Goal: Information Seeking & Learning: Learn about a topic

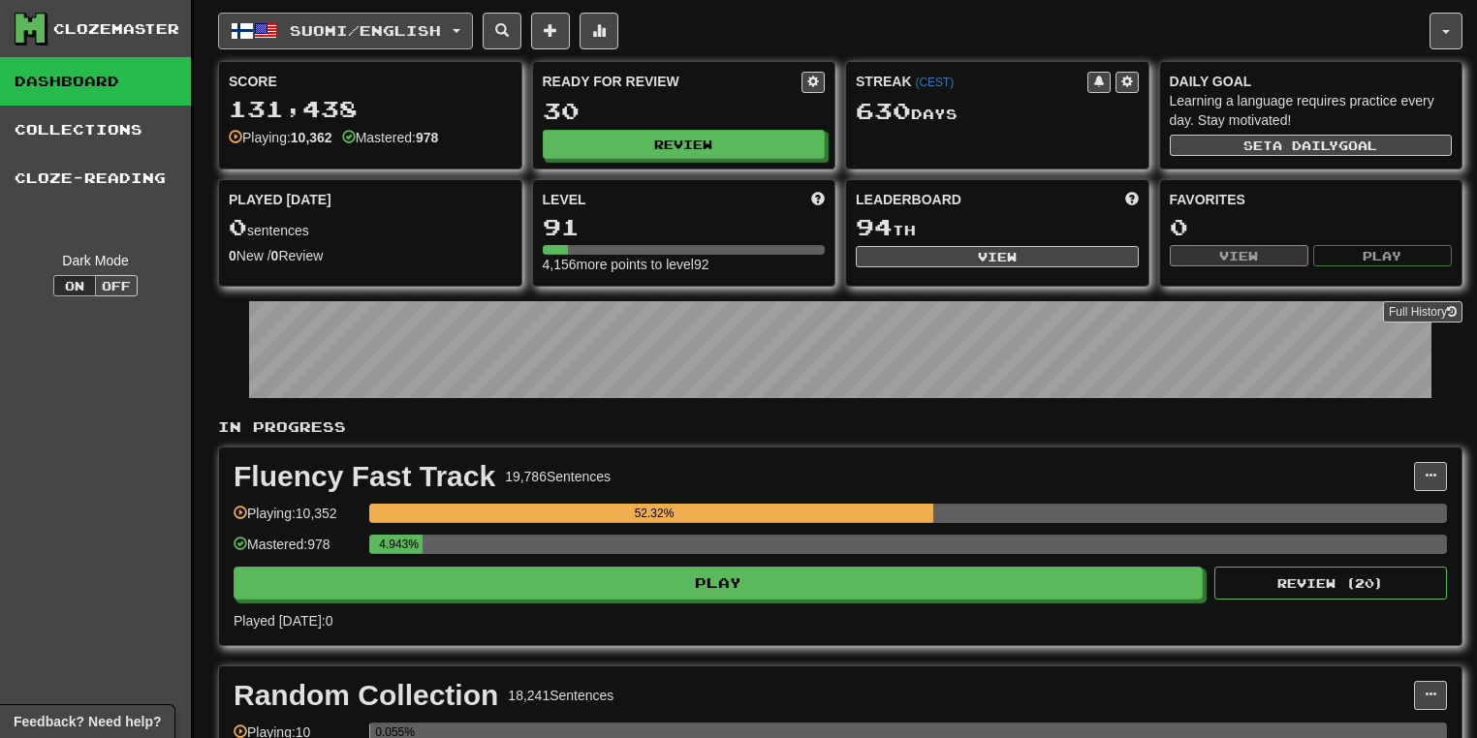
click at [473, 32] on button "Suomi / English" at bounding box center [345, 31] width 255 height 37
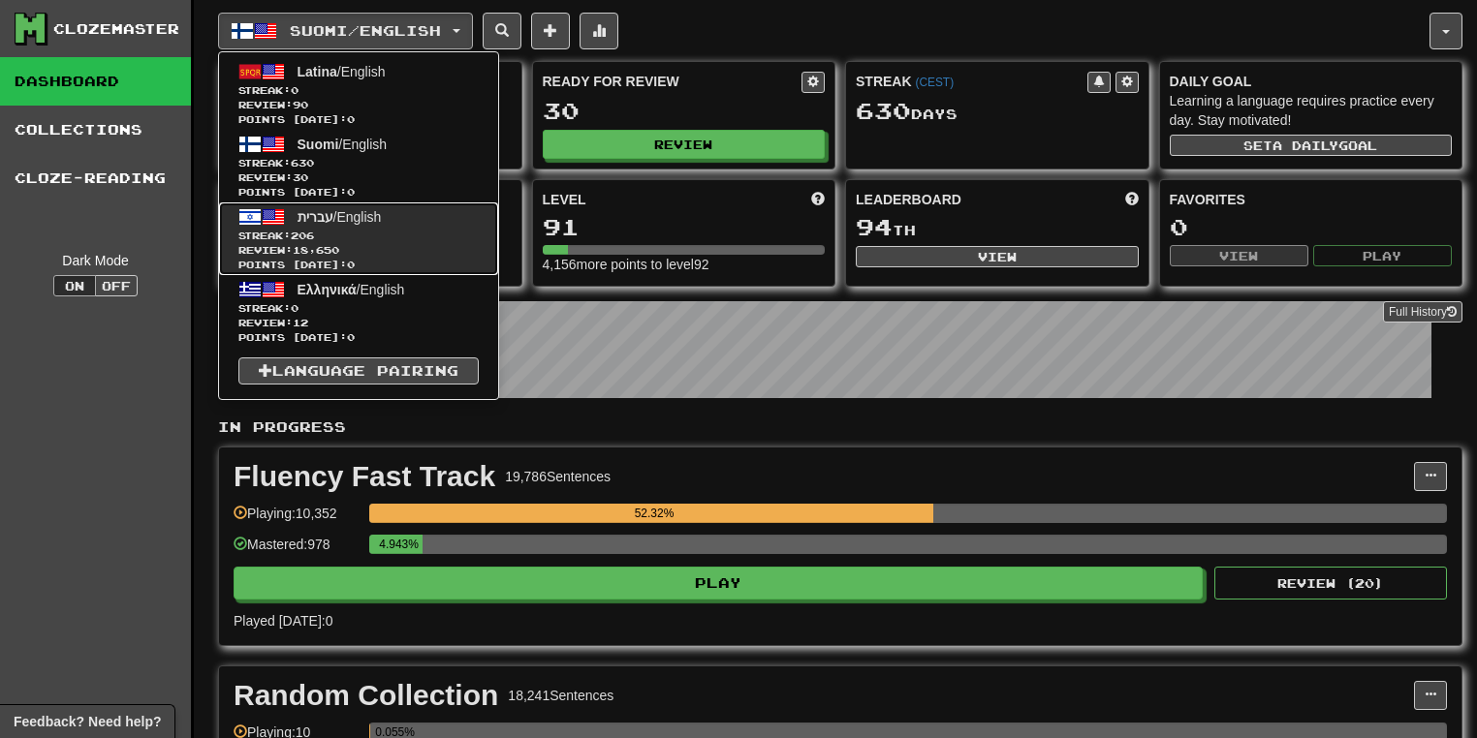
click at [410, 229] on span "Streak: 206" at bounding box center [358, 236] width 240 height 15
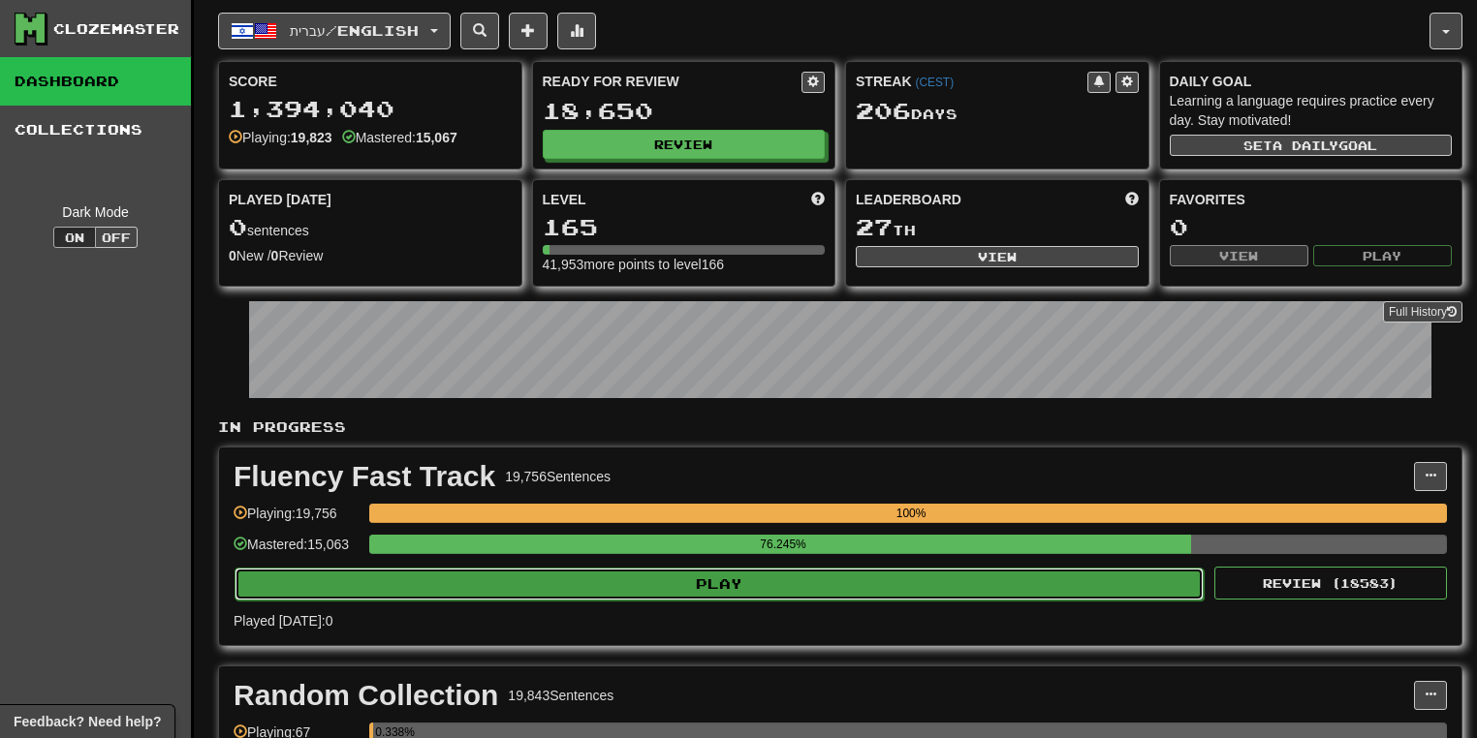
click at [752, 588] on button "Play" at bounding box center [719, 584] width 969 height 33
select select "**"
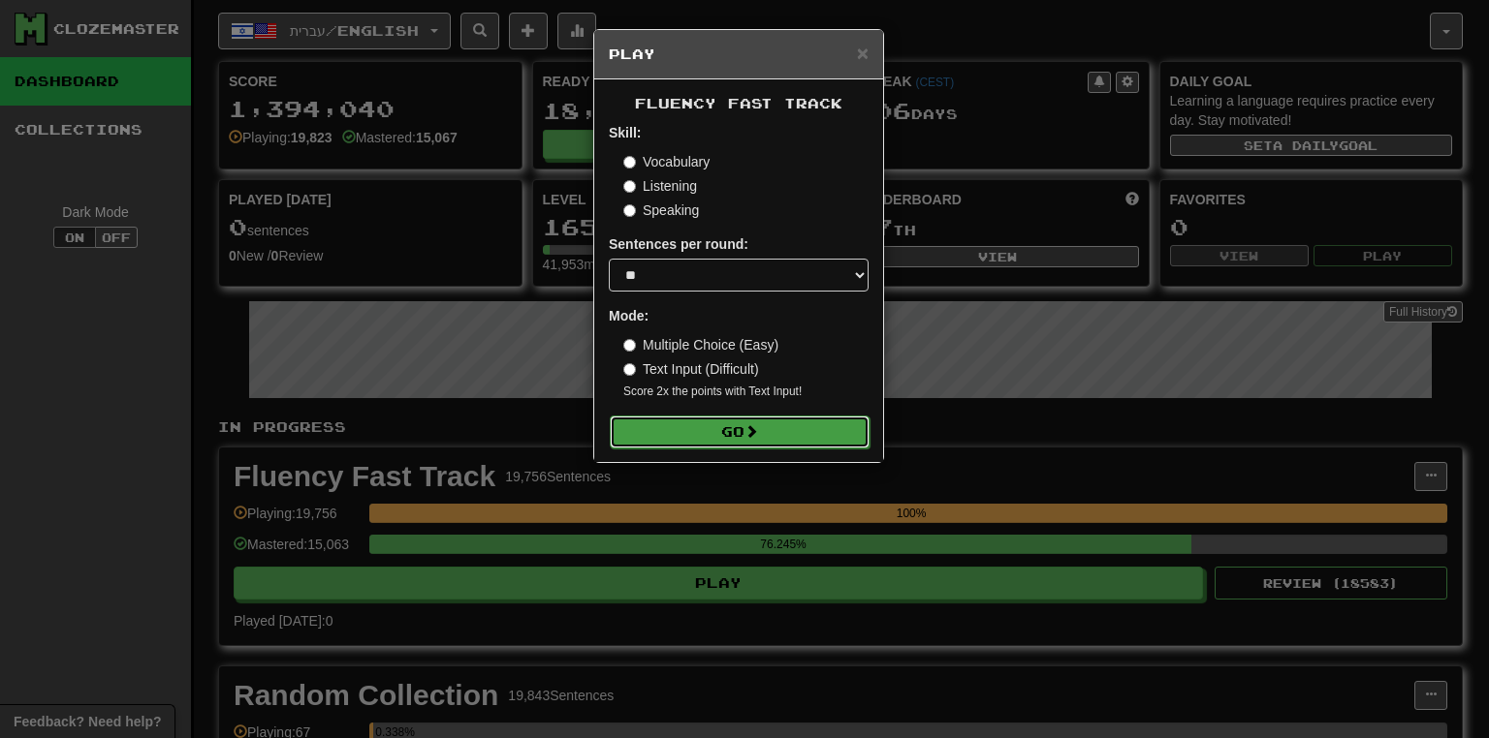
click at [795, 434] on button "Go" at bounding box center [740, 432] width 260 height 33
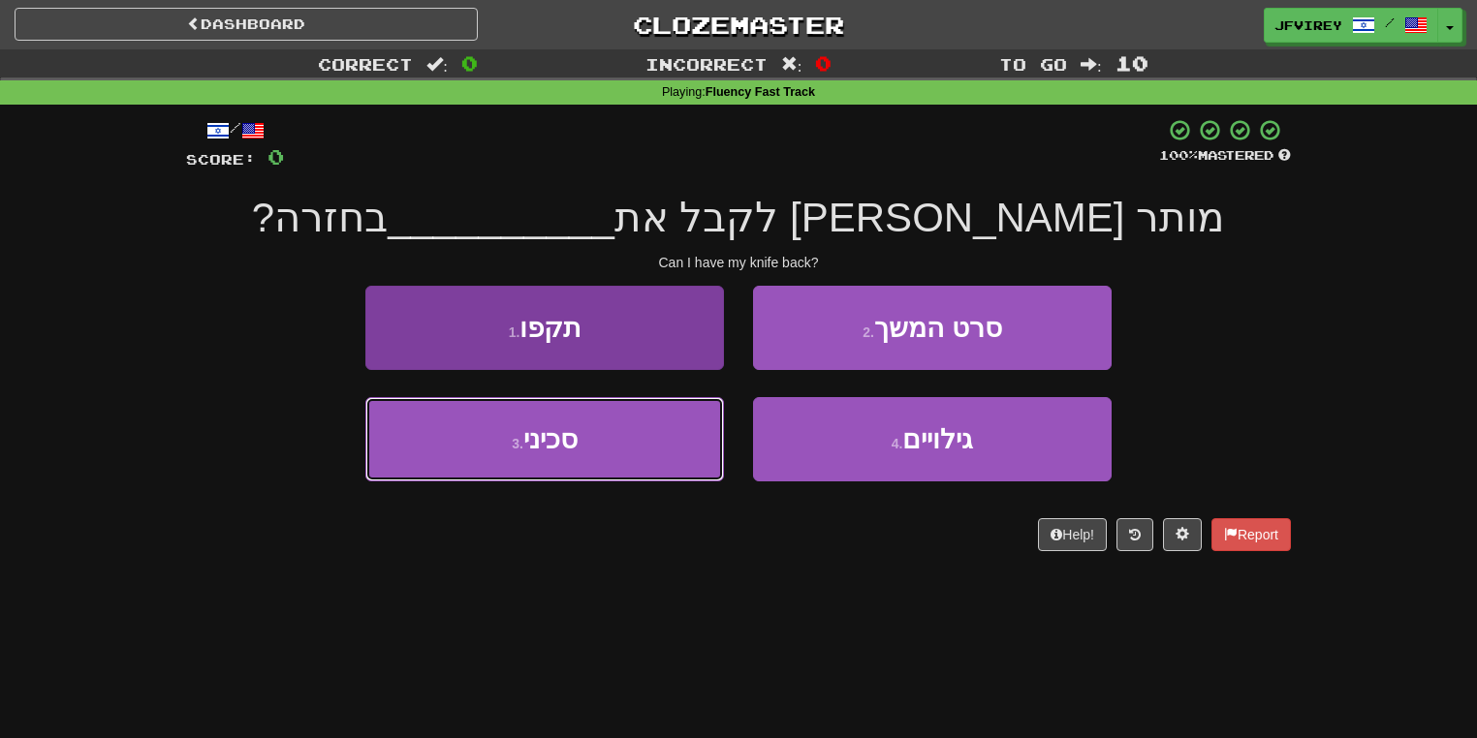
click at [624, 442] on button "3 . סכיני" at bounding box center [544, 439] width 359 height 84
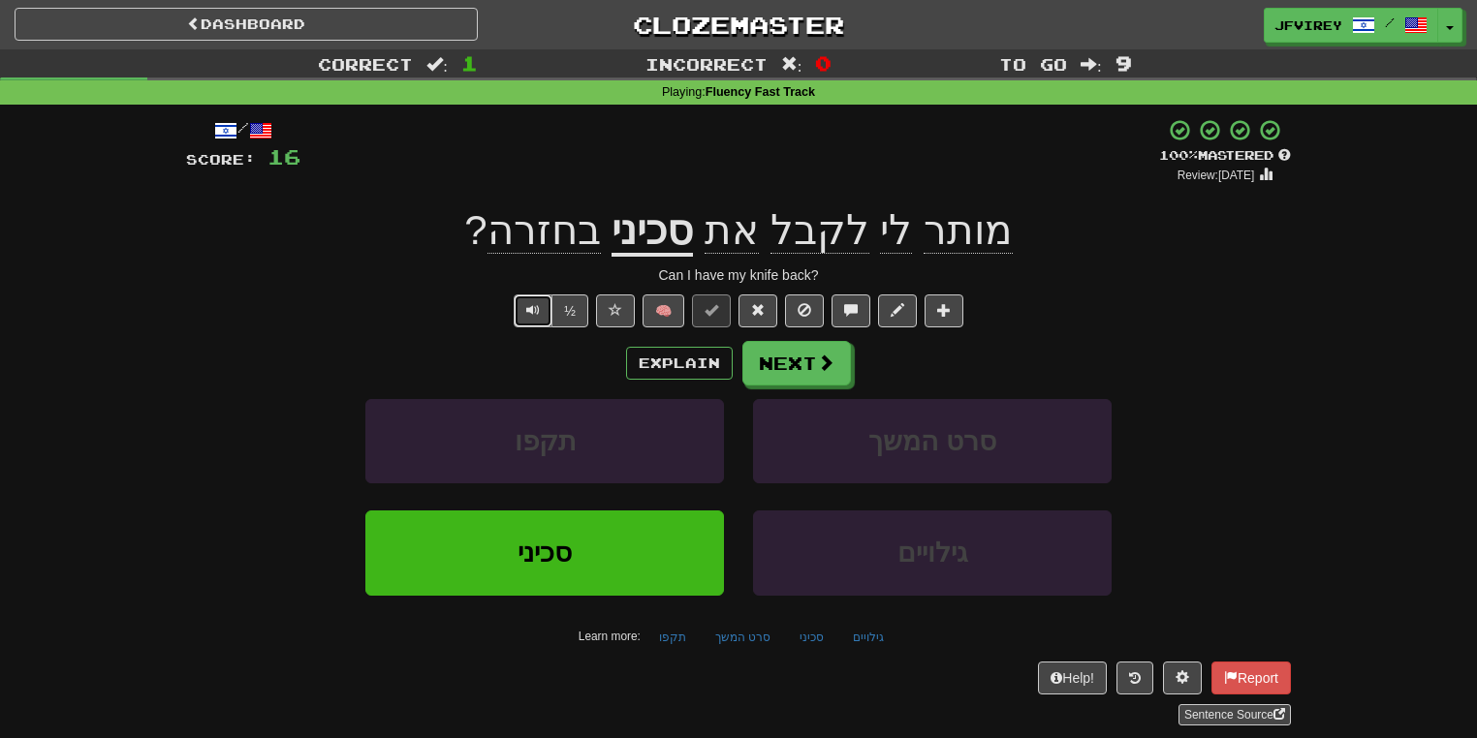
click at [526, 315] on button "Text-to-speech controls" at bounding box center [533, 311] width 39 height 33
click at [782, 357] on button "Next" at bounding box center [797, 364] width 109 height 45
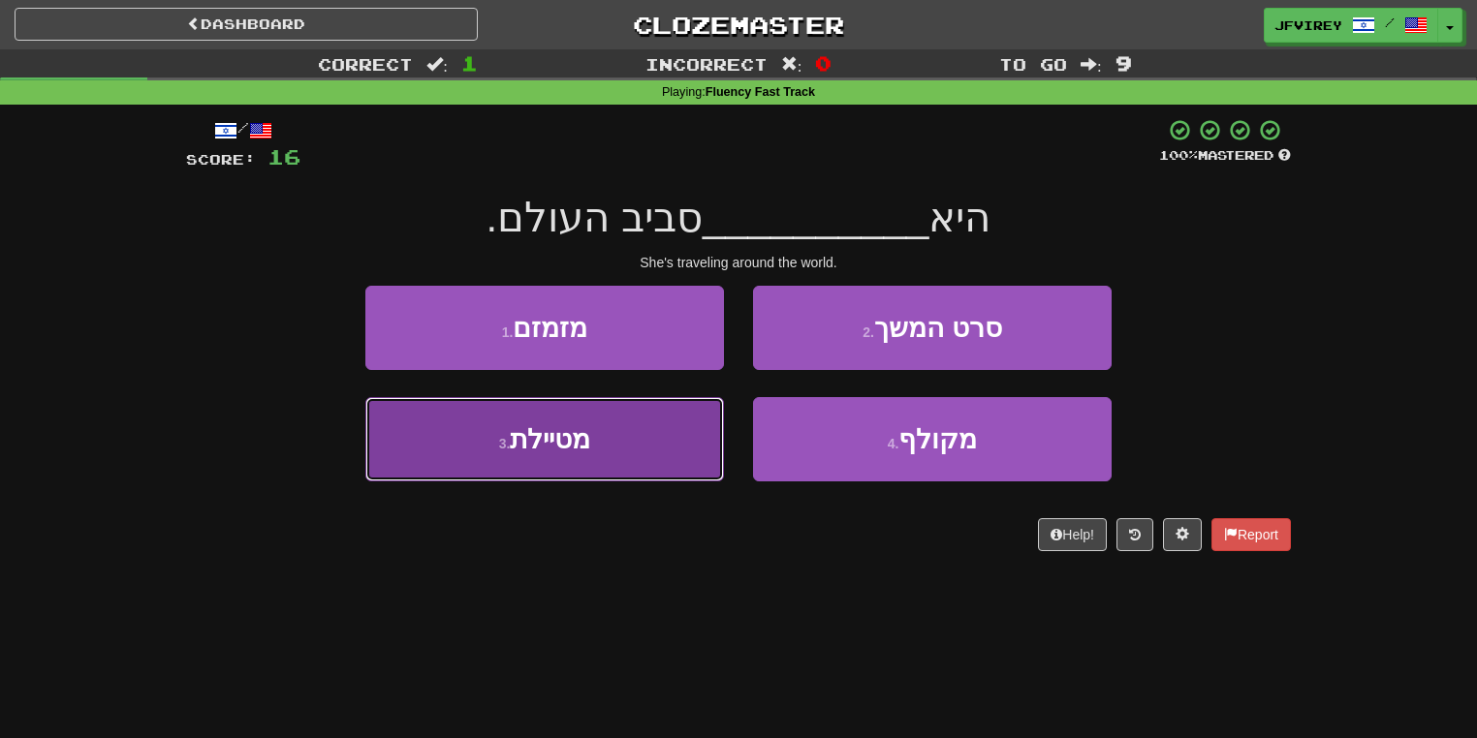
click at [584, 464] on button "3 . מטיילת" at bounding box center [544, 439] width 359 height 84
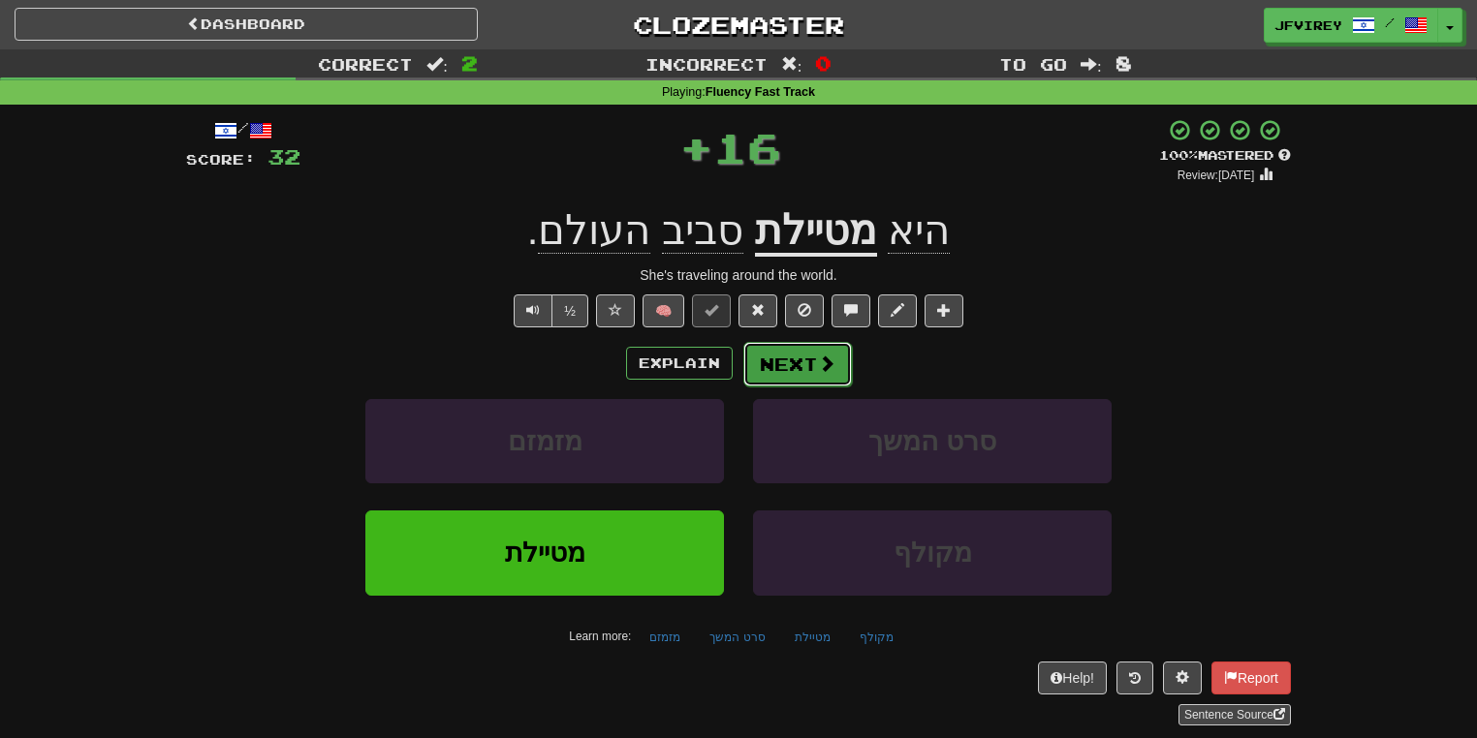
click at [756, 344] on button "Next" at bounding box center [797, 364] width 109 height 45
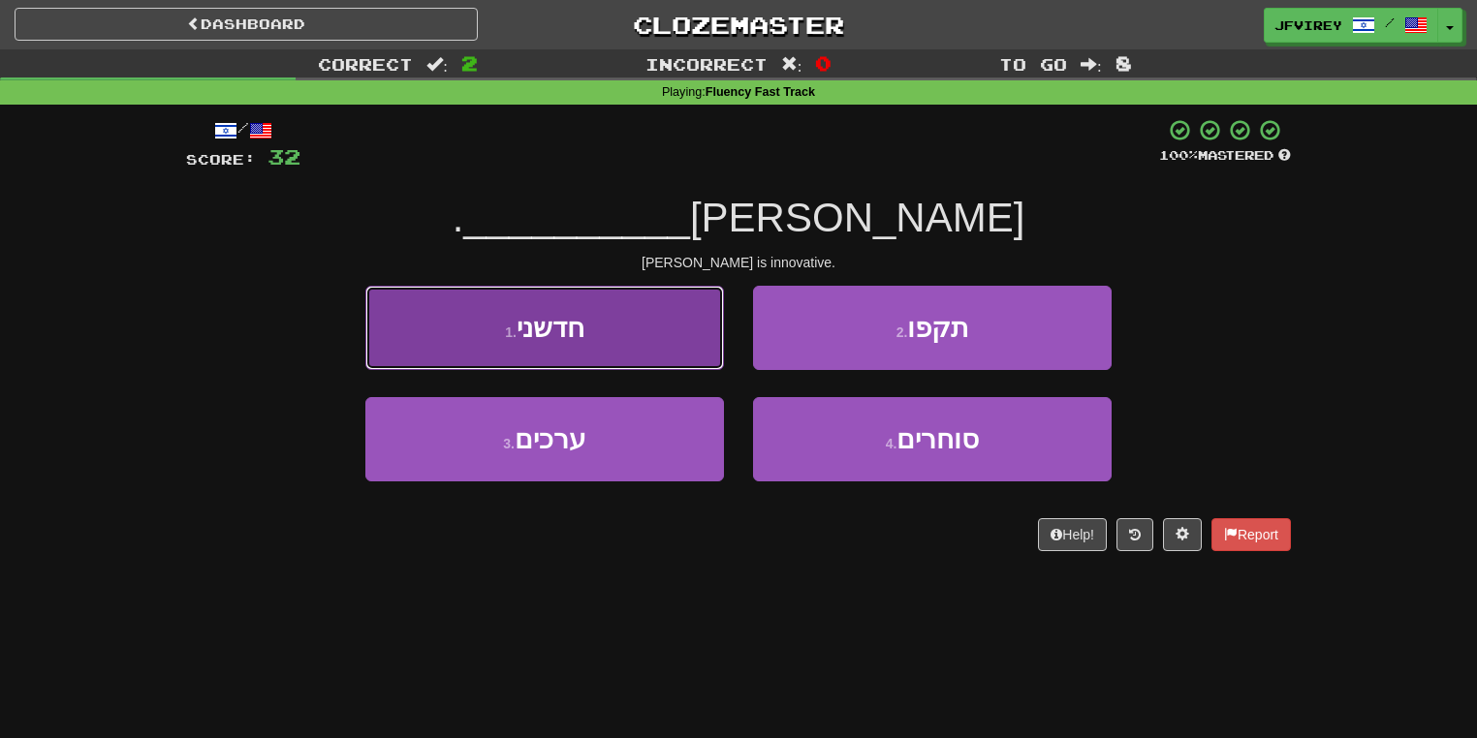
click at [659, 338] on button "1 . חדשני" at bounding box center [544, 328] width 359 height 84
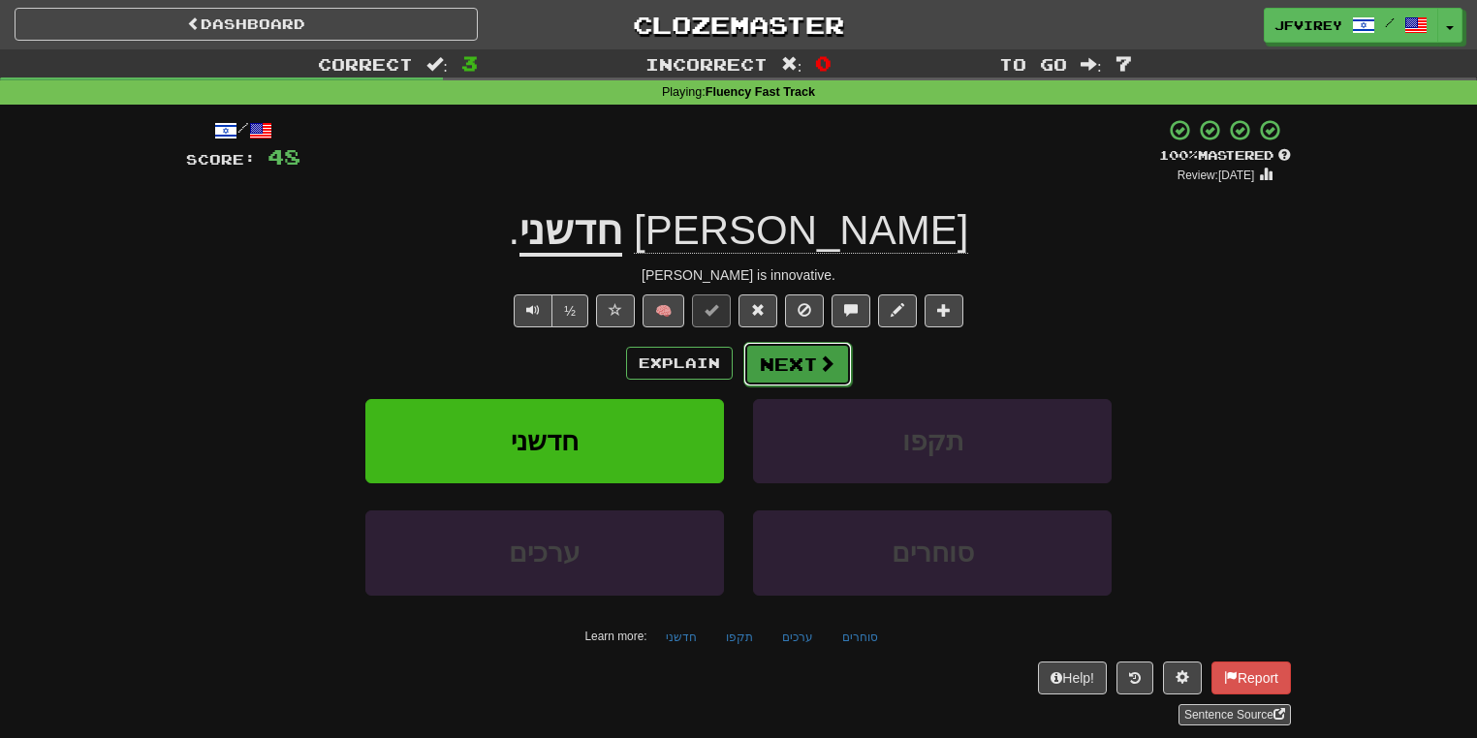
click at [799, 342] on button "Next" at bounding box center [797, 364] width 109 height 45
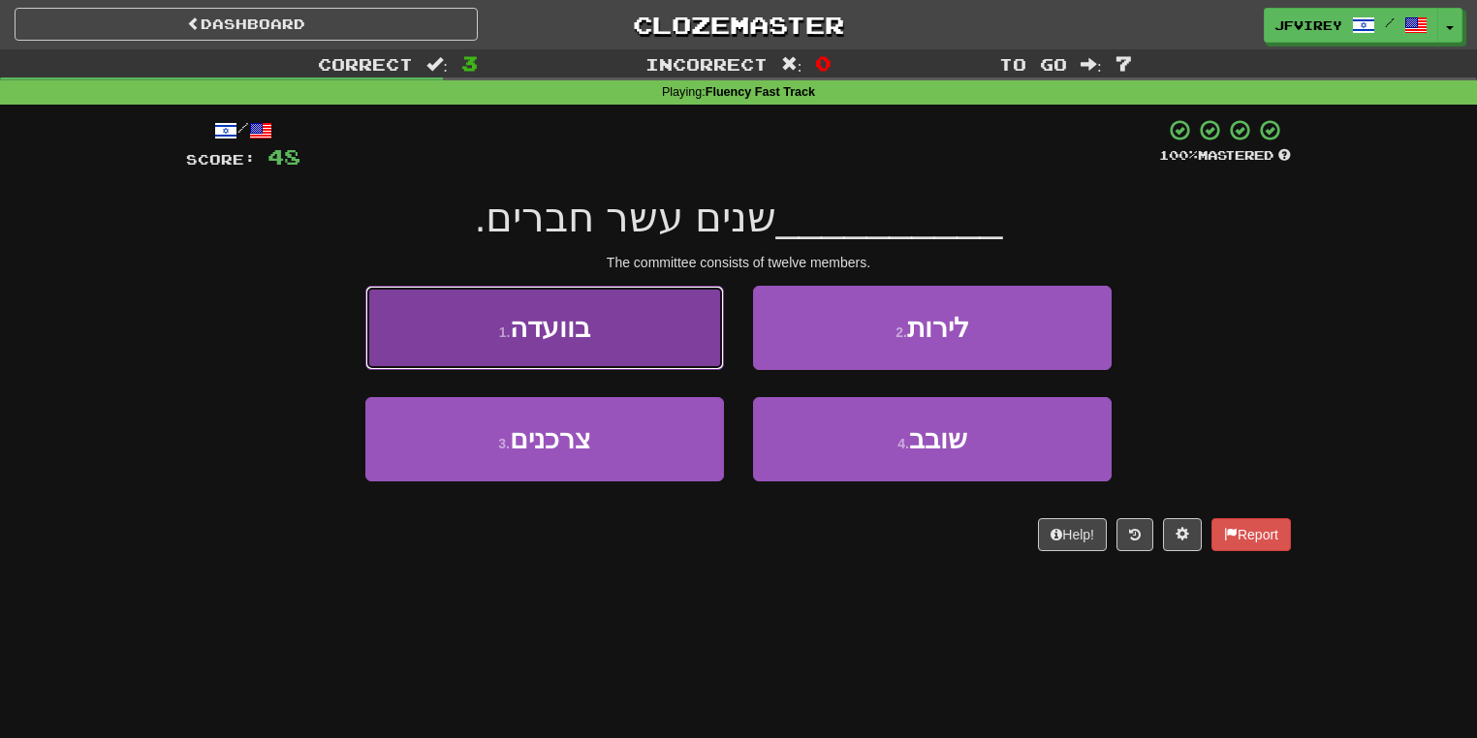
click at [459, 341] on button "1 . בוועדה" at bounding box center [544, 328] width 359 height 84
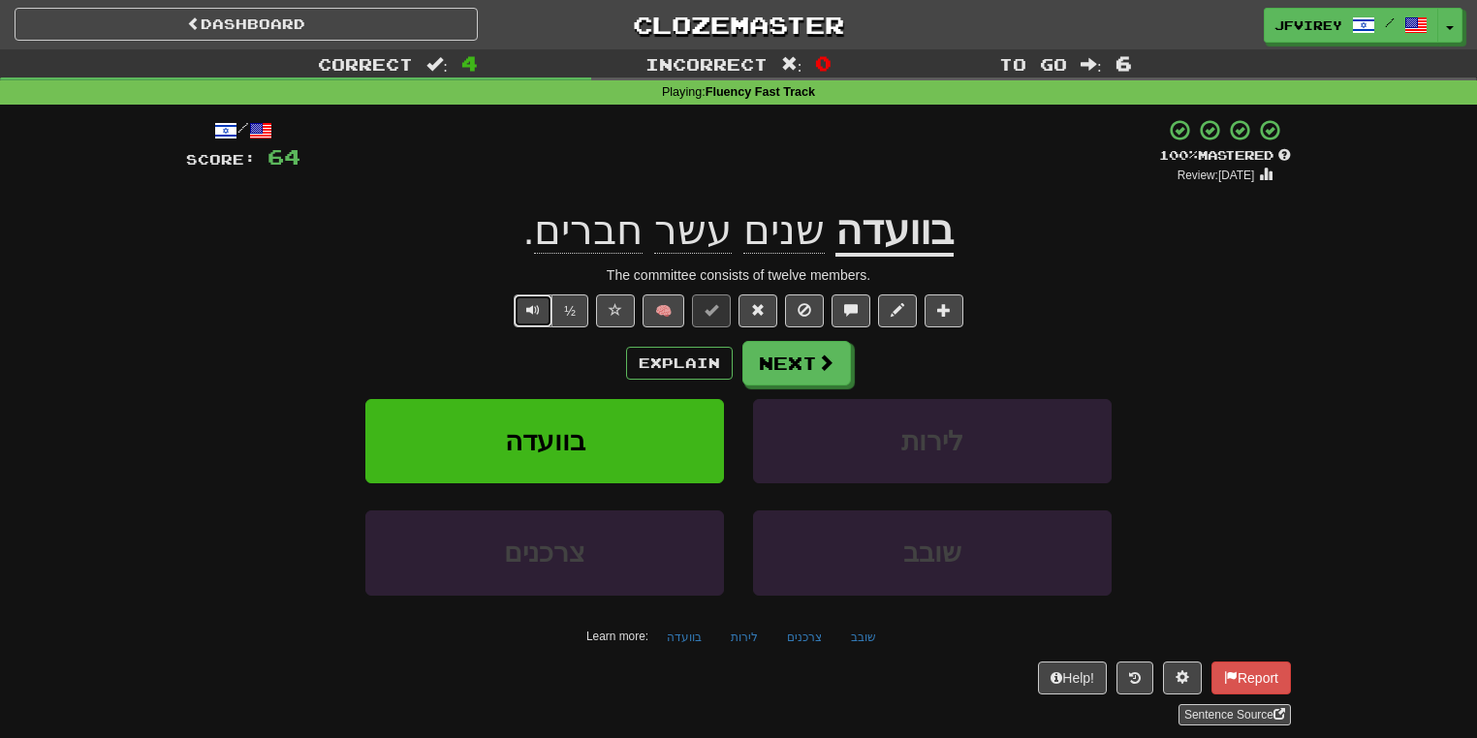
click at [521, 318] on button "Text-to-speech controls" at bounding box center [533, 311] width 39 height 33
click at [786, 357] on button "Next" at bounding box center [797, 364] width 109 height 45
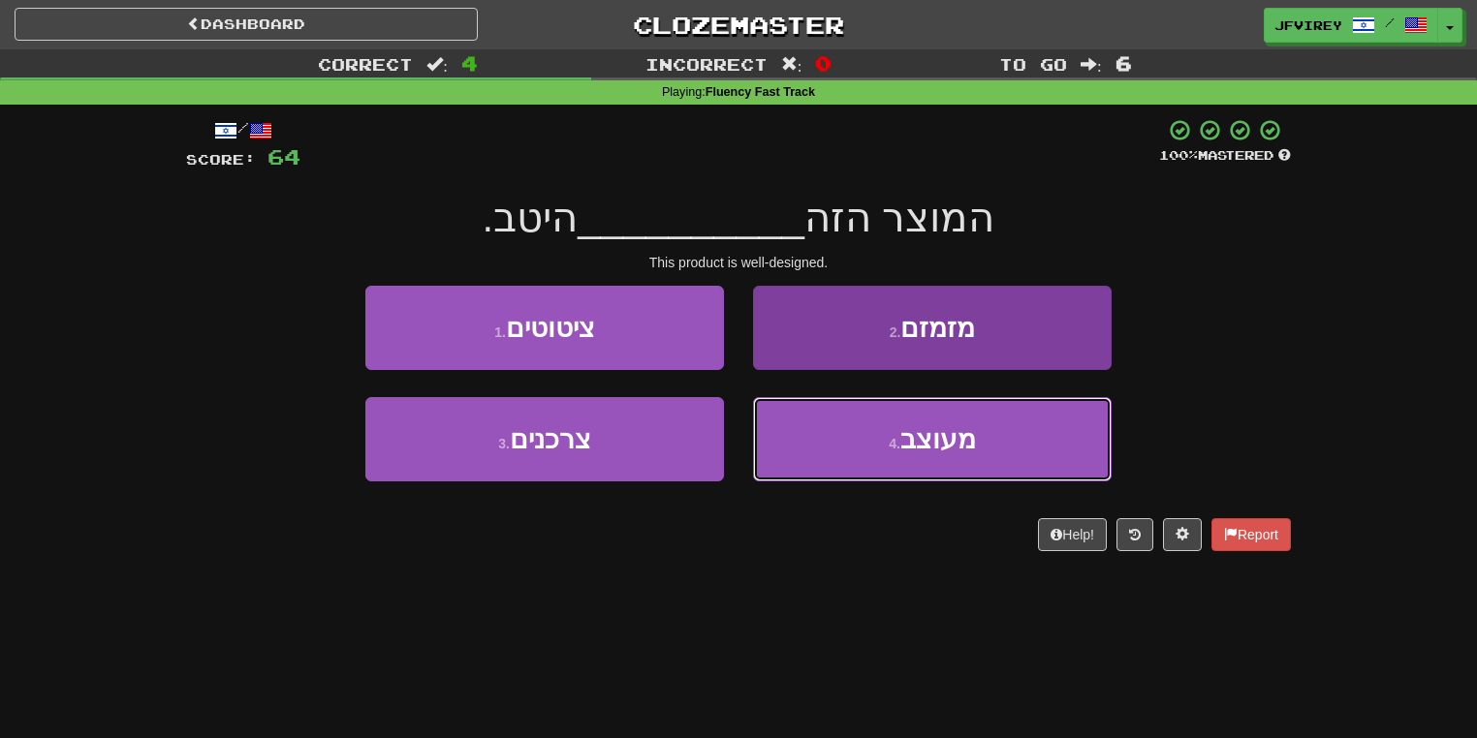
click at [880, 450] on button "4 . מעוצב" at bounding box center [932, 439] width 359 height 84
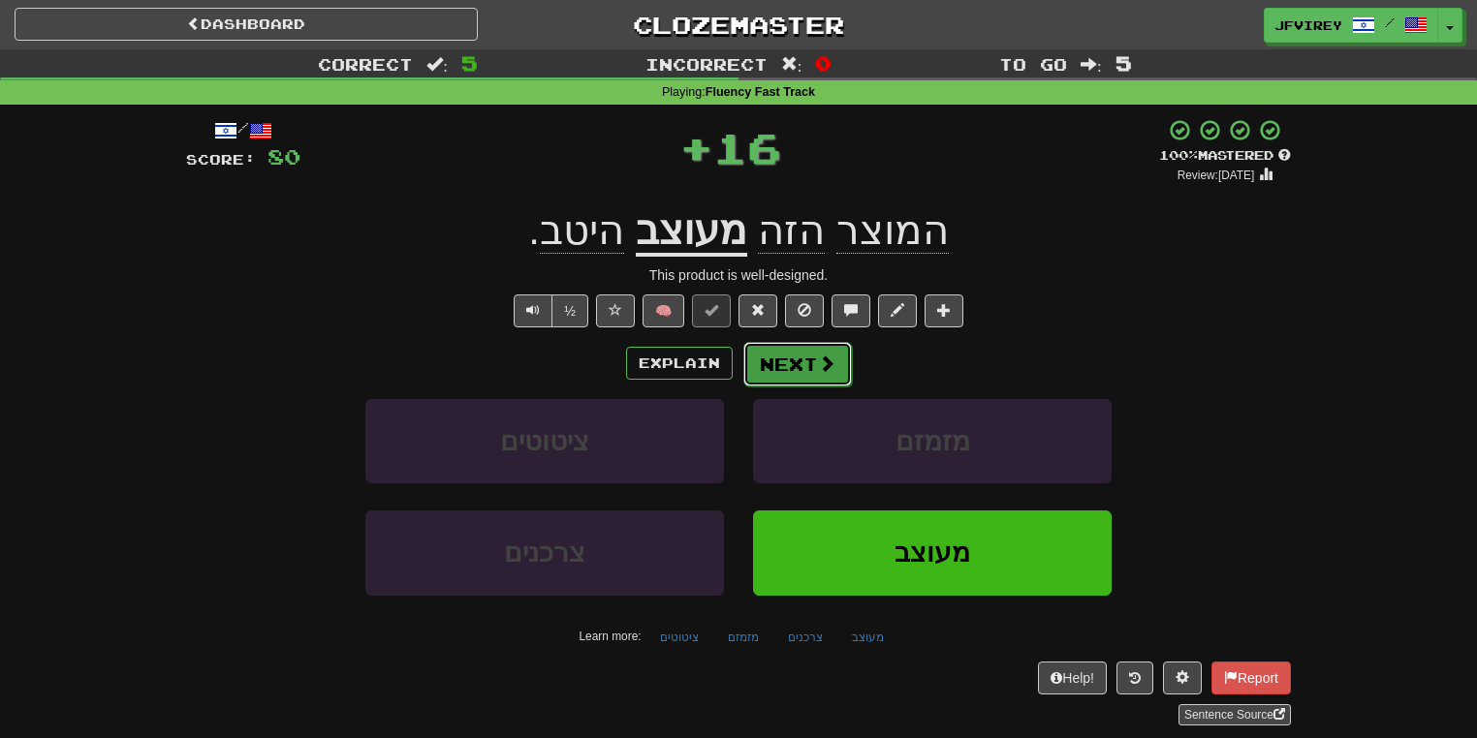
click at [788, 357] on button "Next" at bounding box center [797, 364] width 109 height 45
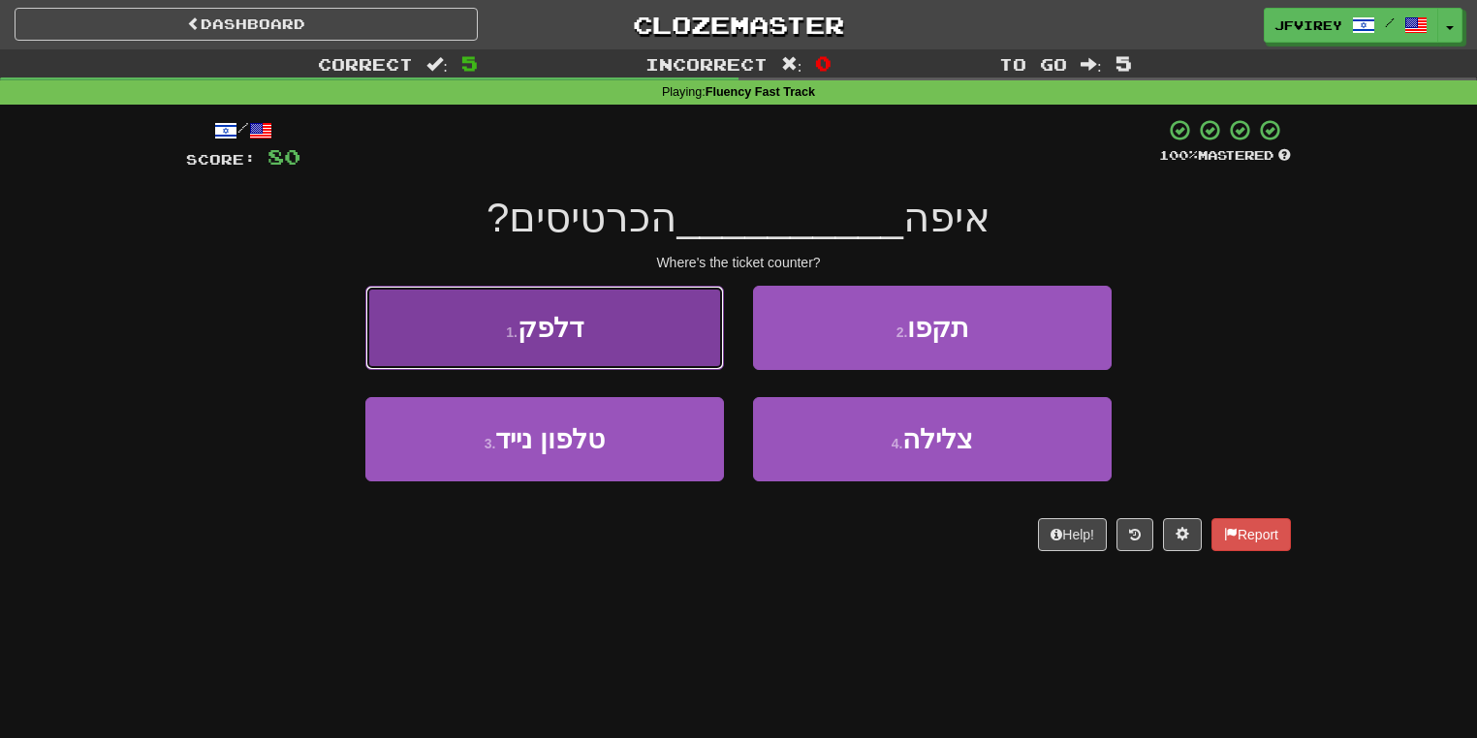
click at [611, 342] on button "1 . דלפק" at bounding box center [544, 328] width 359 height 84
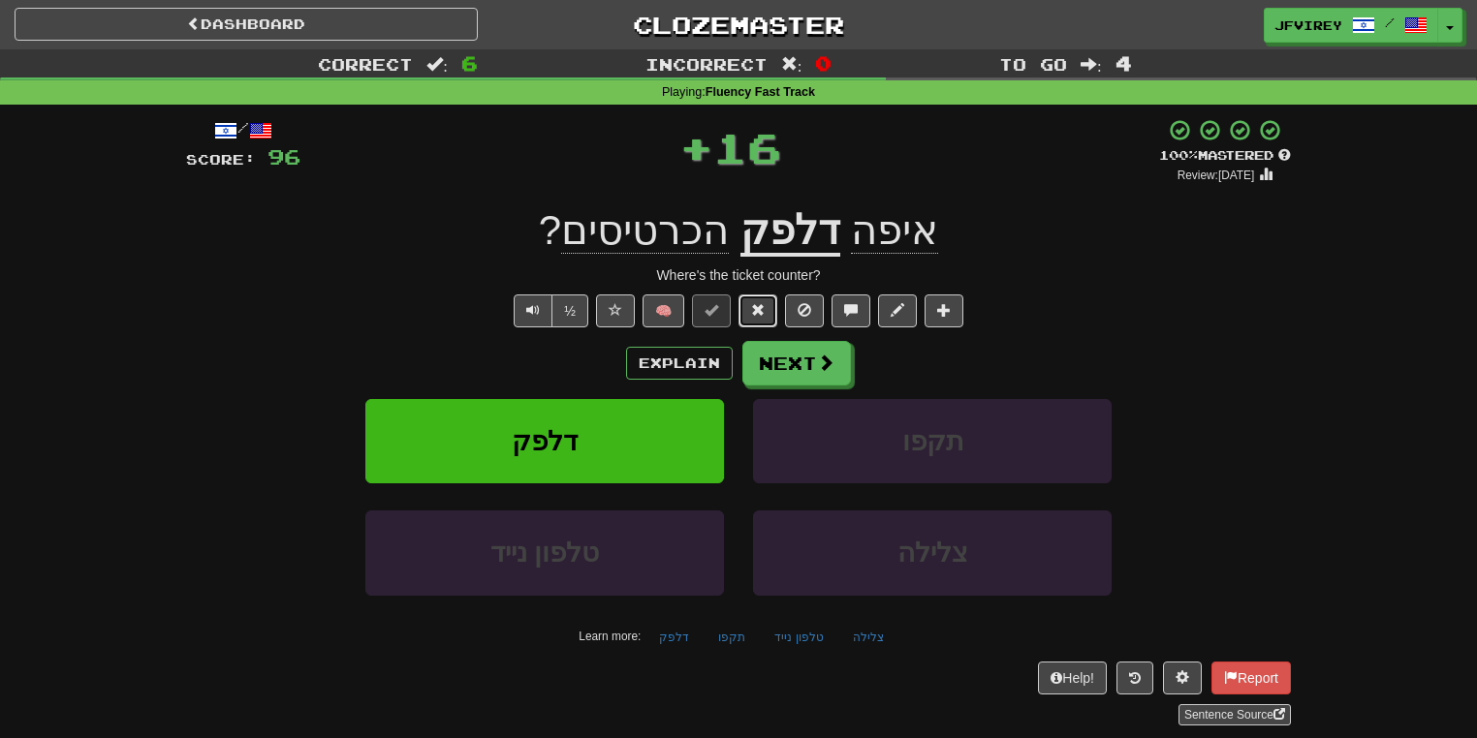
click at [758, 305] on span at bounding box center [758, 310] width 14 height 14
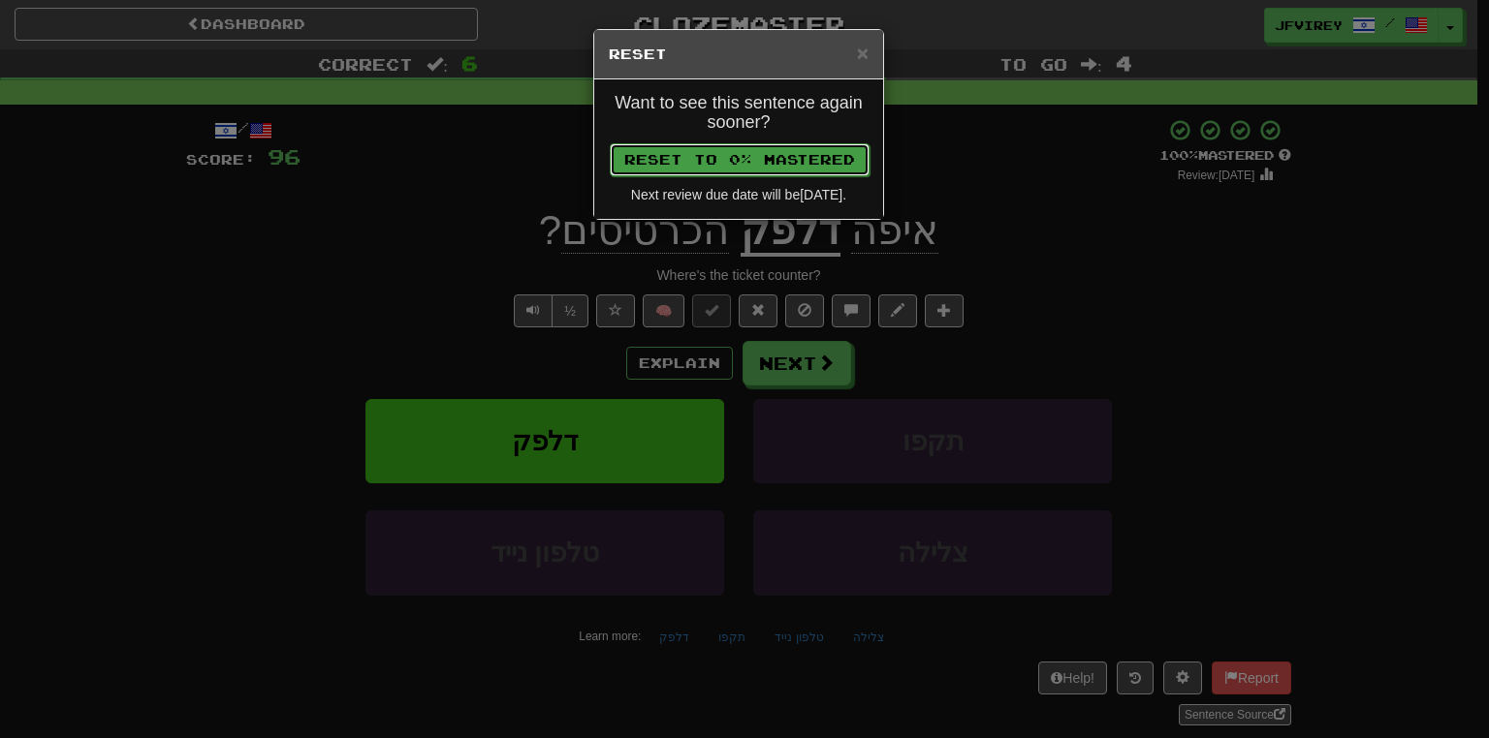
click at [799, 150] on button "Reset to 0% Mastered" at bounding box center [740, 159] width 260 height 33
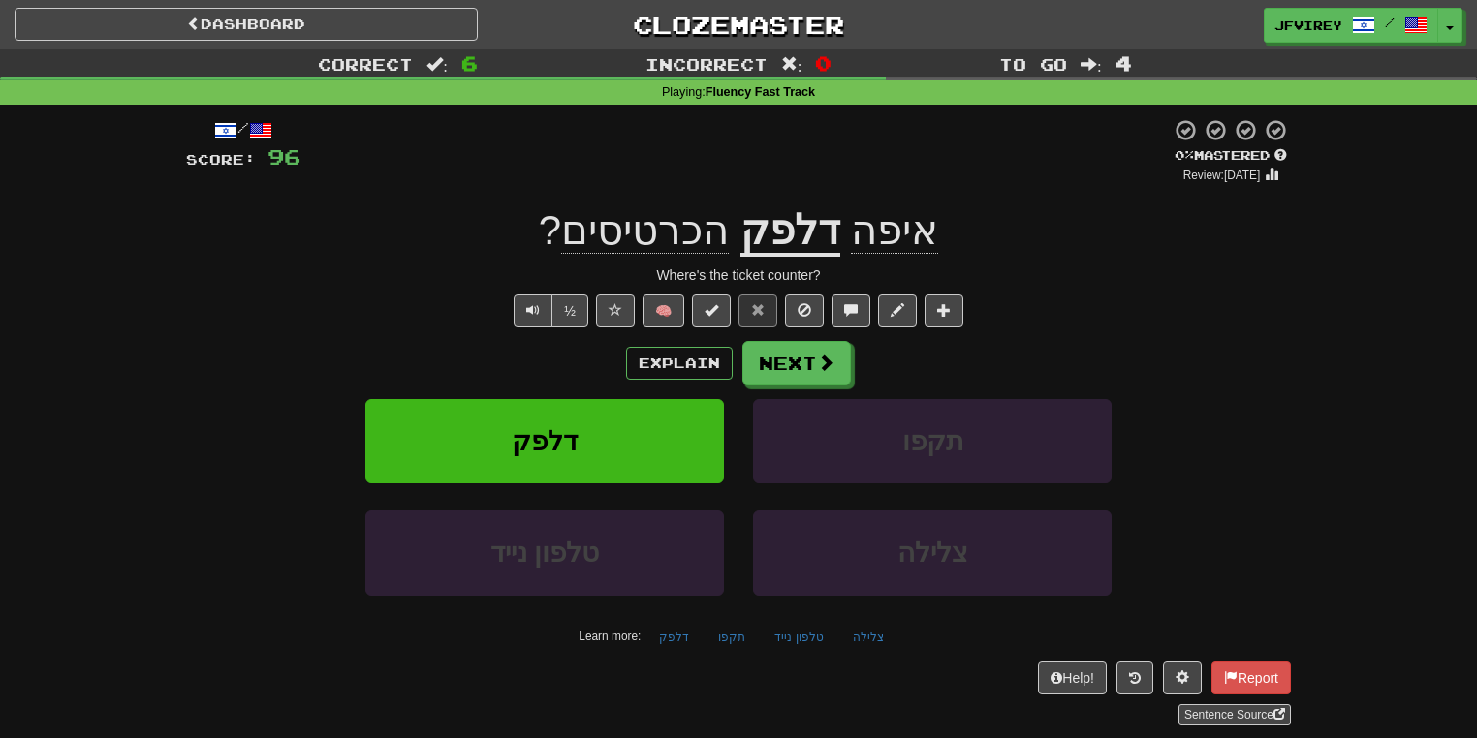
click at [780, 239] on u "דלפק" at bounding box center [790, 231] width 100 height 49
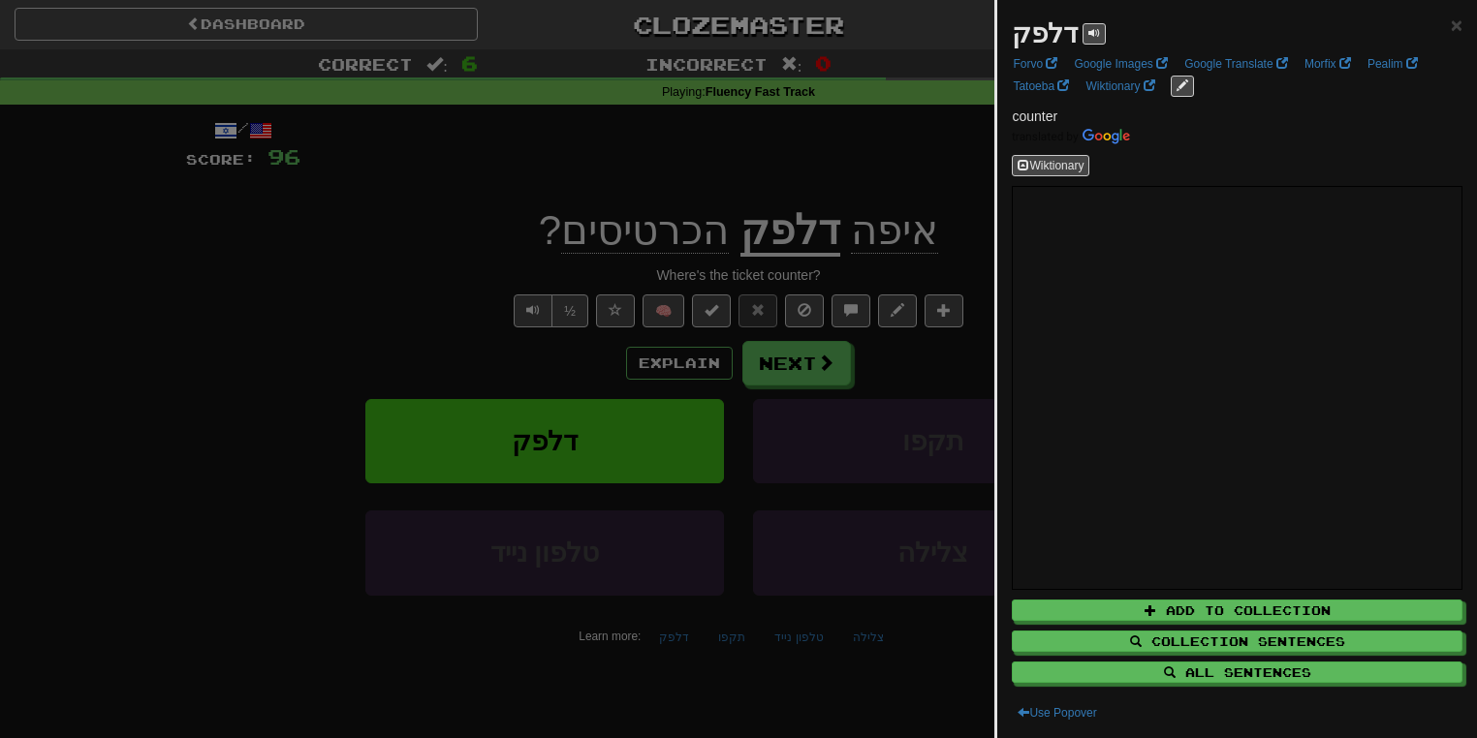
click at [500, 264] on div at bounding box center [738, 369] width 1477 height 738
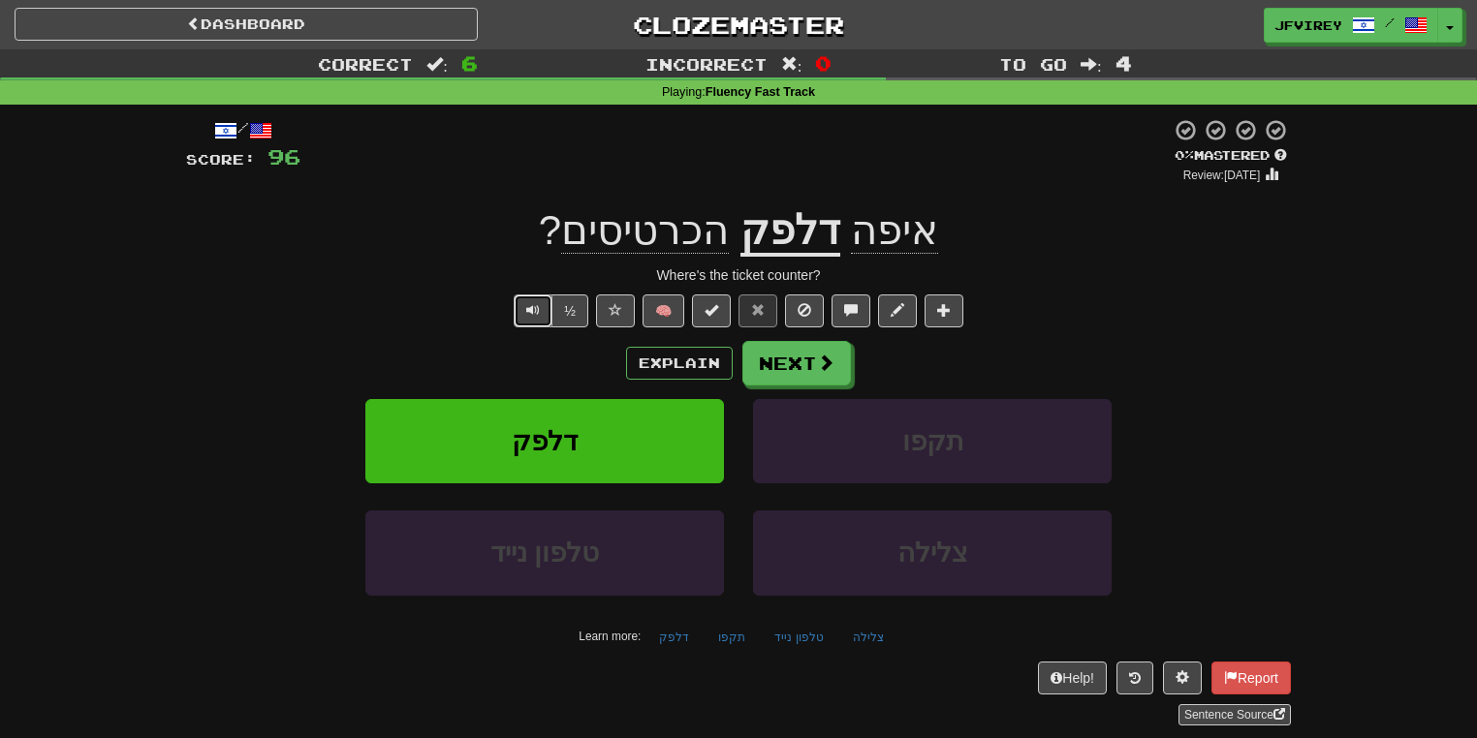
click at [535, 311] on span "Text-to-speech controls" at bounding box center [533, 310] width 14 height 14
click at [787, 371] on button "Next" at bounding box center [797, 364] width 109 height 45
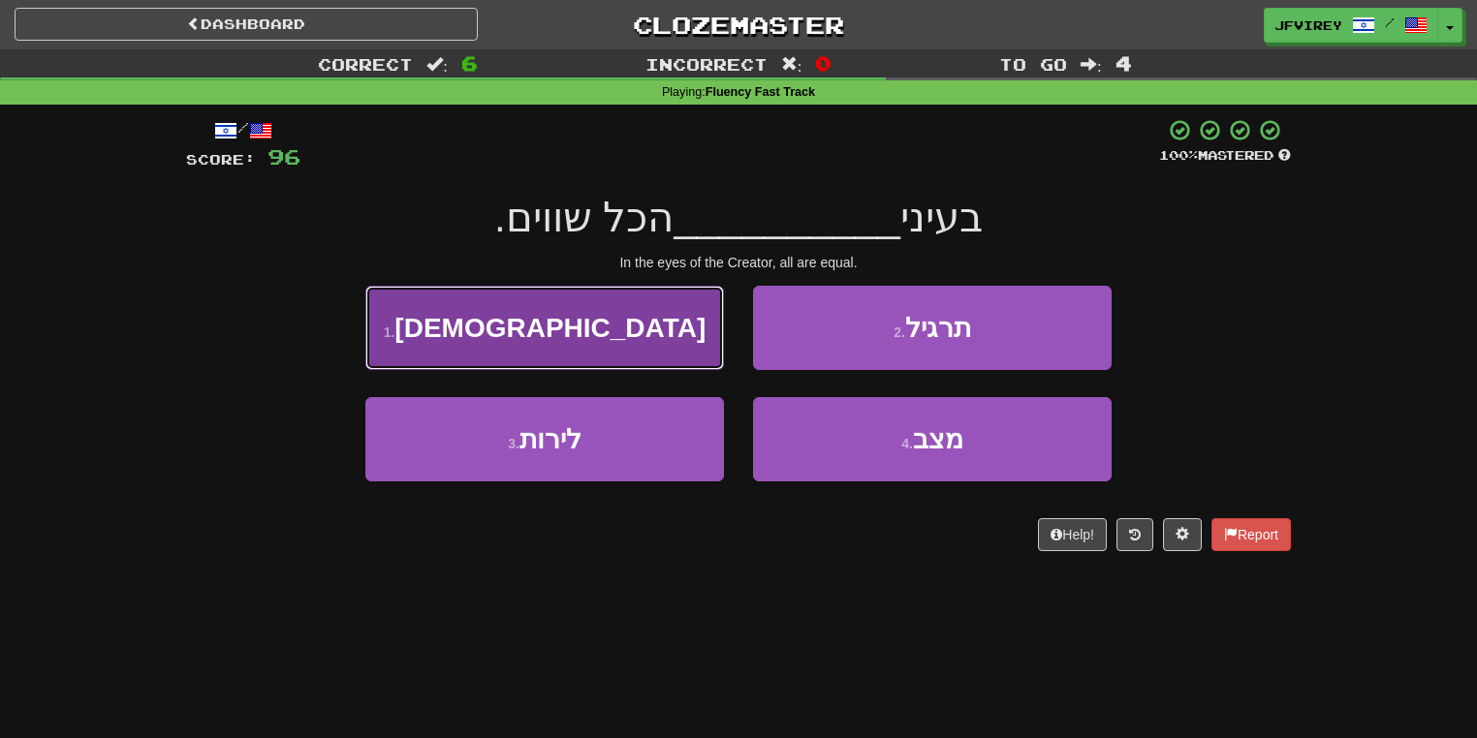
click at [578, 333] on span "הבורא" at bounding box center [549, 328] width 311 height 30
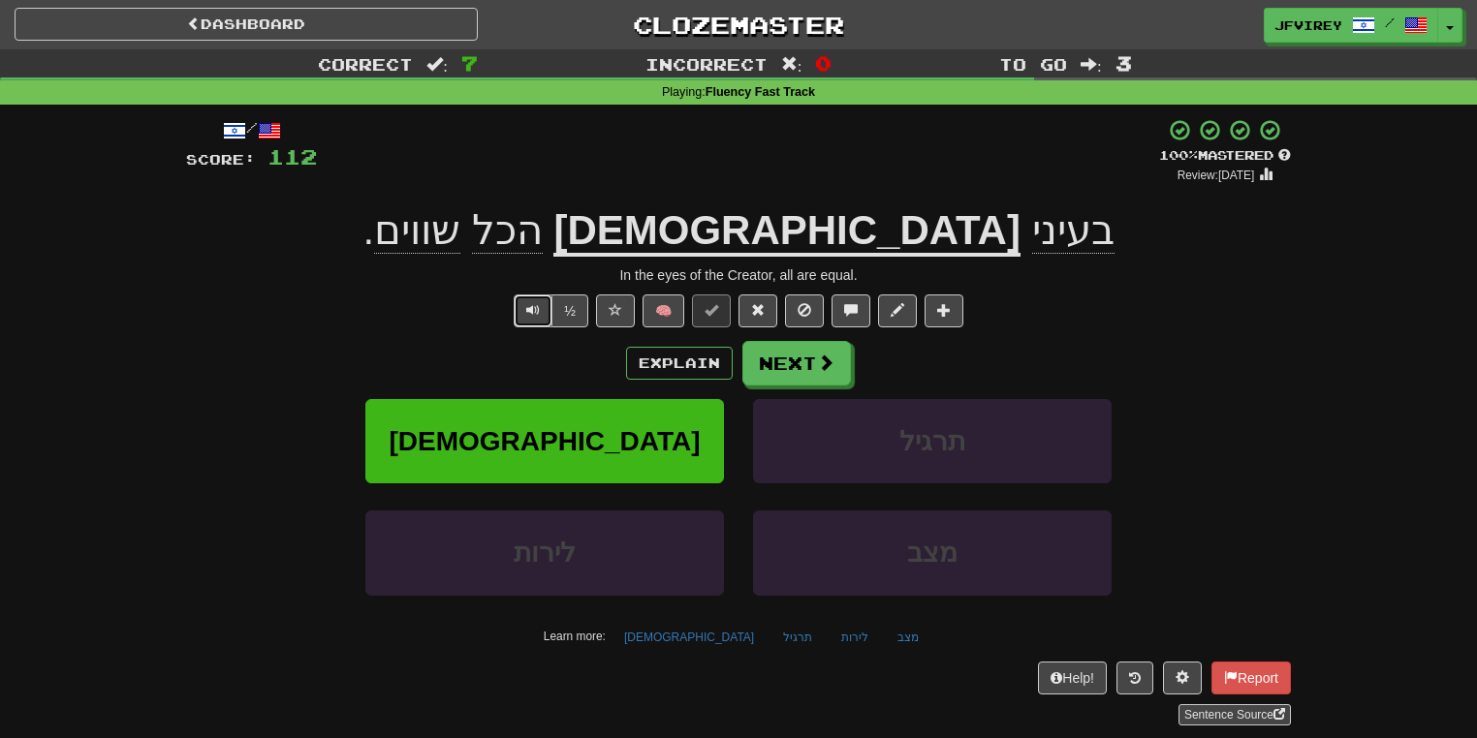
click at [523, 306] on button "Text-to-speech controls" at bounding box center [533, 311] width 39 height 33
click at [789, 357] on button "Next" at bounding box center [797, 364] width 109 height 45
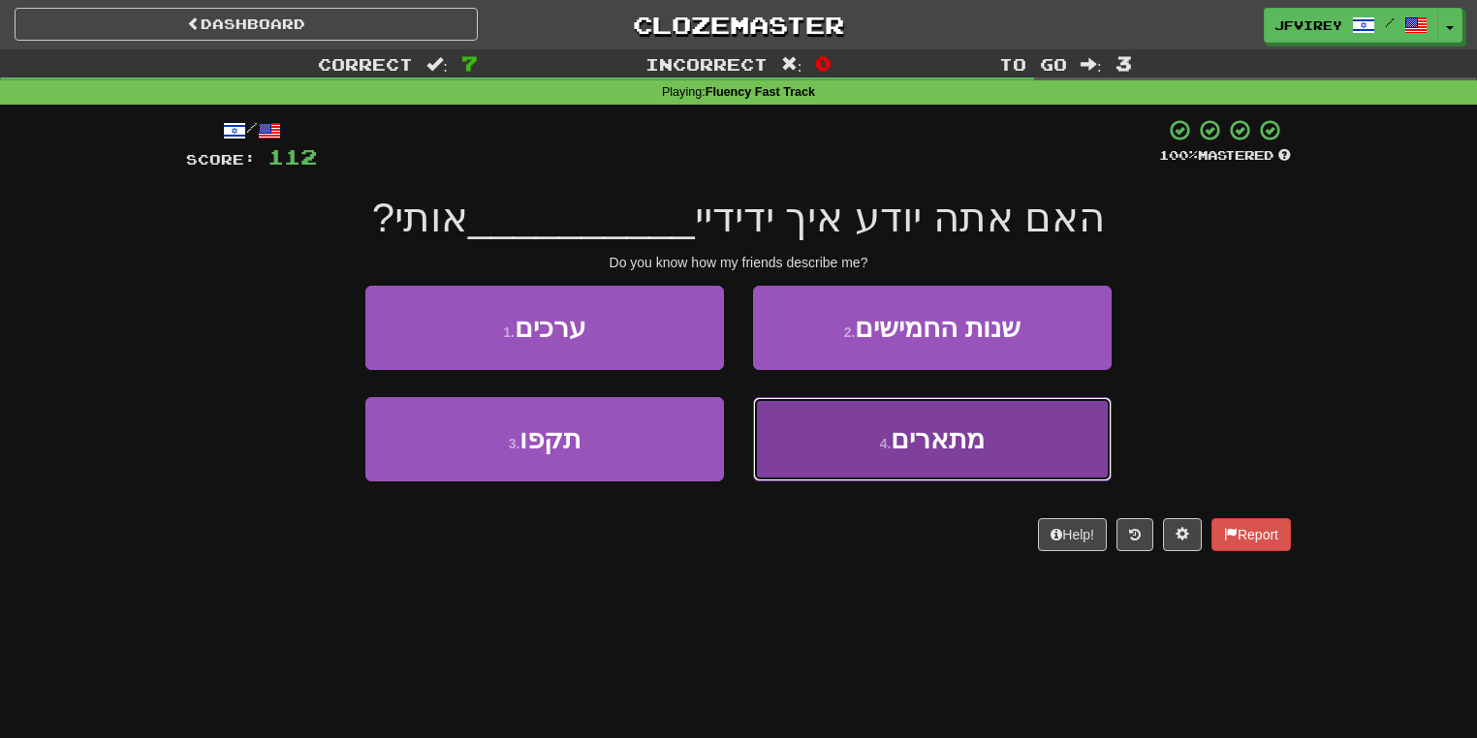
click at [934, 449] on span "מתארים" at bounding box center [938, 439] width 94 height 30
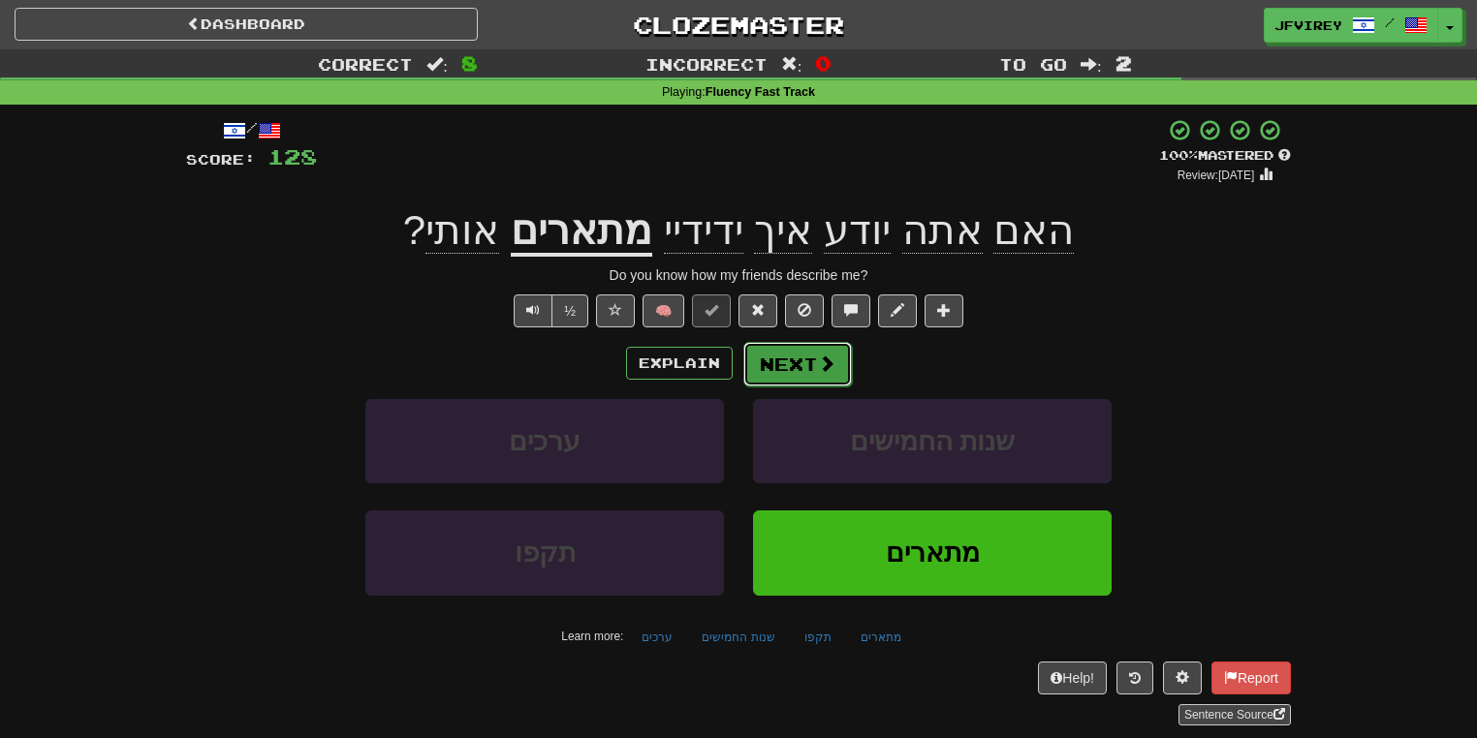
click at [792, 364] on button "Next" at bounding box center [797, 364] width 109 height 45
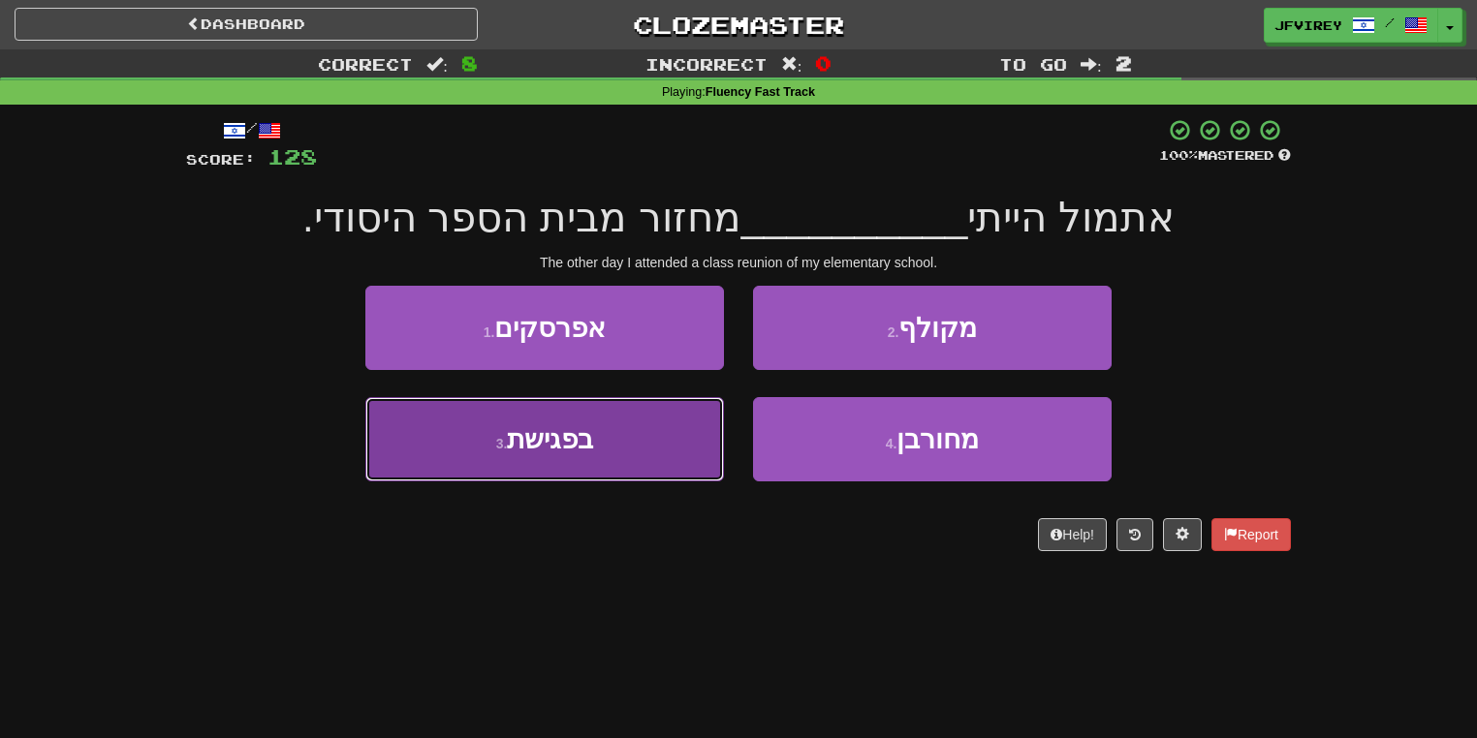
click at [617, 452] on button "3 . בפגישת" at bounding box center [544, 439] width 359 height 84
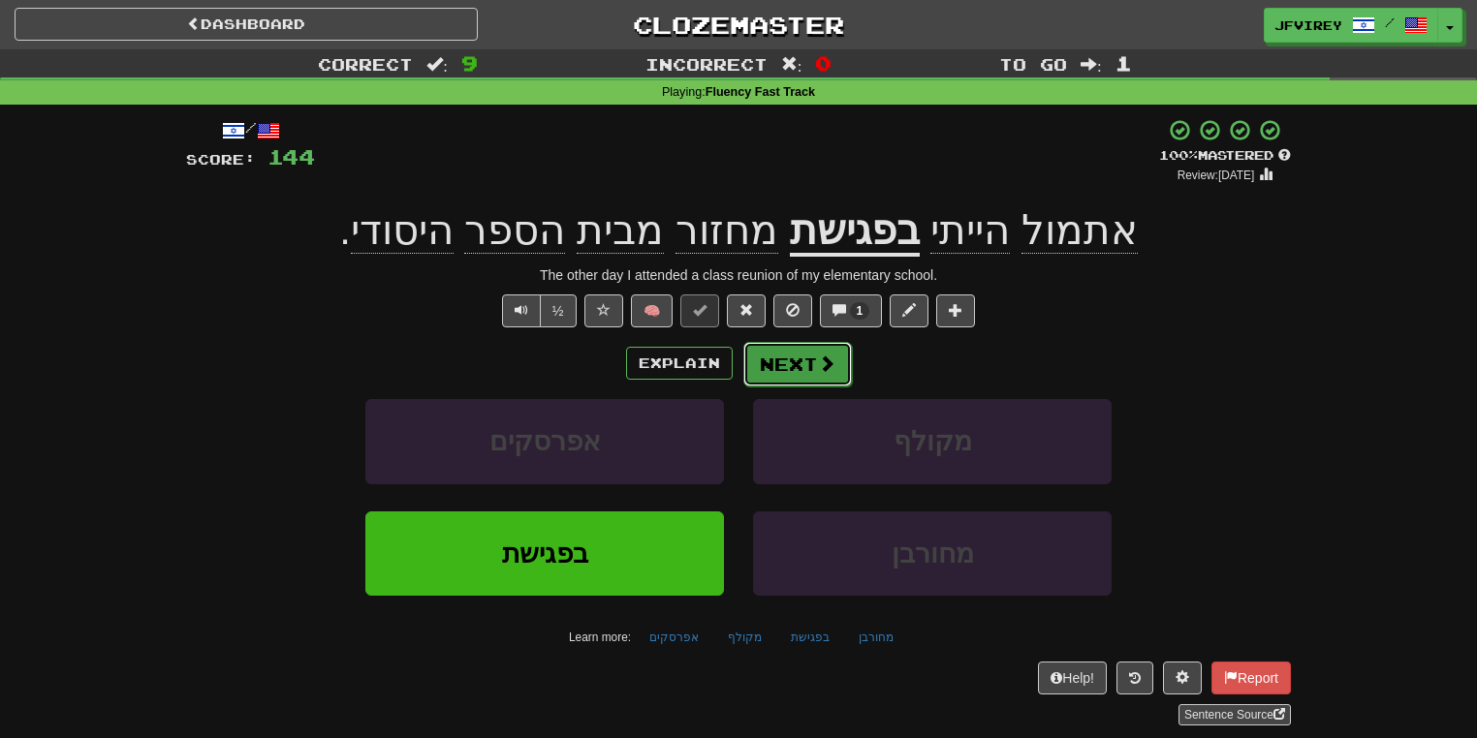
click at [791, 357] on button "Next" at bounding box center [797, 364] width 109 height 45
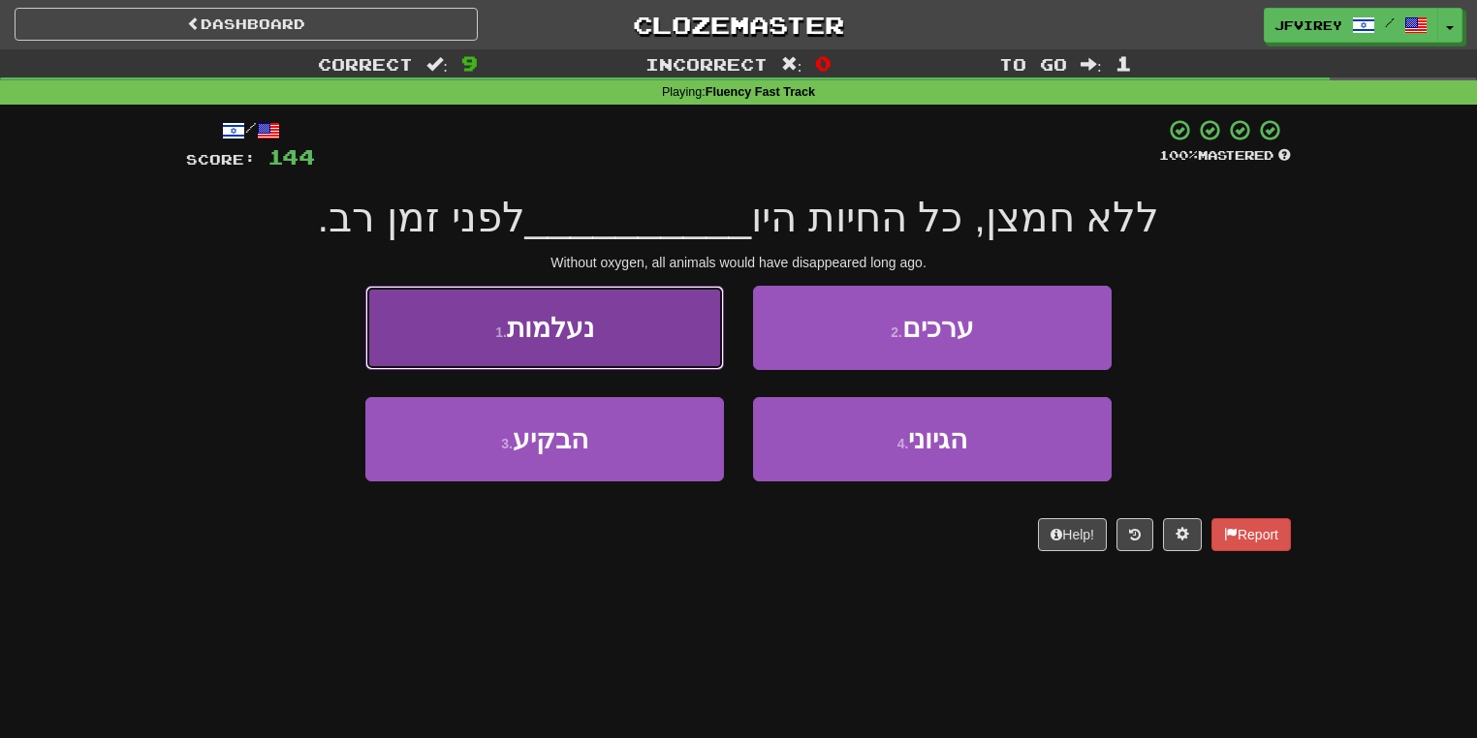
click at [570, 322] on span "נעלמות" at bounding box center [550, 328] width 87 height 30
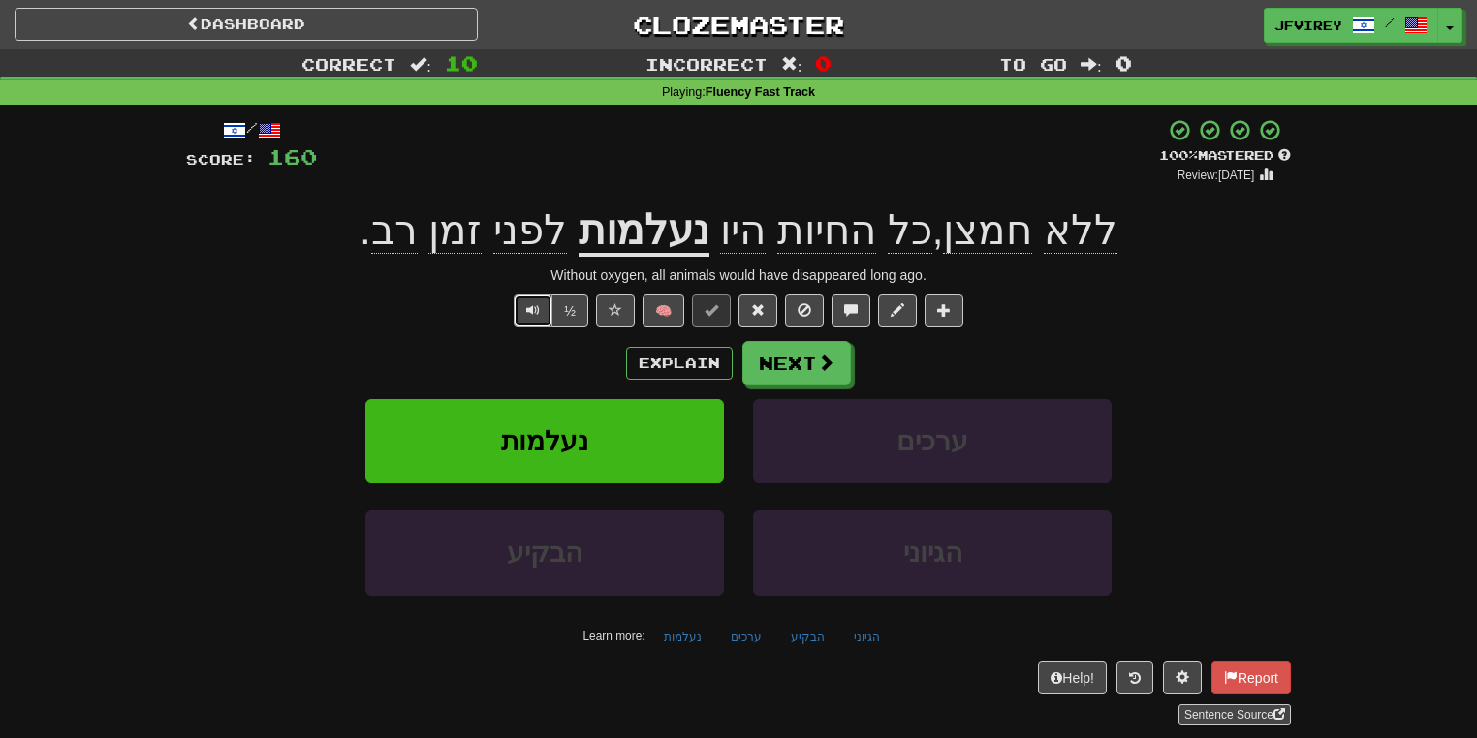
click at [539, 312] on span "Text-to-speech controls" at bounding box center [533, 310] width 14 height 14
click at [760, 310] on span at bounding box center [758, 310] width 14 height 14
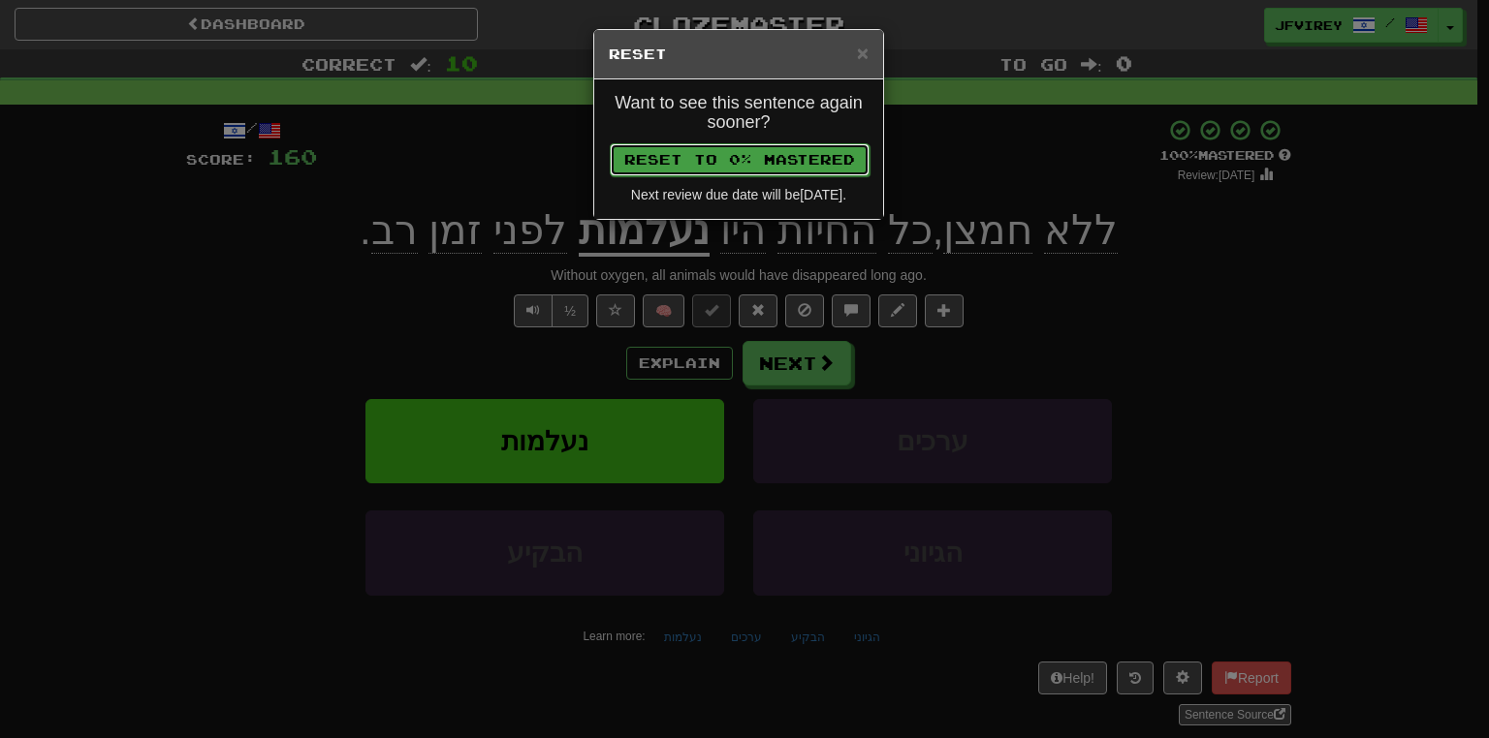
click at [787, 156] on button "Reset to 0% Mastered" at bounding box center [740, 159] width 260 height 33
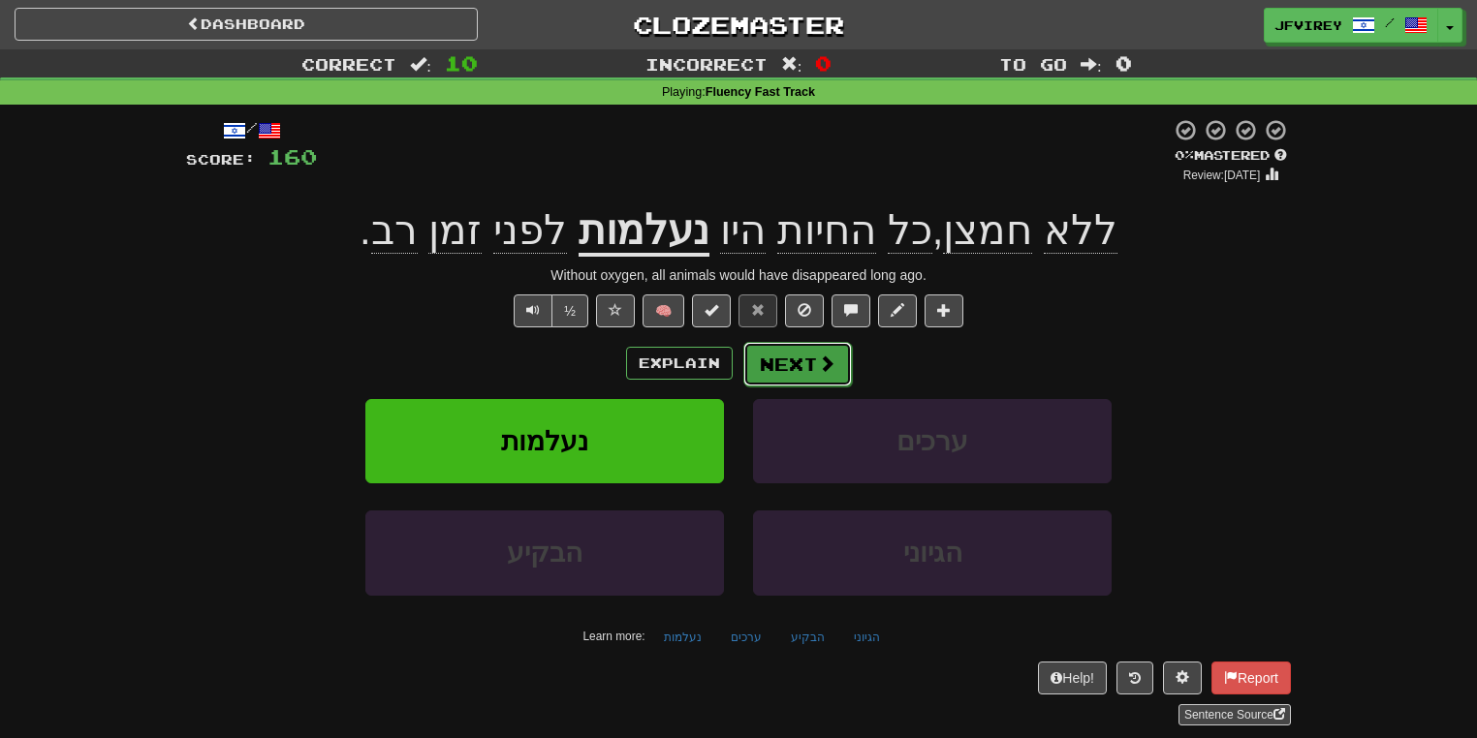
click at [792, 349] on button "Next" at bounding box center [797, 364] width 109 height 45
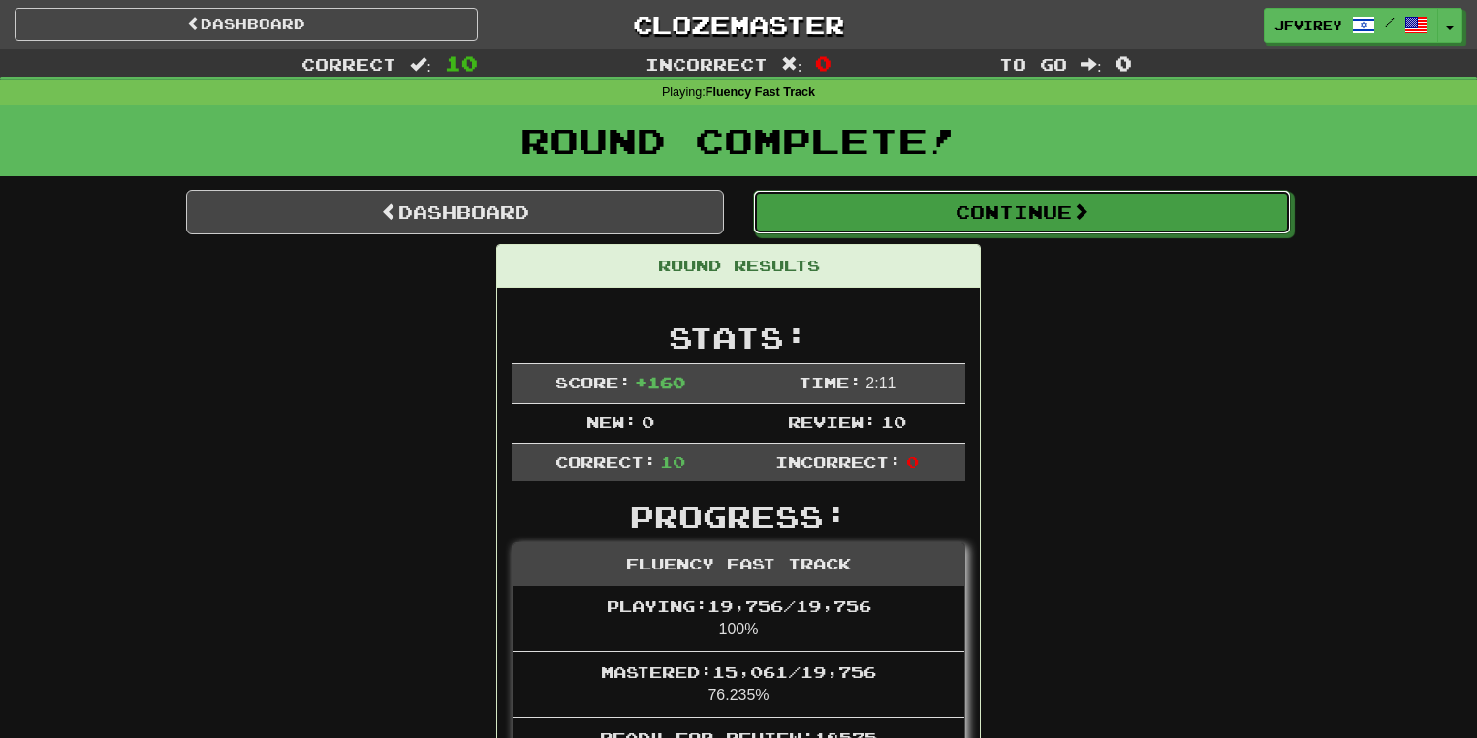
click at [1007, 225] on button "Continue" at bounding box center [1022, 212] width 538 height 45
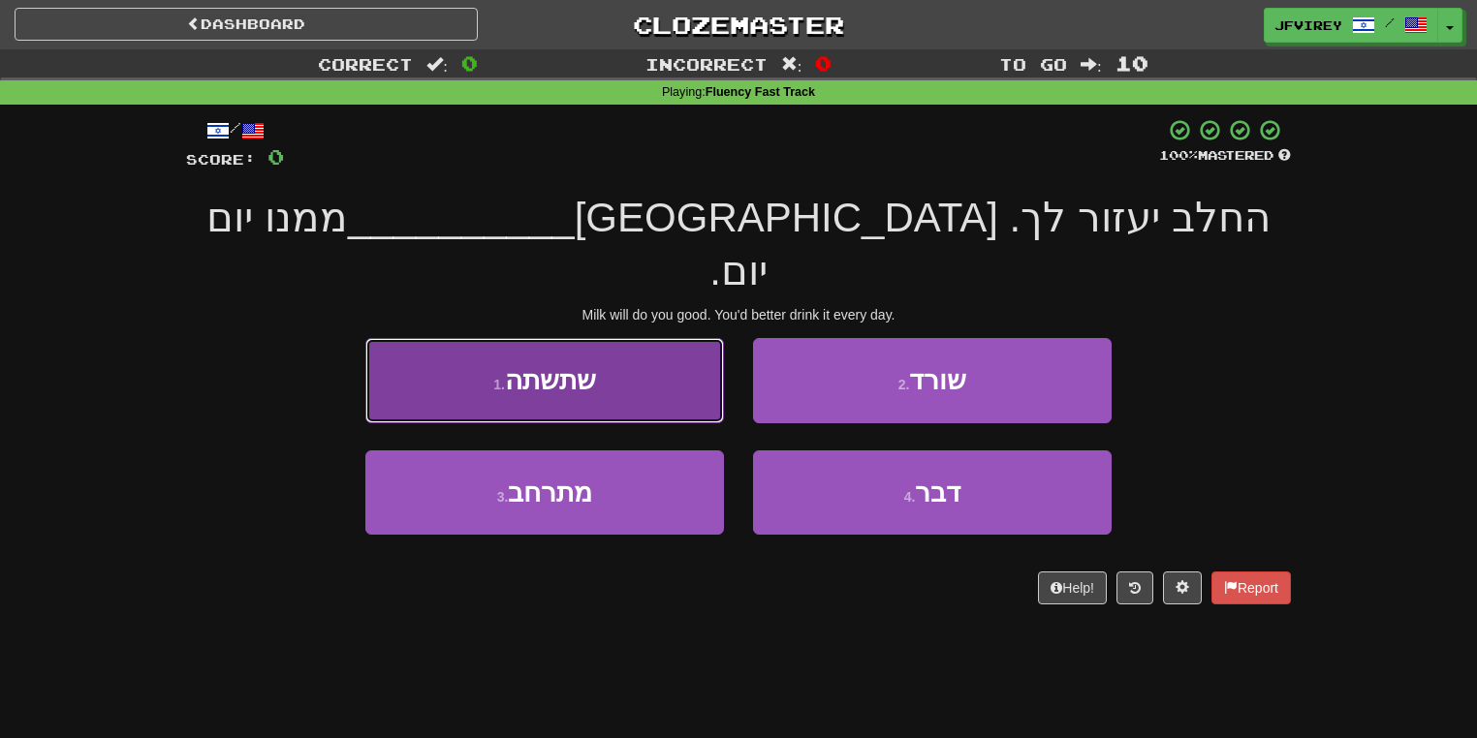
click at [655, 349] on button "1 . שתשתה" at bounding box center [544, 380] width 359 height 84
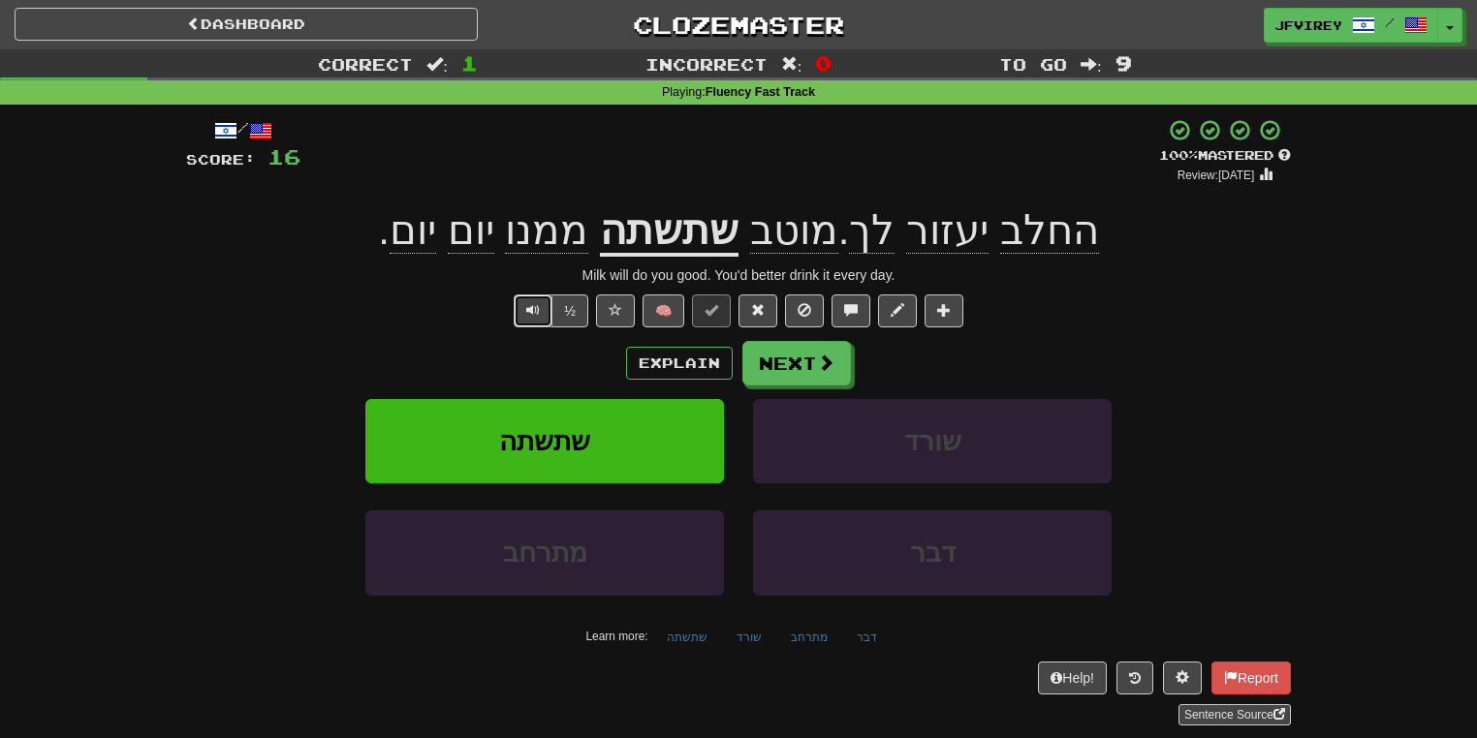
click at [542, 301] on button "Text-to-speech controls" at bounding box center [533, 311] width 39 height 33
click at [804, 362] on button "Next" at bounding box center [797, 364] width 109 height 45
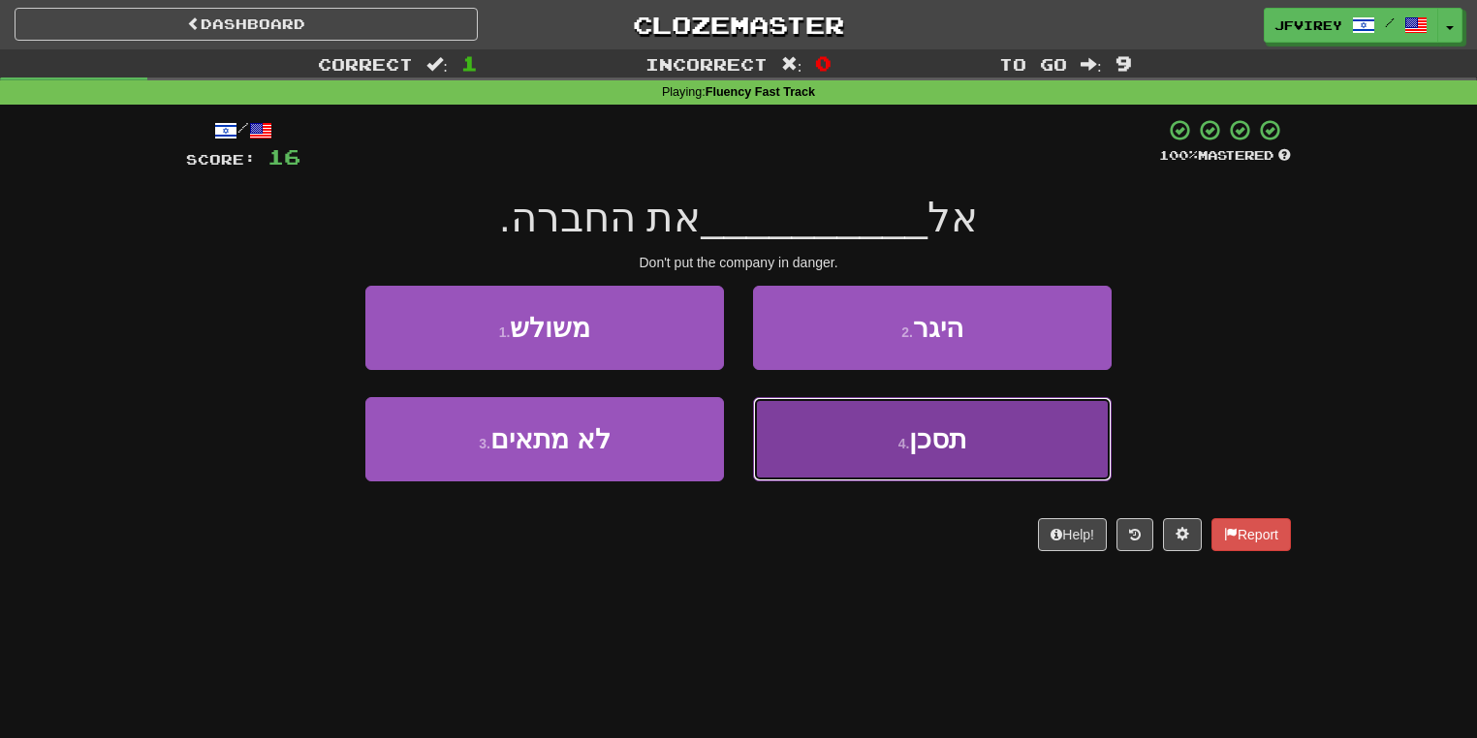
click at [872, 457] on button "4 . תסכן" at bounding box center [932, 439] width 359 height 84
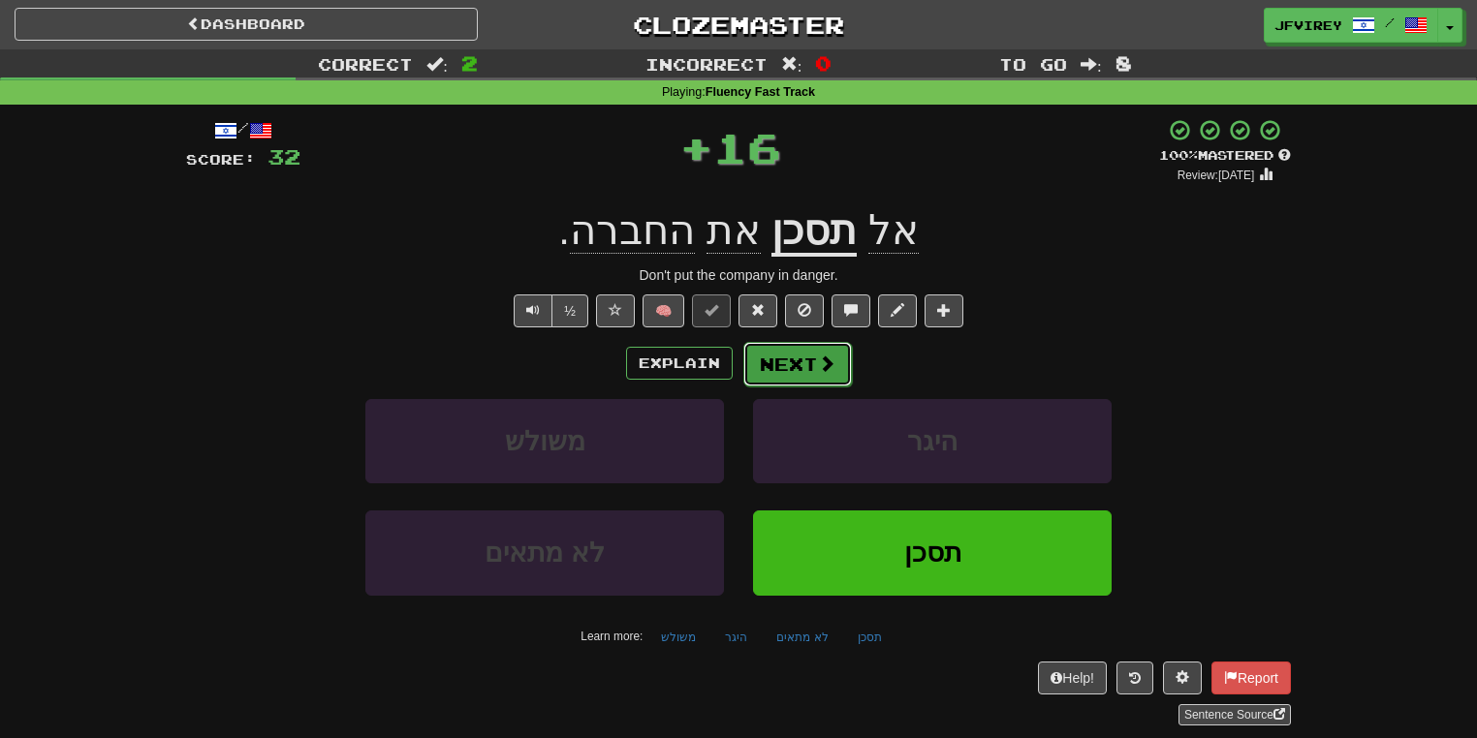
click at [775, 351] on button "Next" at bounding box center [797, 364] width 109 height 45
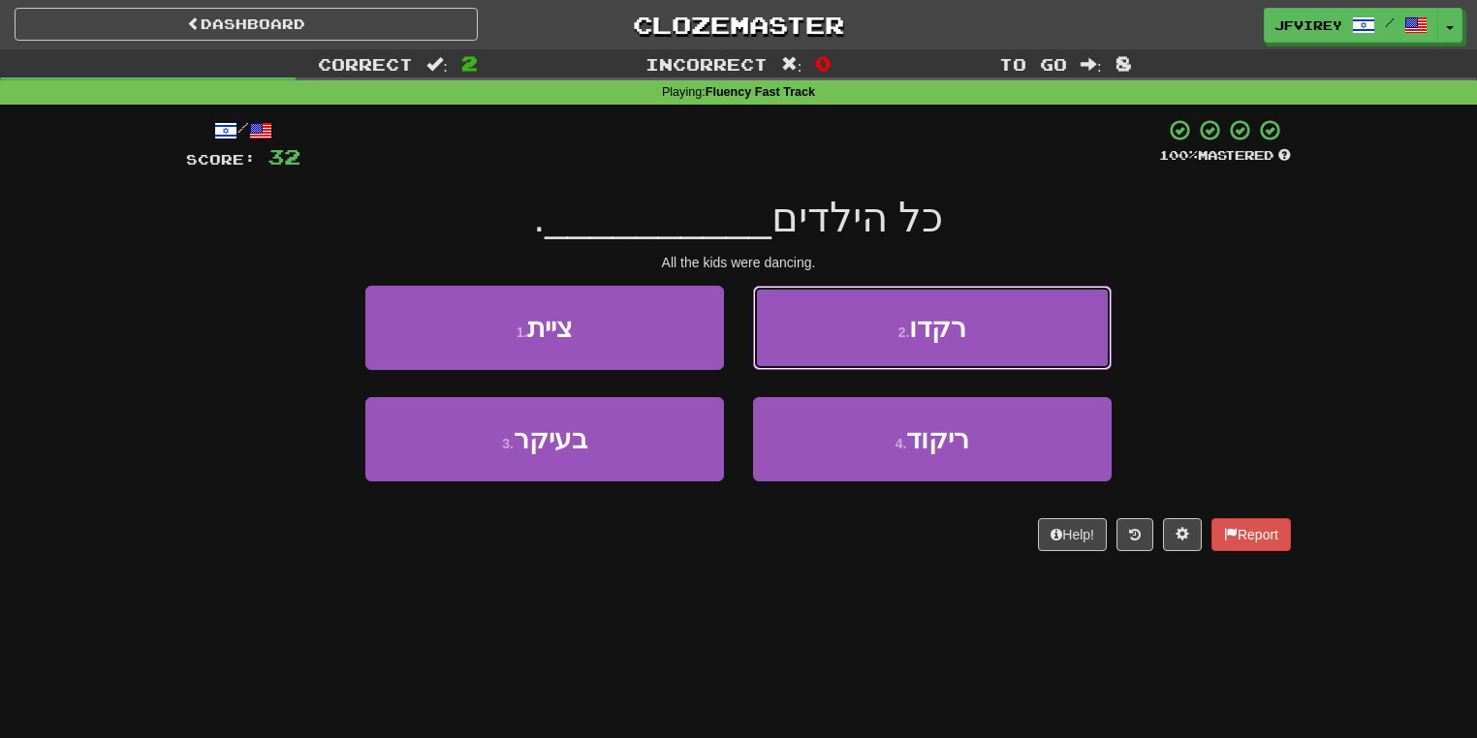
drag, startPoint x: 820, startPoint y: 345, endPoint x: 980, endPoint y: 333, distance: 160.3
click at [840, 340] on button "2 . רקדו" at bounding box center [932, 328] width 359 height 84
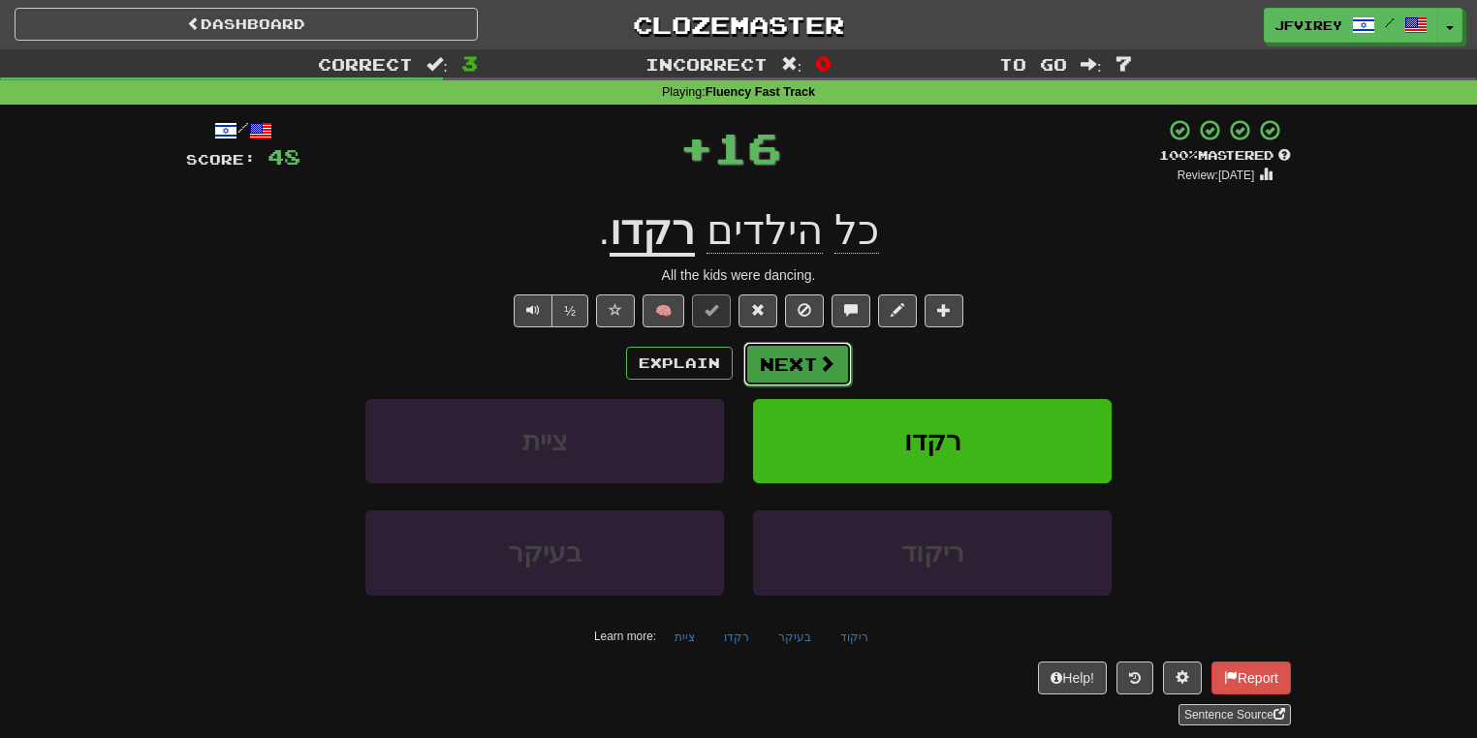
click at [775, 368] on button "Next" at bounding box center [797, 364] width 109 height 45
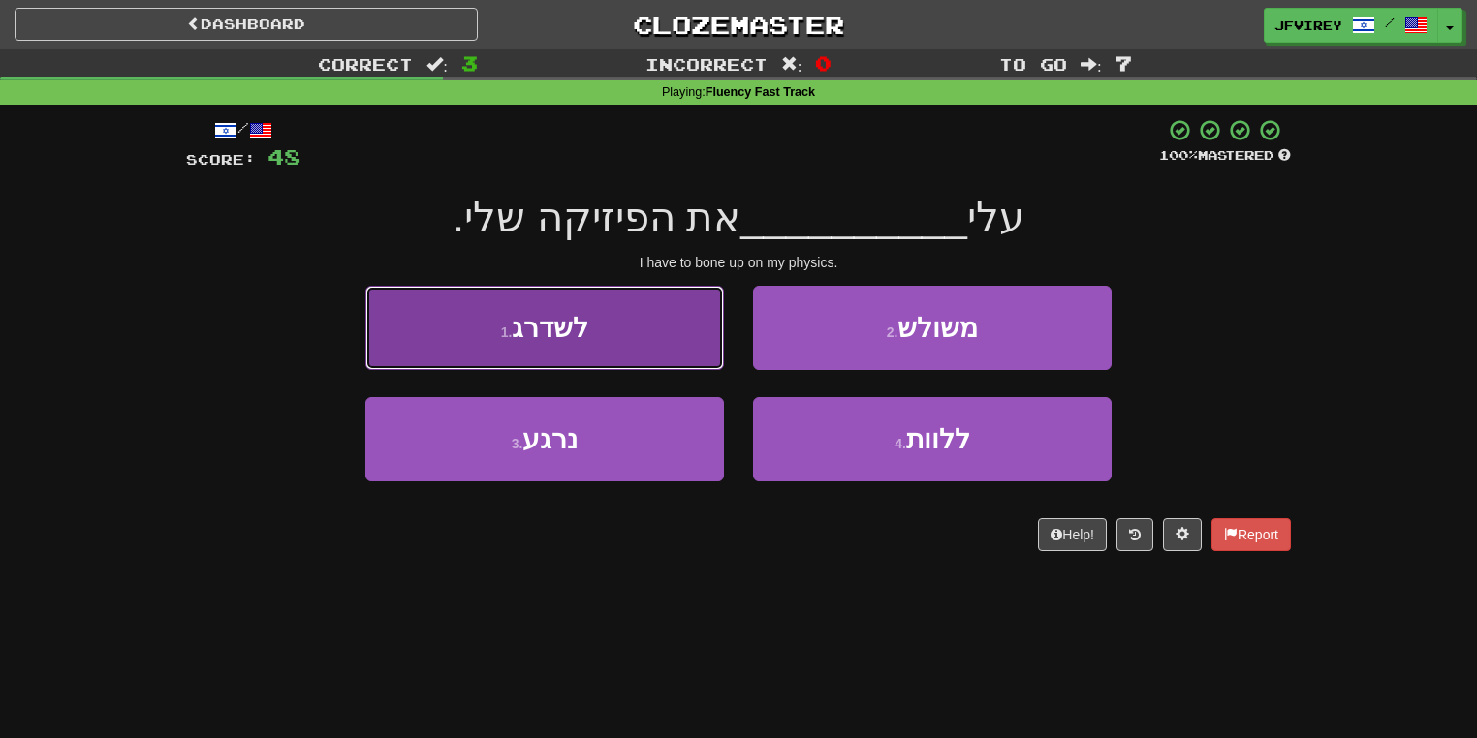
click at [565, 340] on span "לשדרג" at bounding box center [550, 328] width 77 height 30
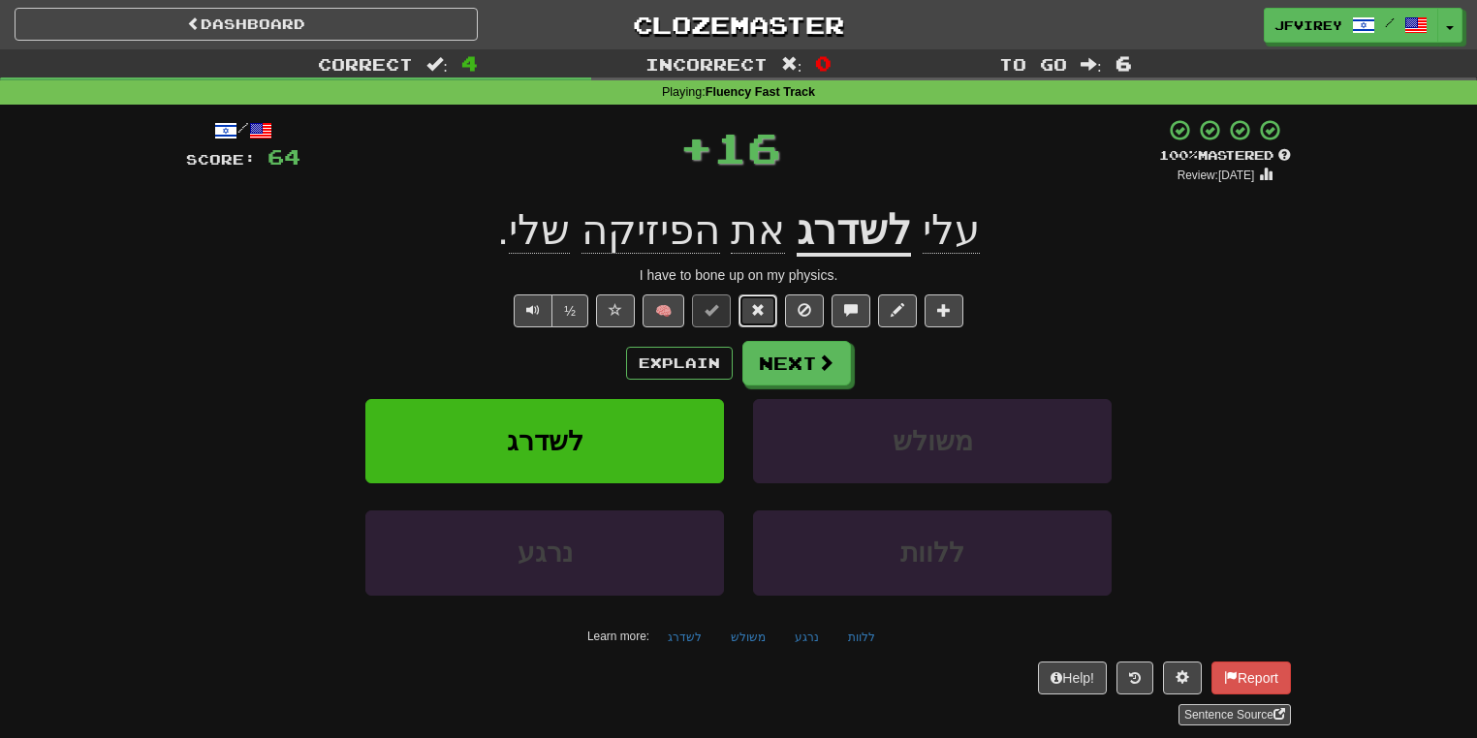
click at [759, 303] on span at bounding box center [758, 310] width 14 height 14
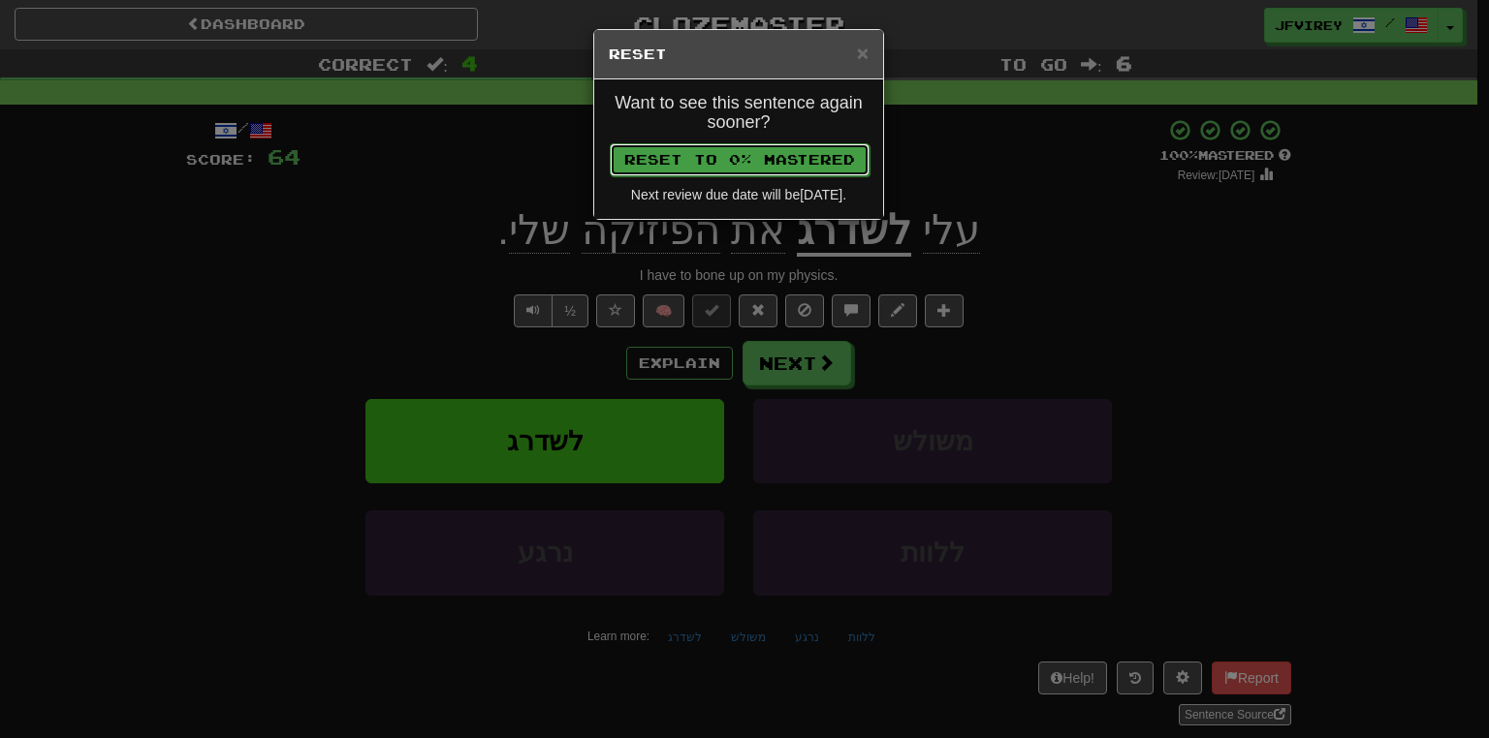
click at [815, 159] on button "Reset to 0% Mastered" at bounding box center [740, 159] width 260 height 33
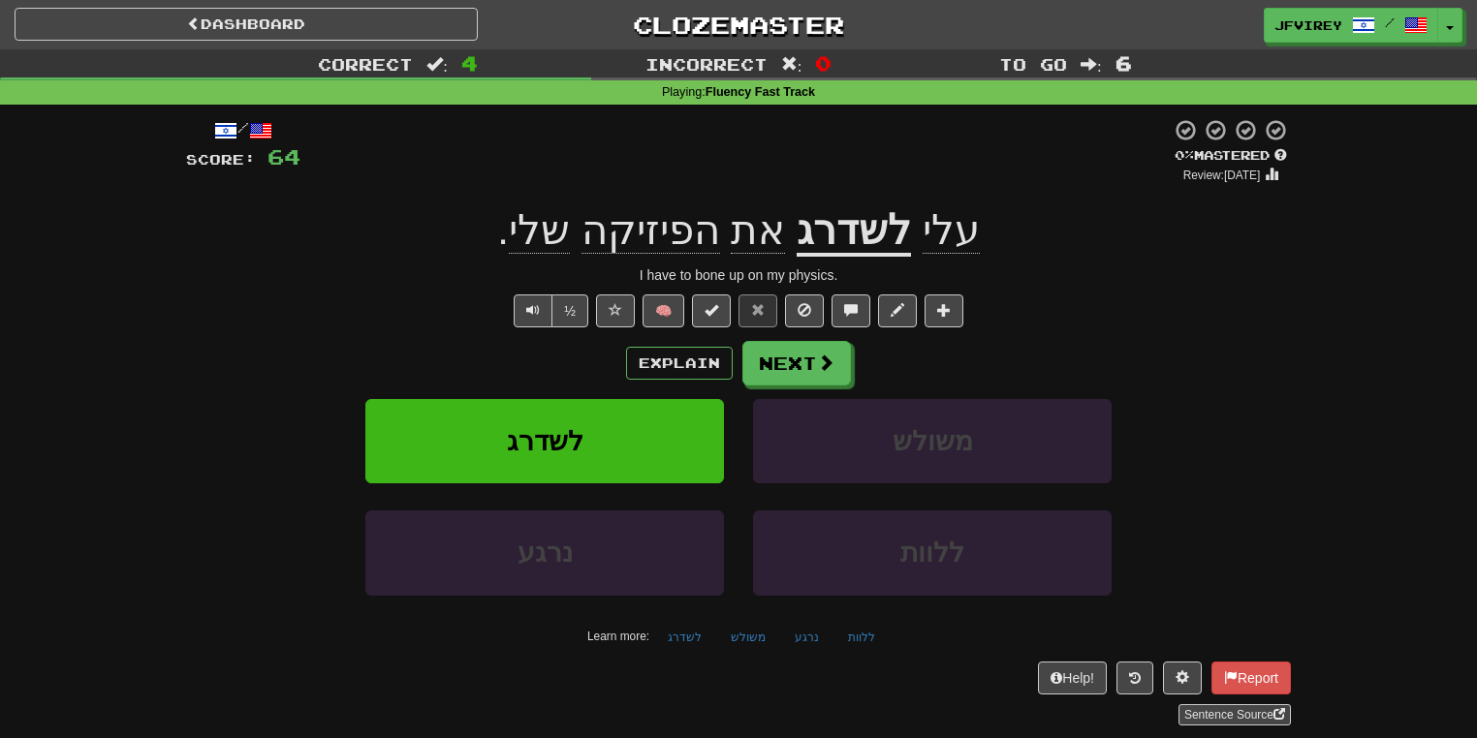
click at [833, 228] on u "לשדרג" at bounding box center [854, 231] width 114 height 49
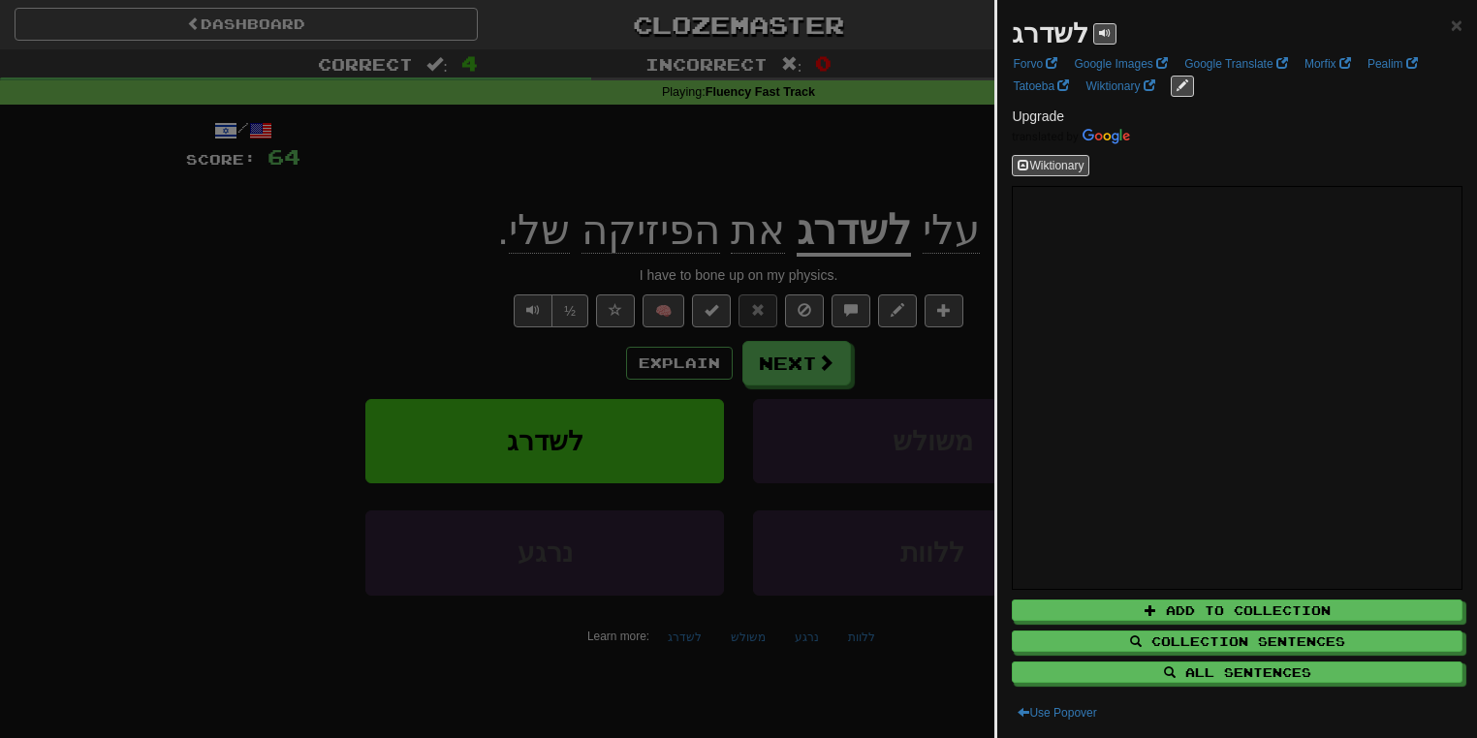
click at [469, 254] on div at bounding box center [738, 369] width 1477 height 738
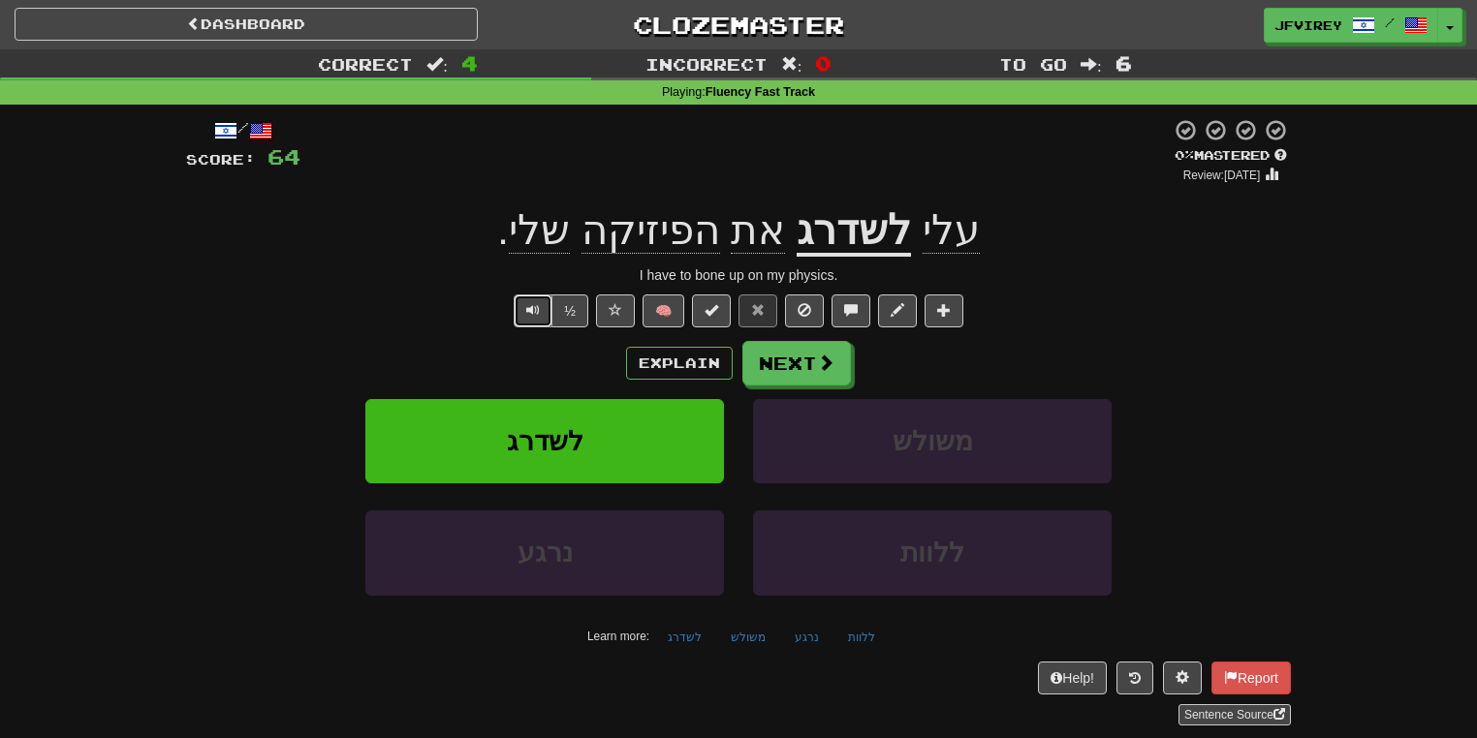
click at [527, 306] on span "Text-to-speech controls" at bounding box center [533, 310] width 14 height 14
click at [800, 362] on button "Next" at bounding box center [797, 364] width 109 height 45
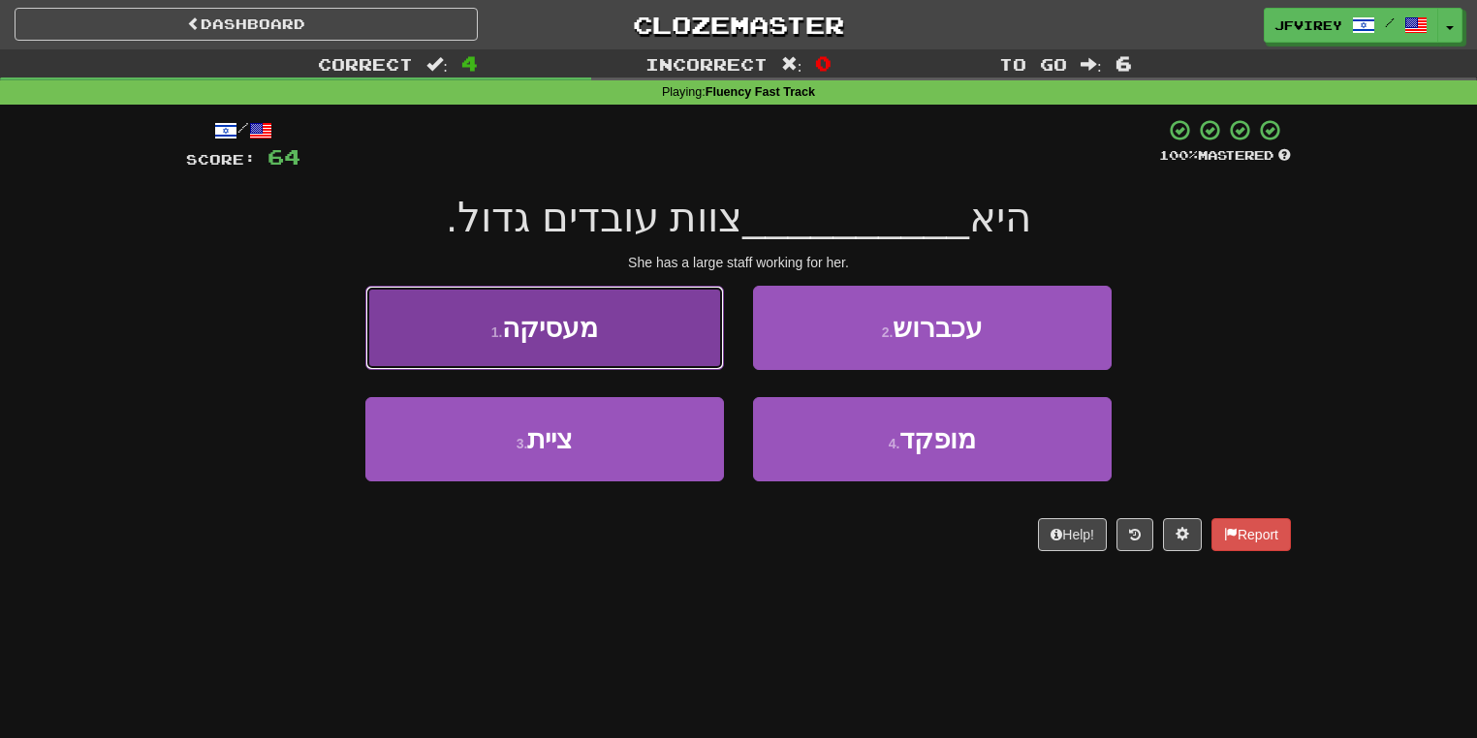
click at [639, 329] on button "1 . מעסיקה" at bounding box center [544, 328] width 359 height 84
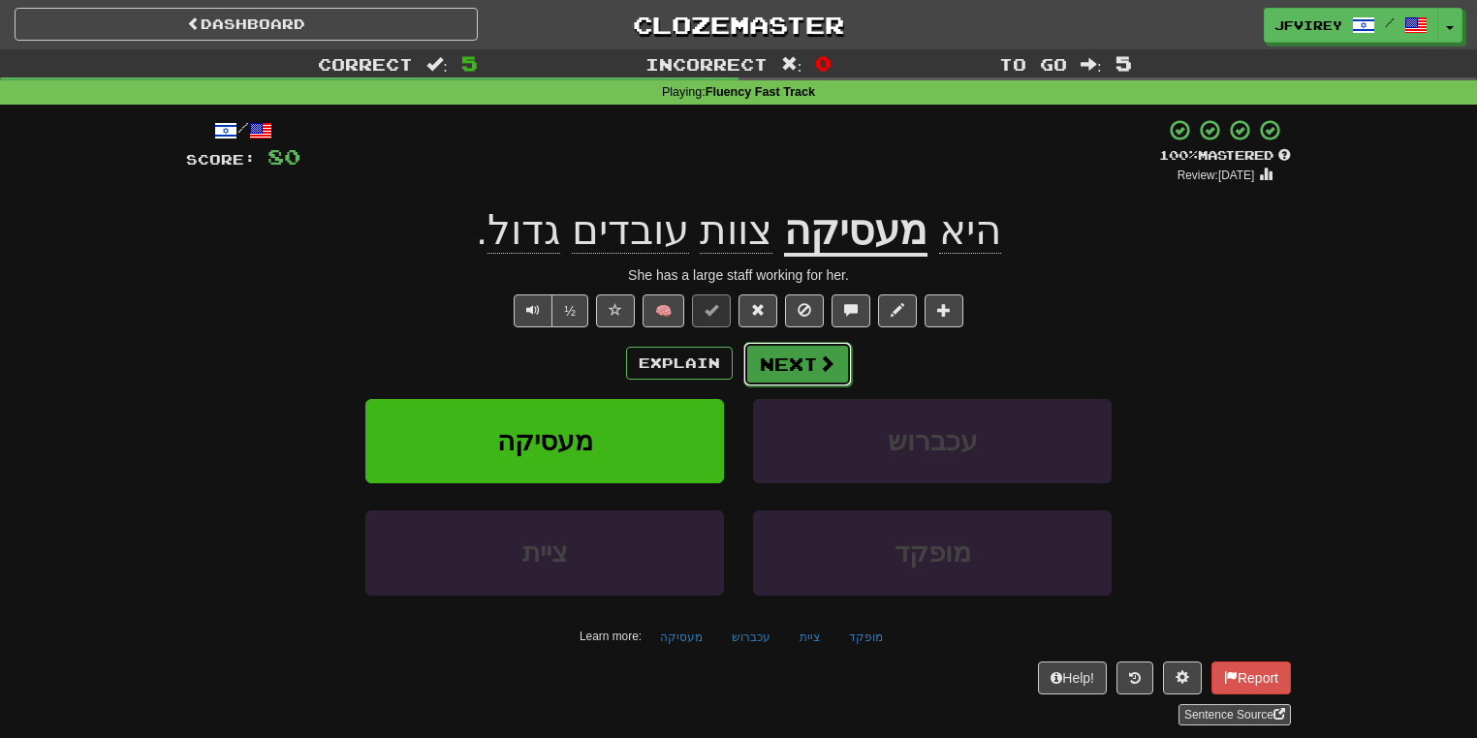
click at [802, 364] on button "Next" at bounding box center [797, 364] width 109 height 45
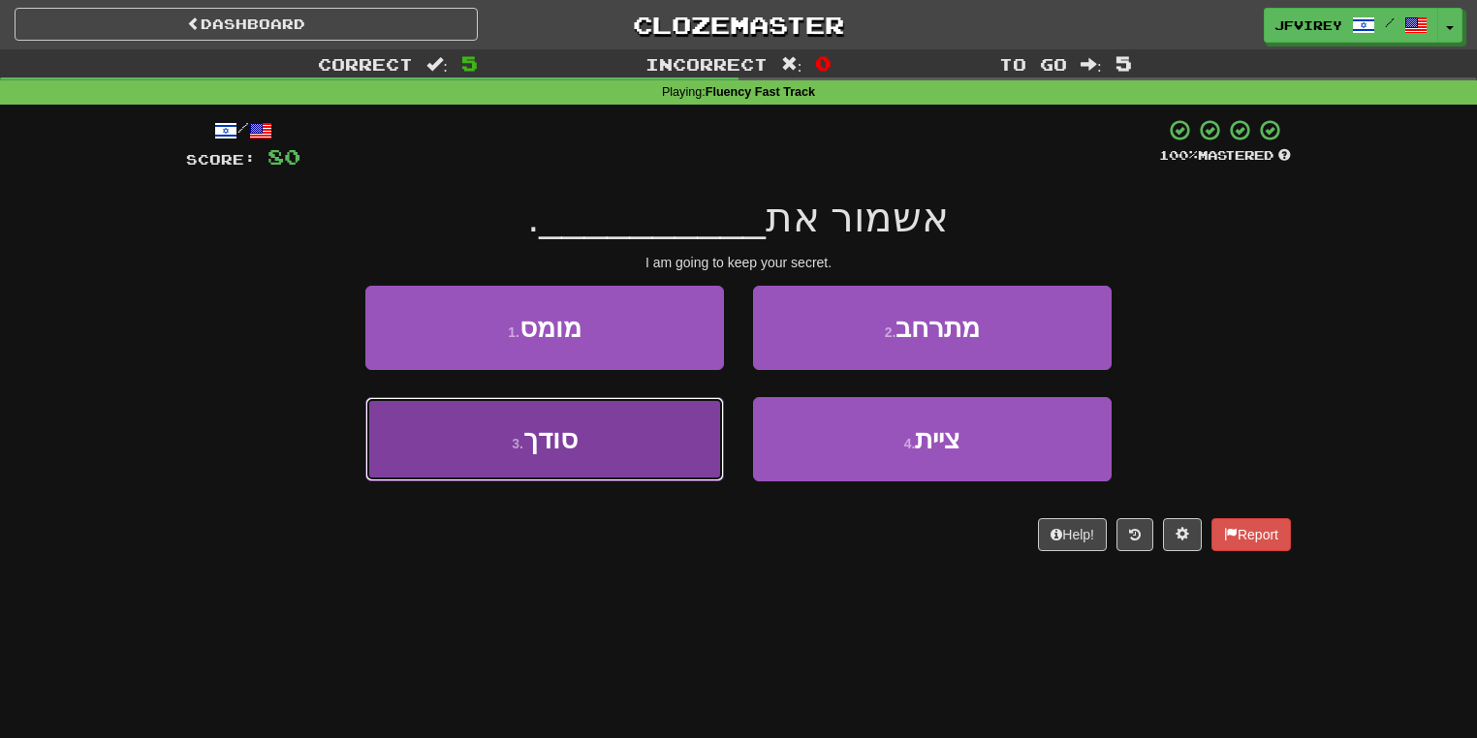
drag, startPoint x: 612, startPoint y: 443, endPoint x: 760, endPoint y: 436, distance: 148.4
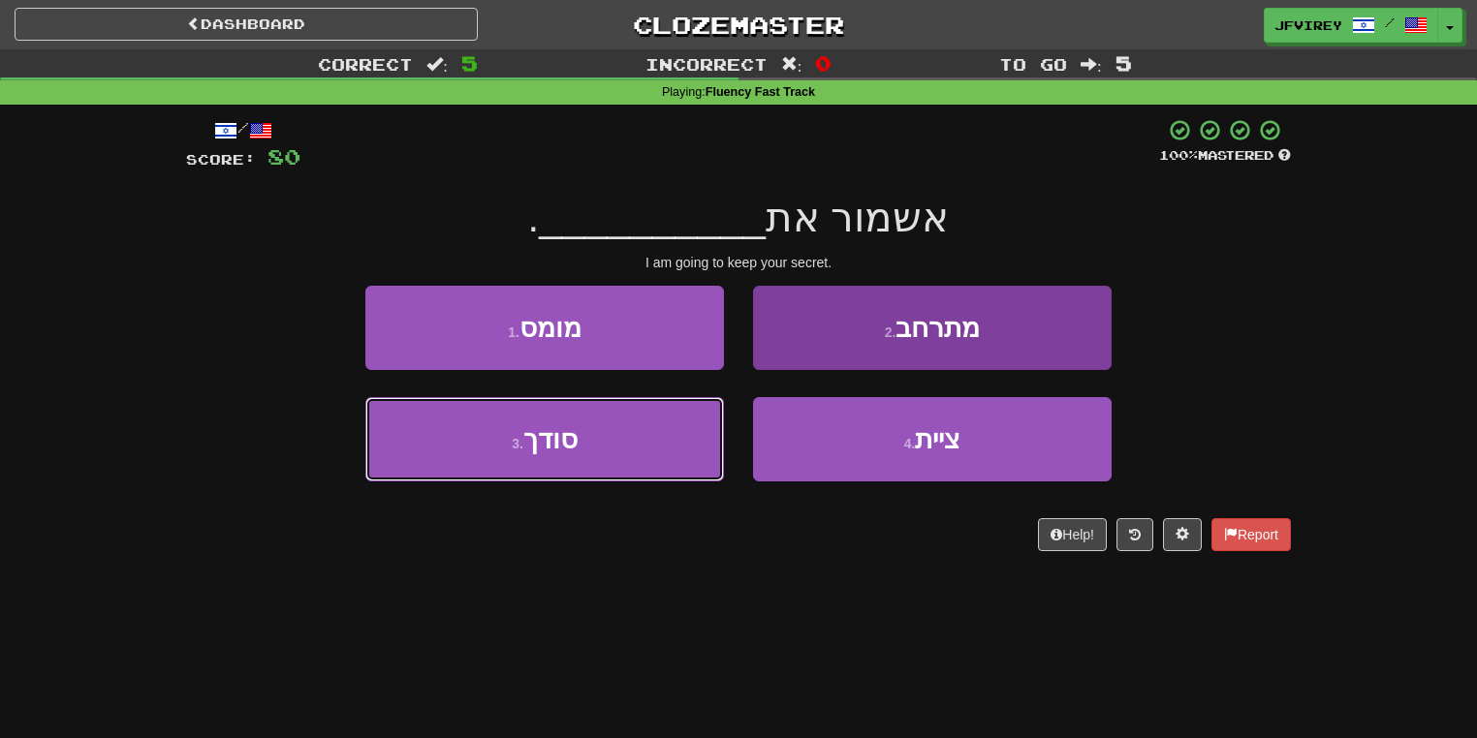
click at [612, 444] on button "3 . סודך" at bounding box center [544, 439] width 359 height 84
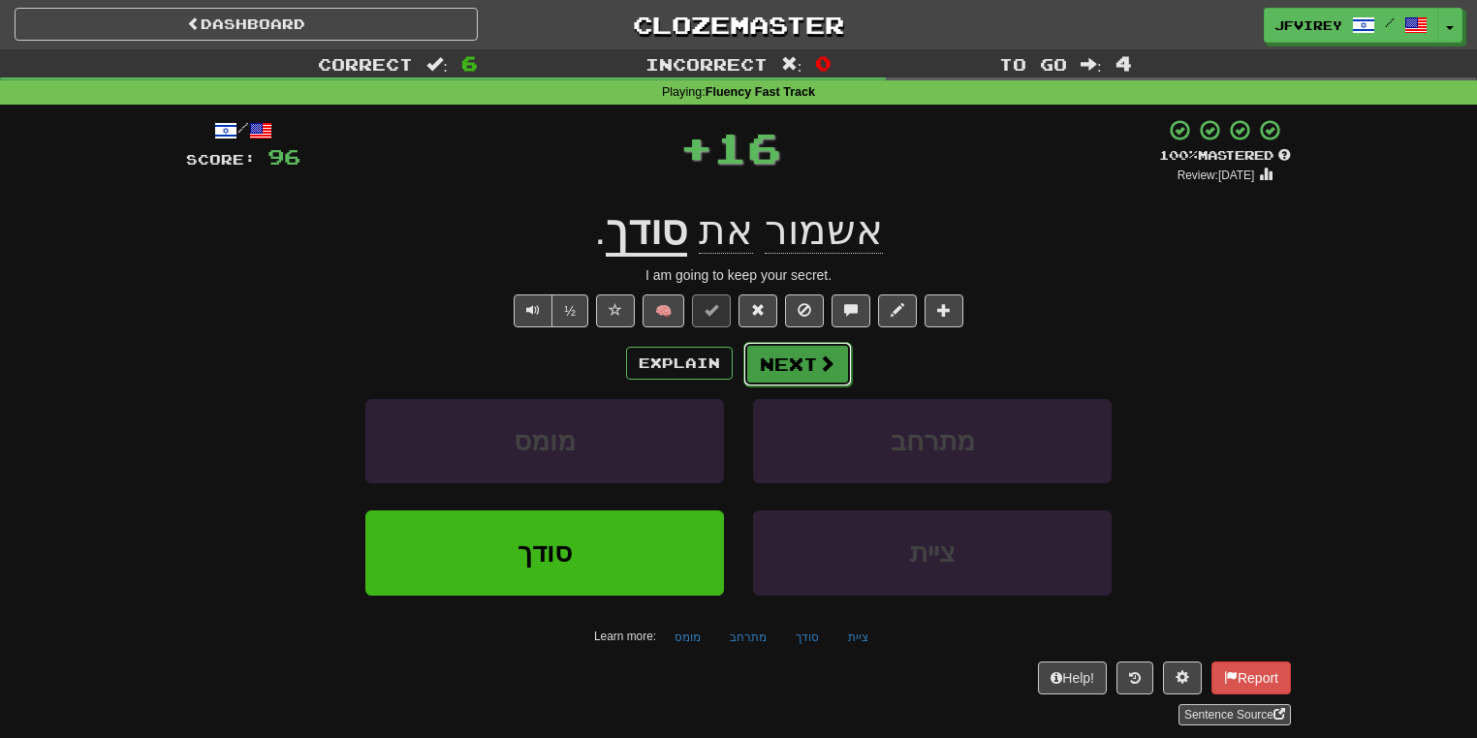
click at [792, 366] on button "Next" at bounding box center [797, 364] width 109 height 45
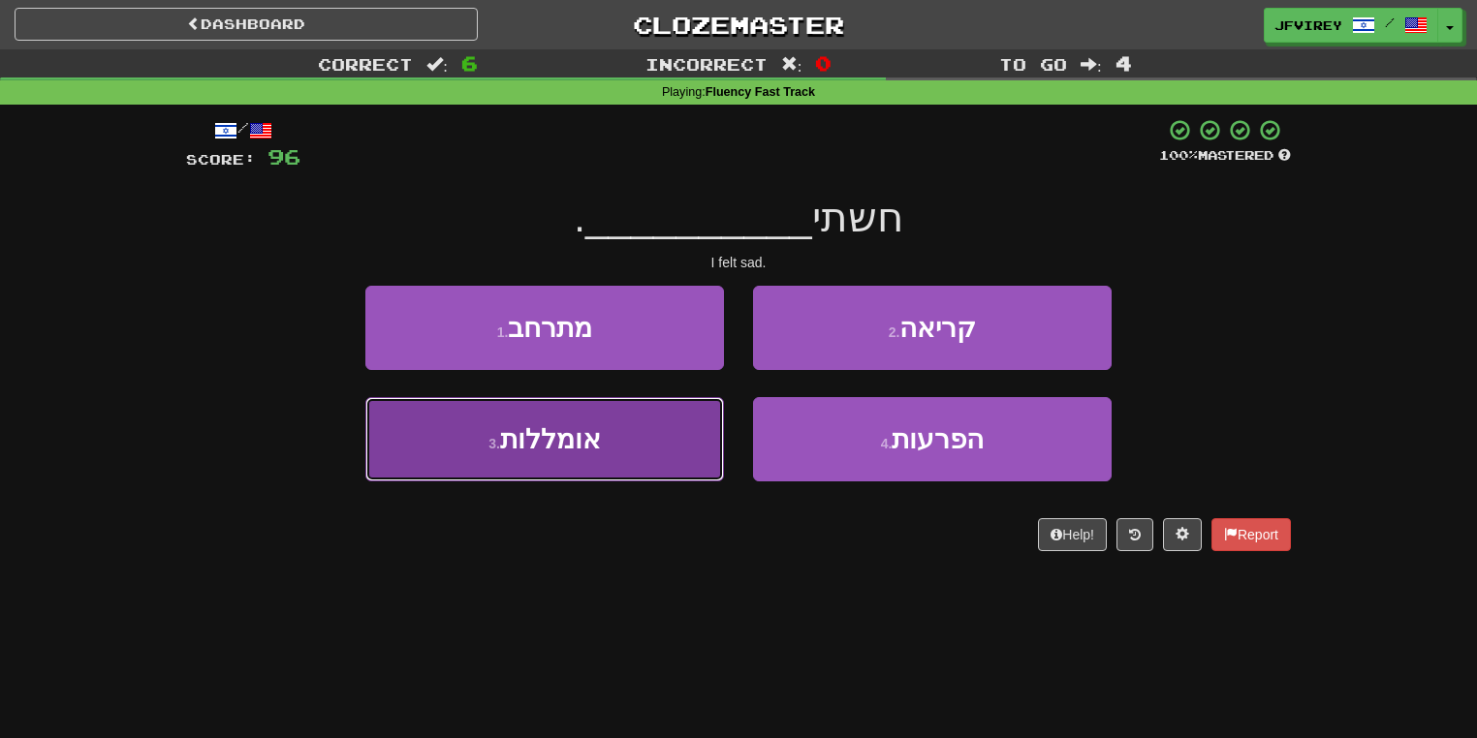
click at [643, 451] on button "3 . אומללות" at bounding box center [544, 439] width 359 height 84
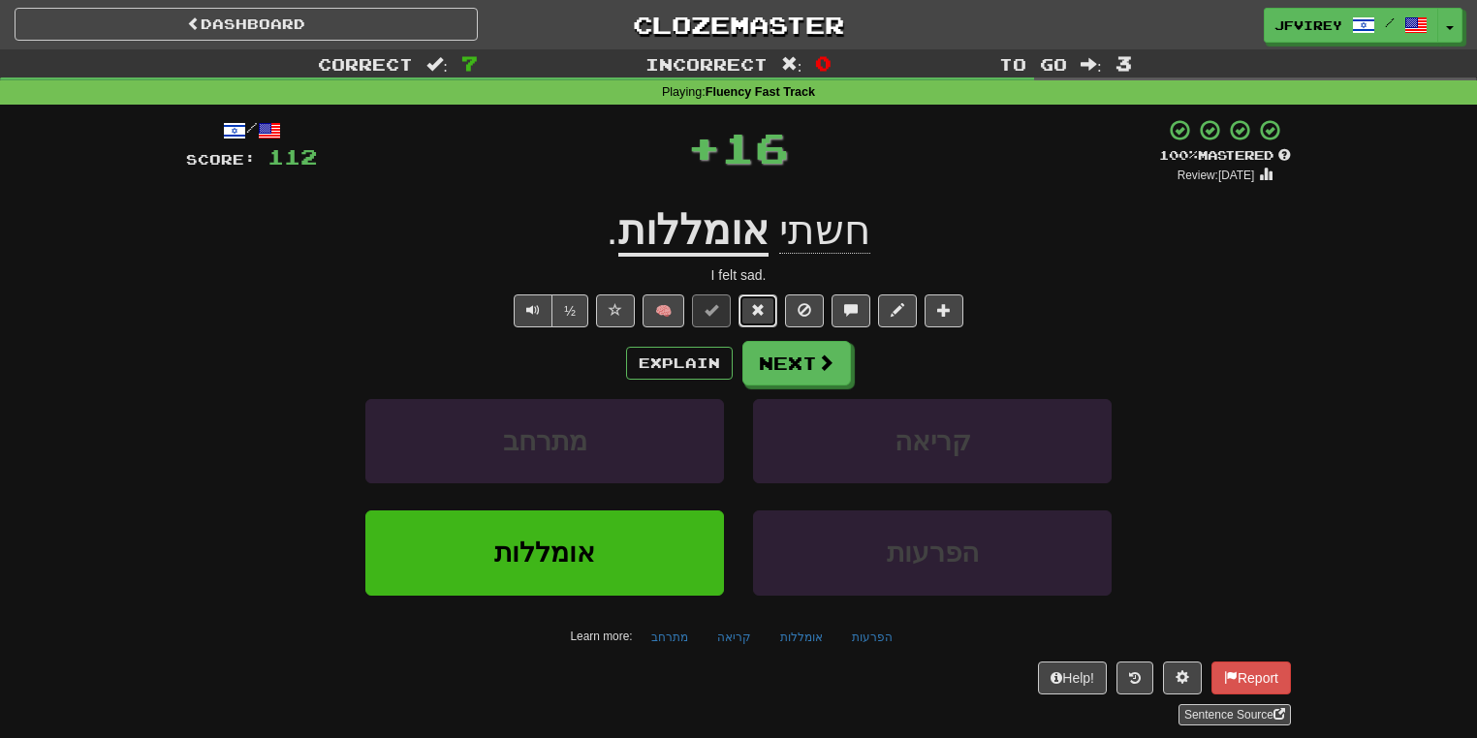
click at [758, 319] on button at bounding box center [757, 311] width 39 height 33
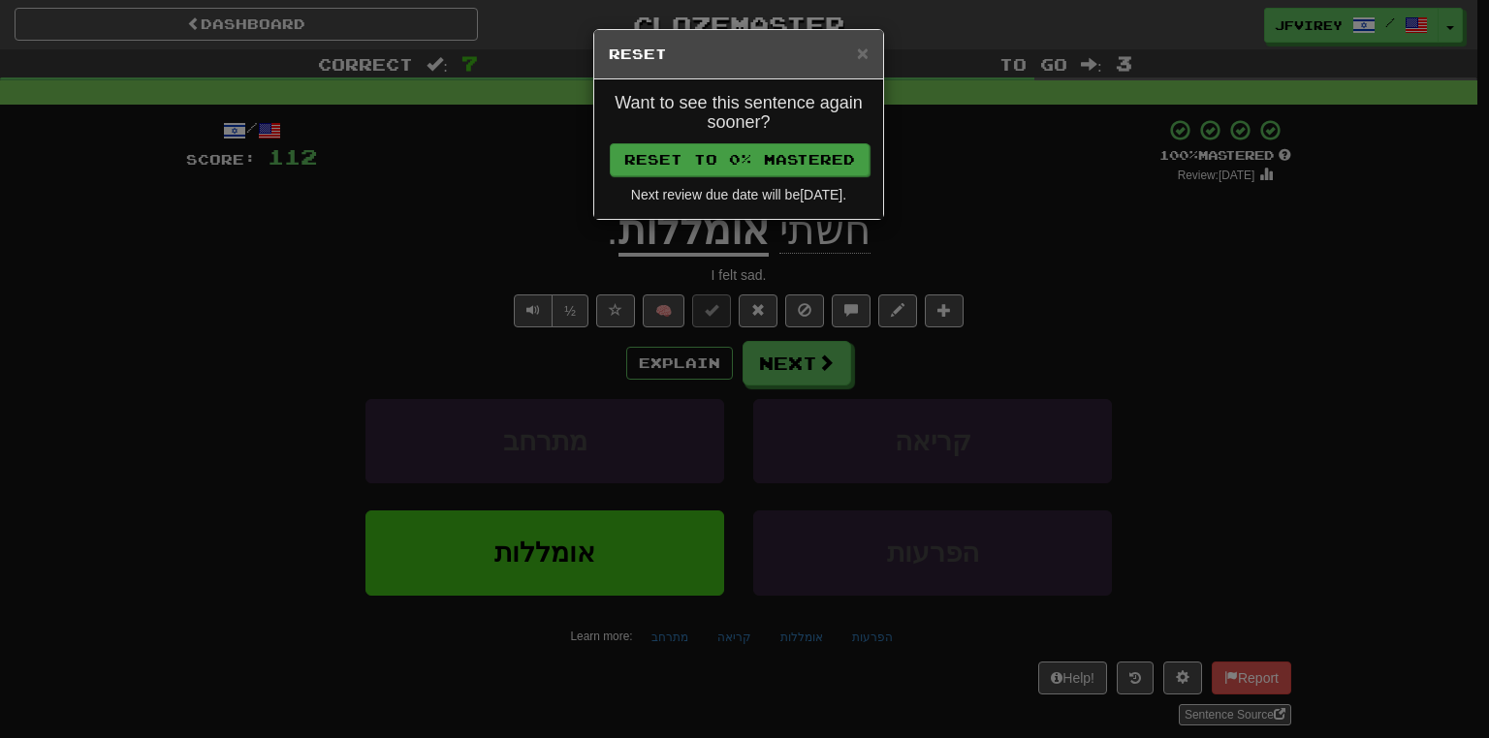
click at [795, 141] on div "Want to see this sentence again sooner? Reset to 0% Mastered Next review due da…" at bounding box center [738, 149] width 289 height 140
click at [769, 157] on button "Reset to 0% Mastered" at bounding box center [740, 159] width 260 height 33
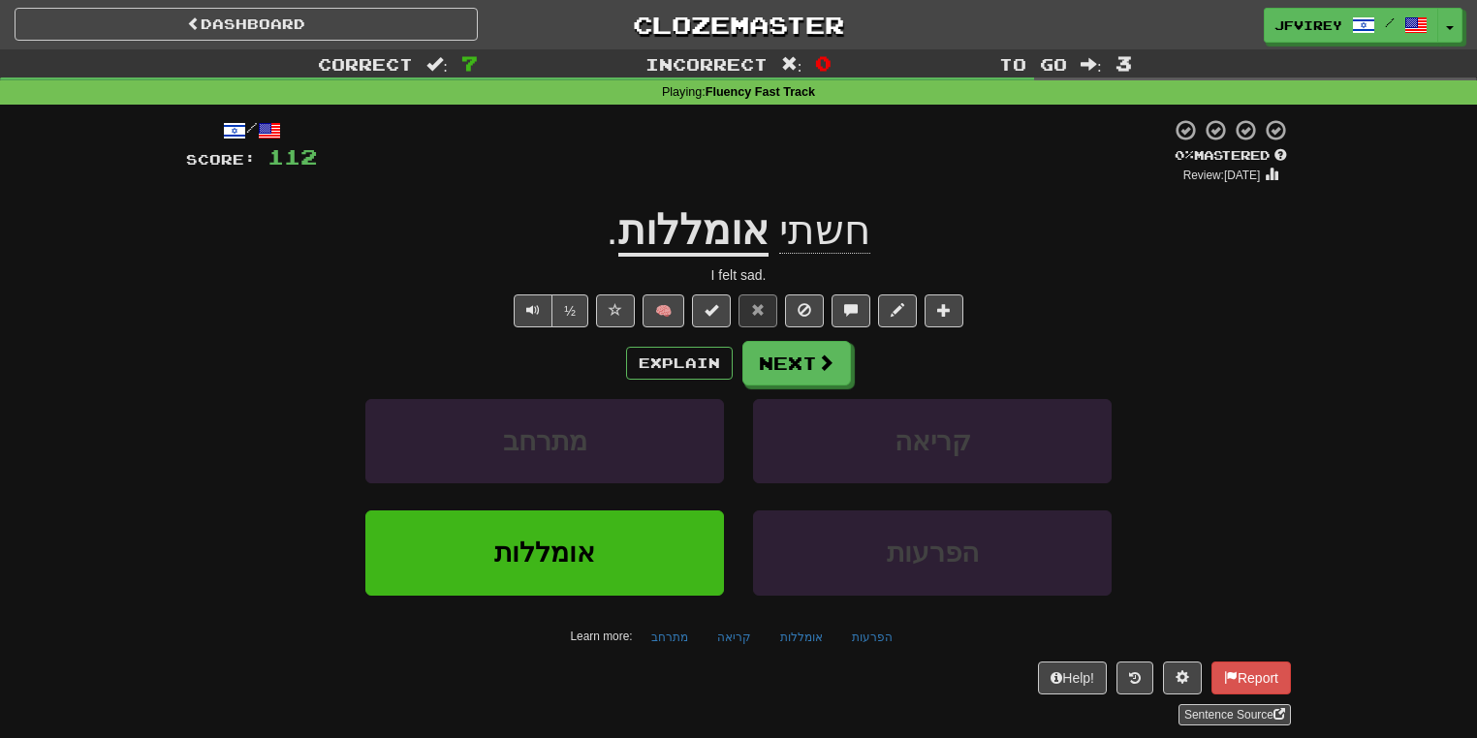
click at [707, 246] on u "אומללות" at bounding box center [693, 231] width 150 height 49
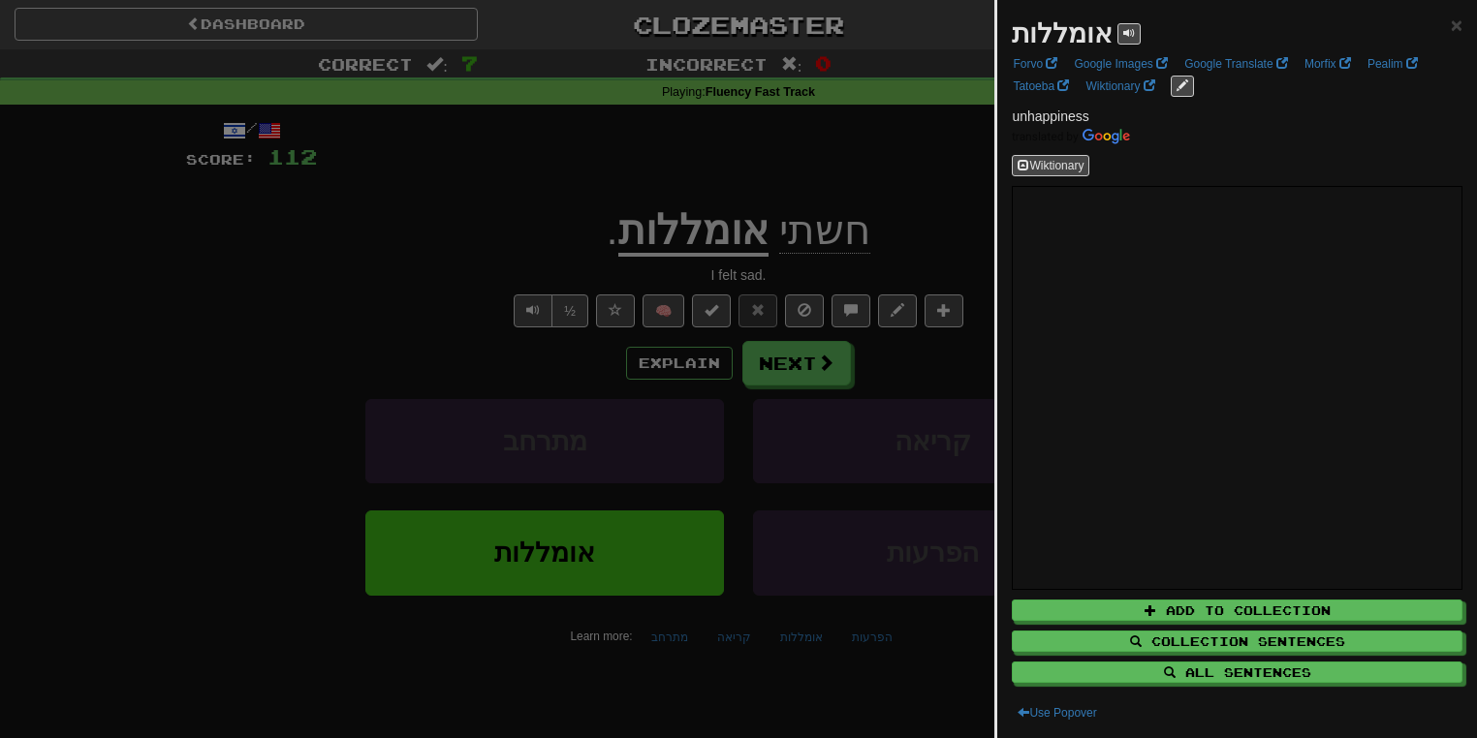
click at [492, 257] on div at bounding box center [738, 369] width 1477 height 738
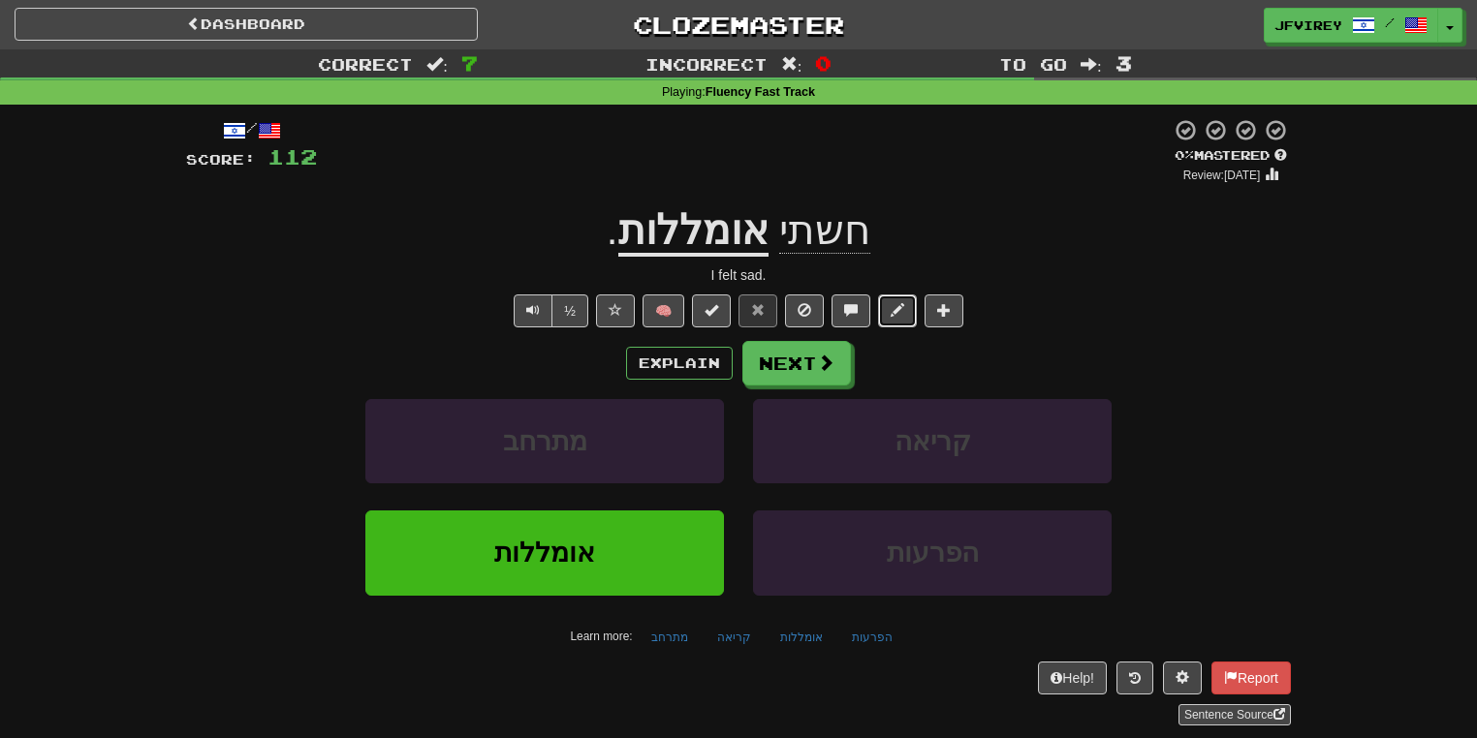
click at [892, 309] on span at bounding box center [898, 310] width 14 height 14
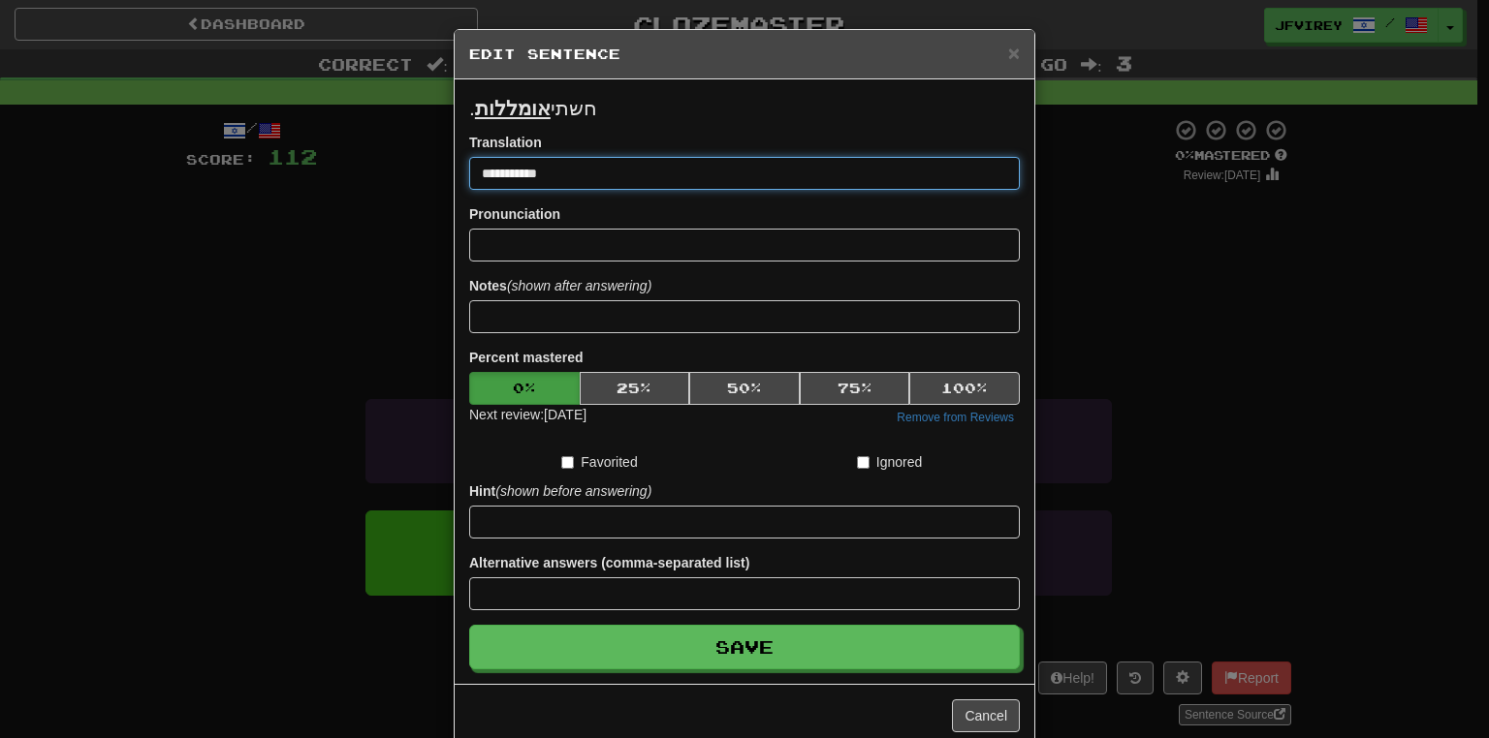
drag, startPoint x: 503, startPoint y: 174, endPoint x: 523, endPoint y: 173, distance: 20.4
click at [523, 173] on input "**********" at bounding box center [744, 173] width 550 height 33
type input "**********"
click at [469, 625] on button "Save" at bounding box center [744, 647] width 550 height 45
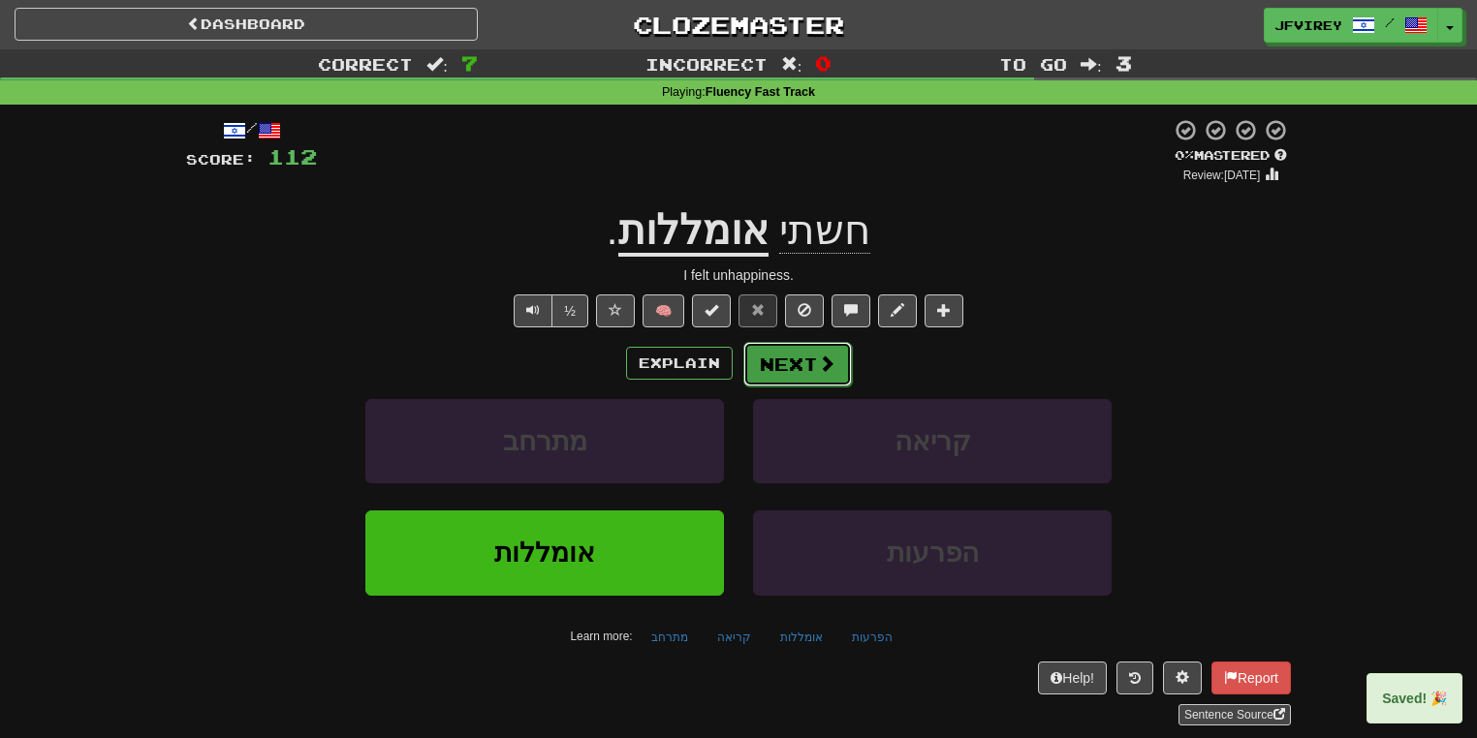
click at [816, 349] on button "Next" at bounding box center [797, 364] width 109 height 45
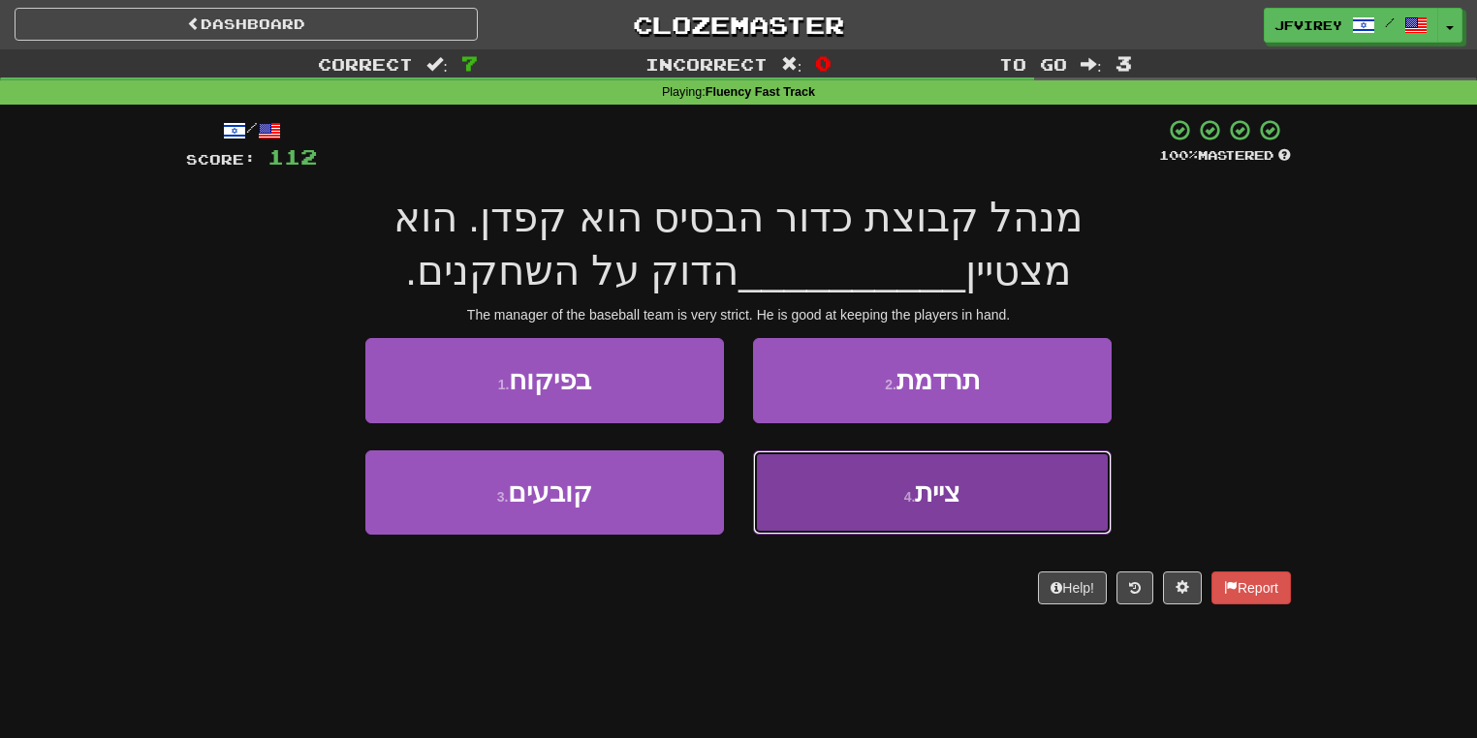
click at [845, 485] on button "4 . ציית" at bounding box center [932, 493] width 359 height 84
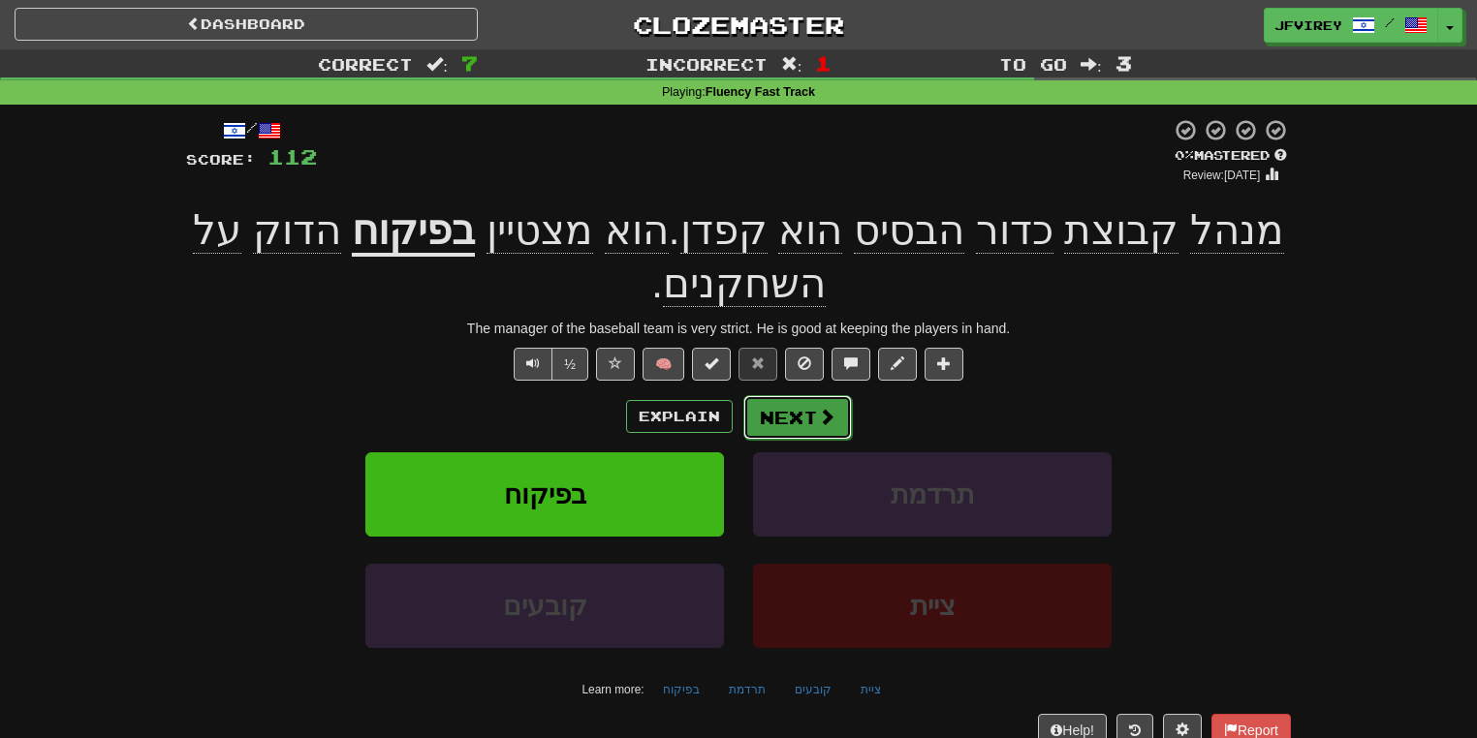
click at [822, 413] on span at bounding box center [826, 416] width 17 height 17
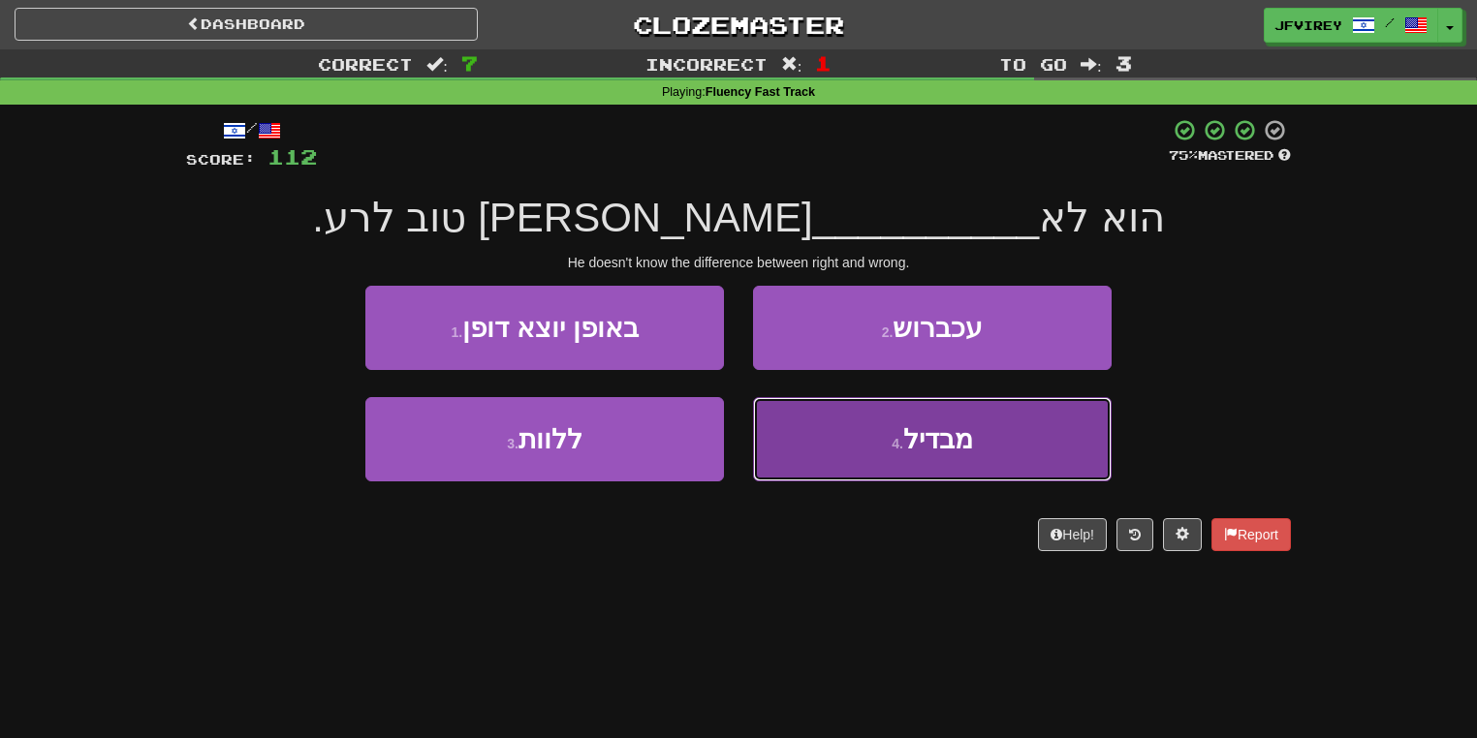
click at [946, 430] on span "מבדיל" at bounding box center [938, 439] width 70 height 30
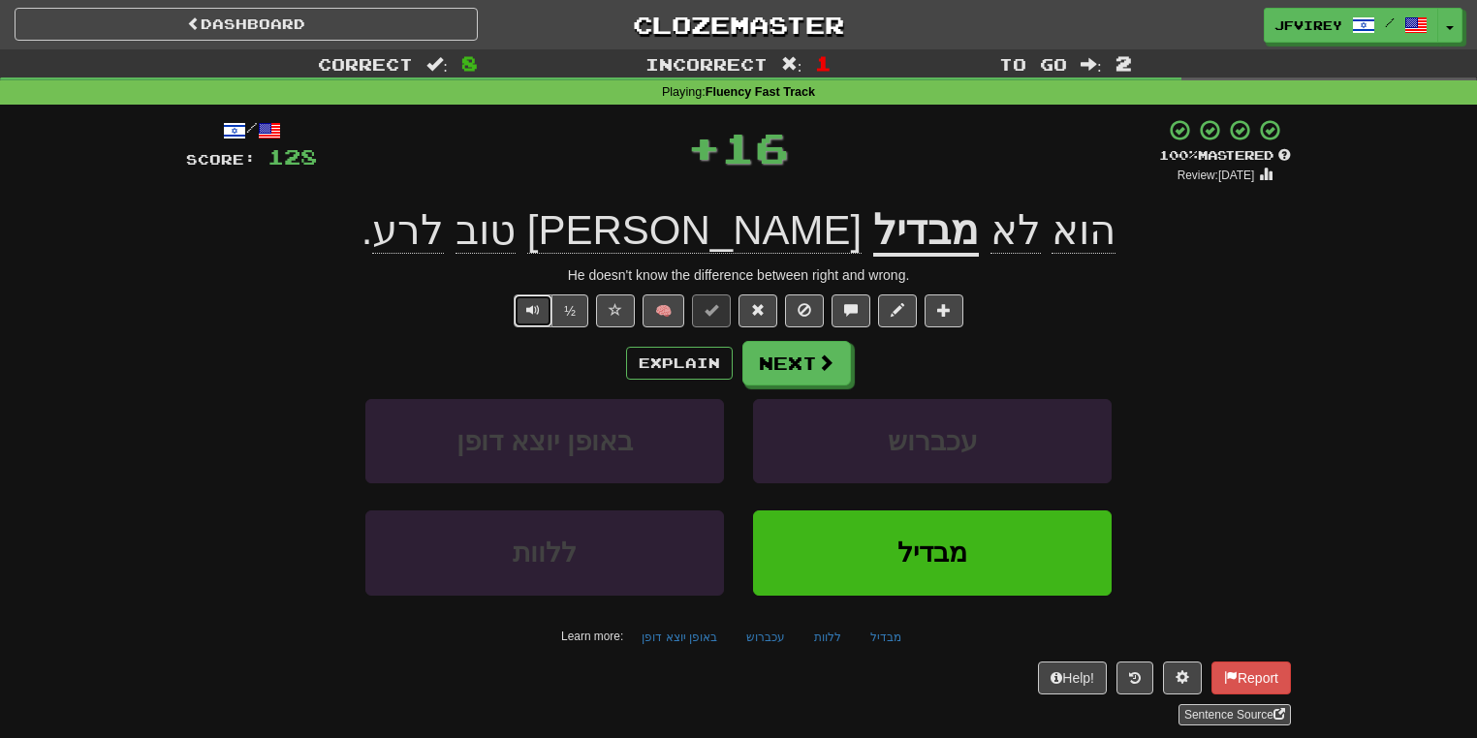
drag, startPoint x: 531, startPoint y: 314, endPoint x: 551, endPoint y: 319, distance: 20.9
click at [533, 314] on span "Text-to-speech controls" at bounding box center [533, 310] width 14 height 14
click at [751, 313] on span at bounding box center [758, 310] width 14 height 14
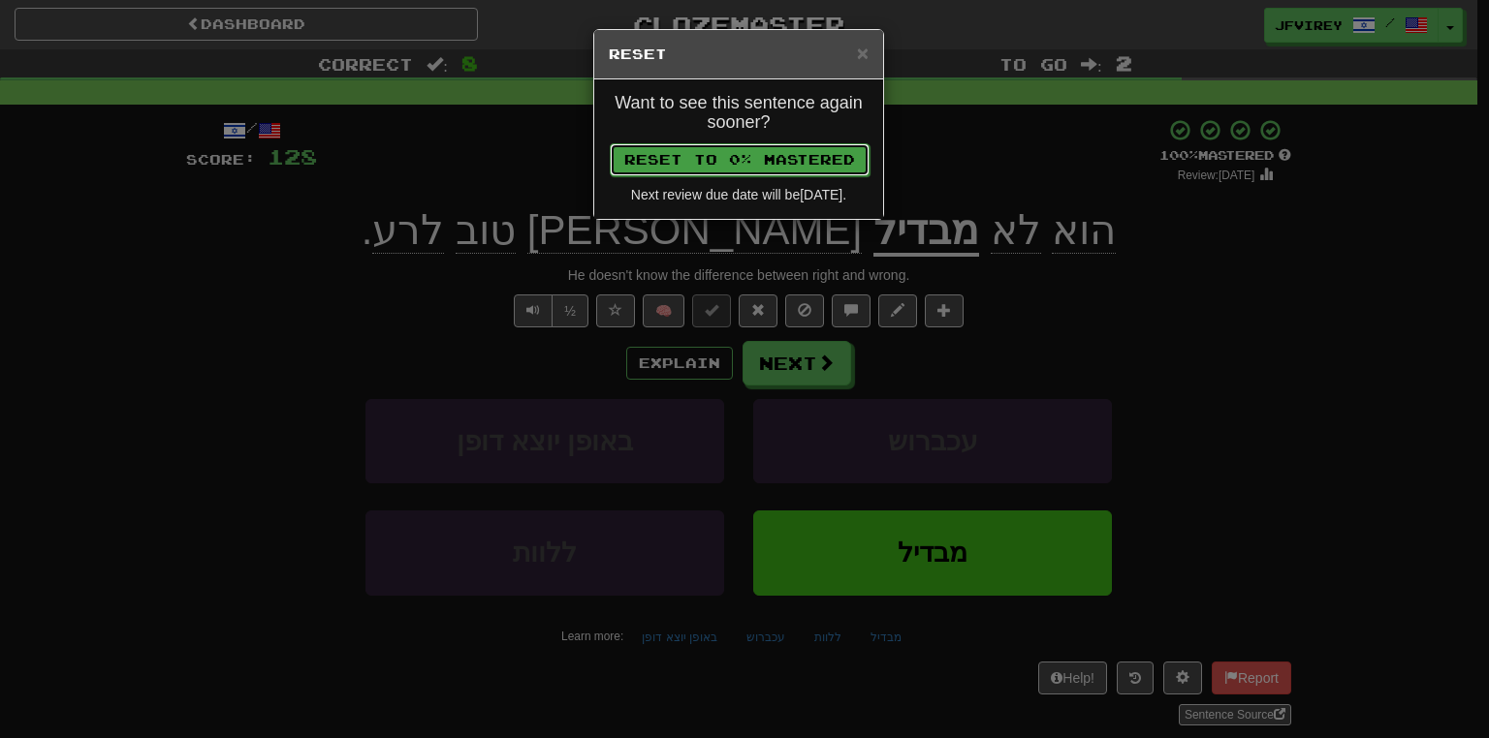
click at [764, 169] on button "Reset to 0% Mastered" at bounding box center [740, 159] width 260 height 33
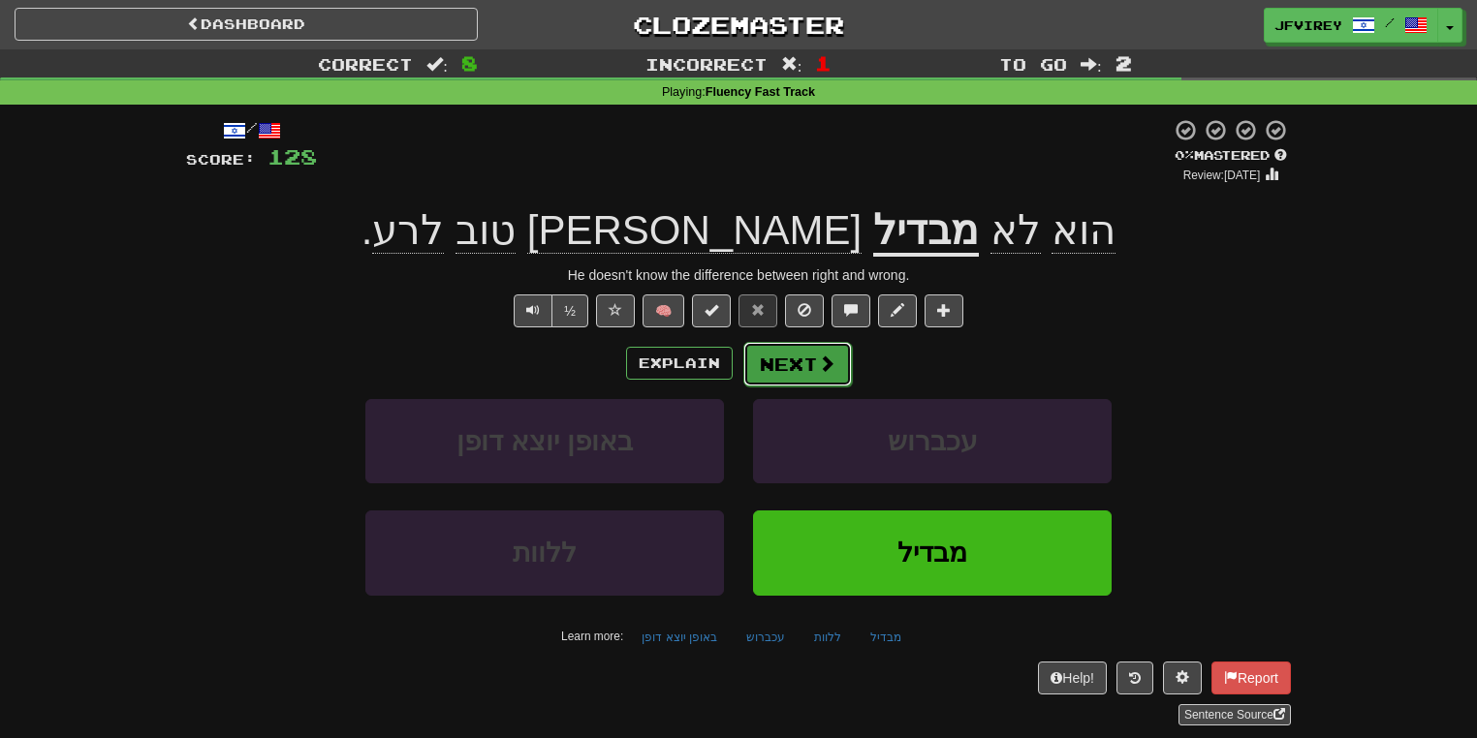
click at [798, 347] on button "Next" at bounding box center [797, 364] width 109 height 45
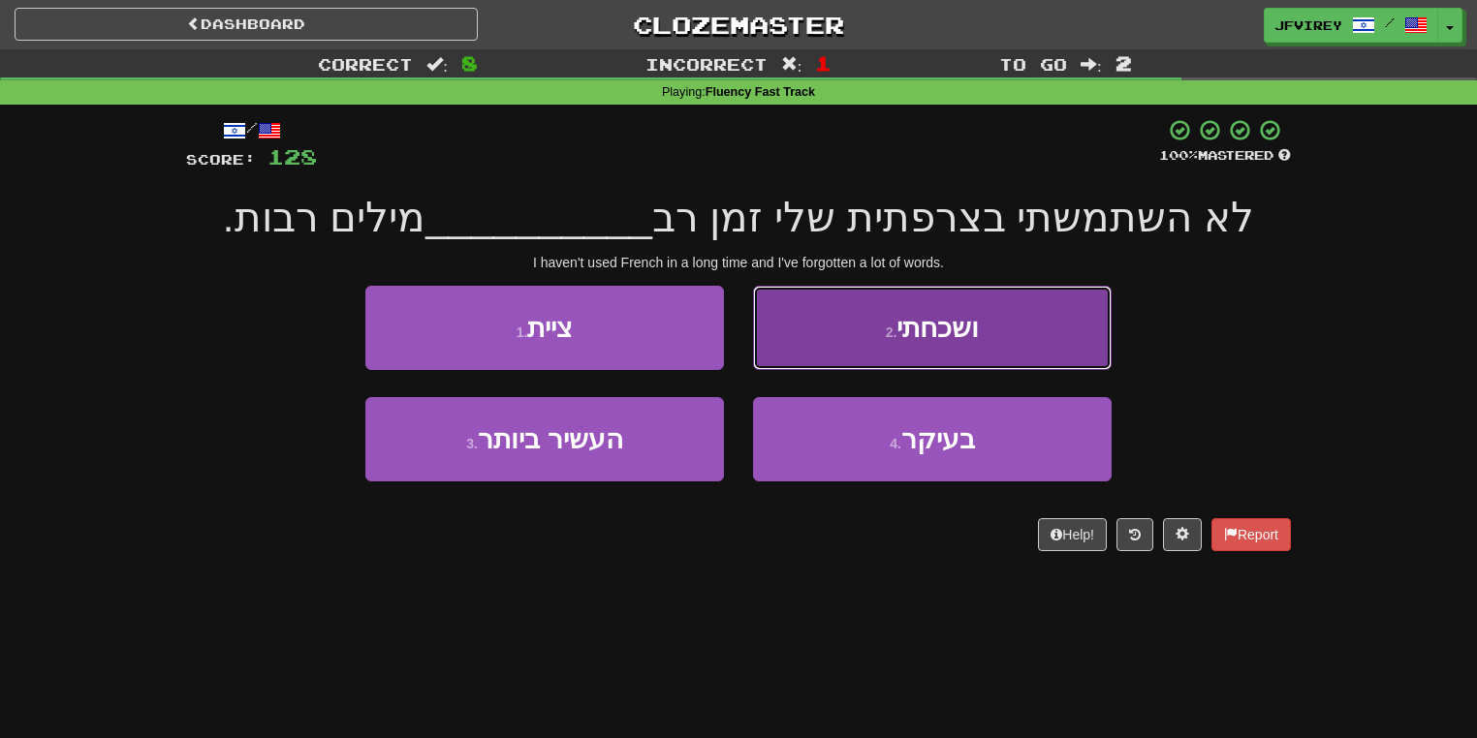
click at [954, 325] on span "ושכחתי" at bounding box center [937, 328] width 82 height 30
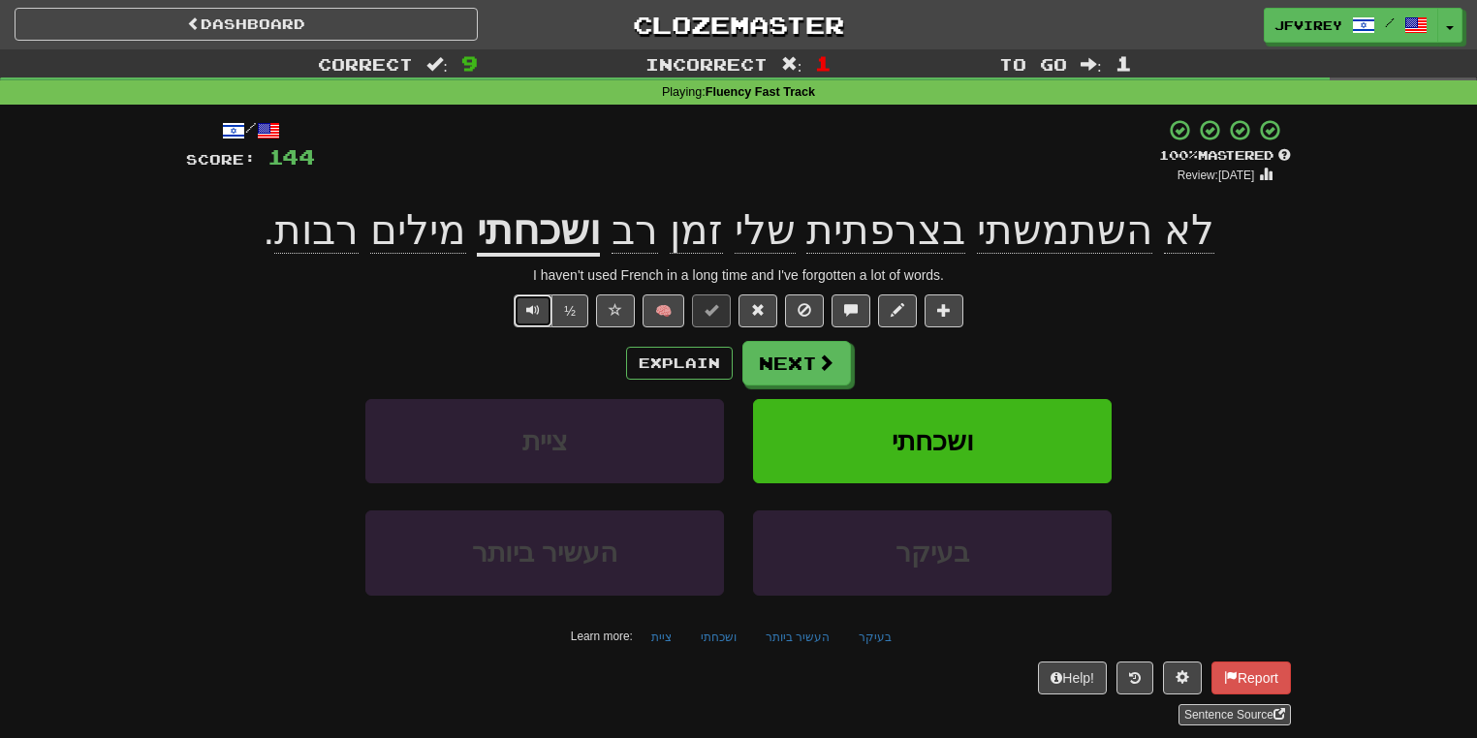
click at [537, 314] on span "Text-to-speech controls" at bounding box center [533, 310] width 14 height 14
click at [791, 363] on button "Next" at bounding box center [797, 364] width 109 height 45
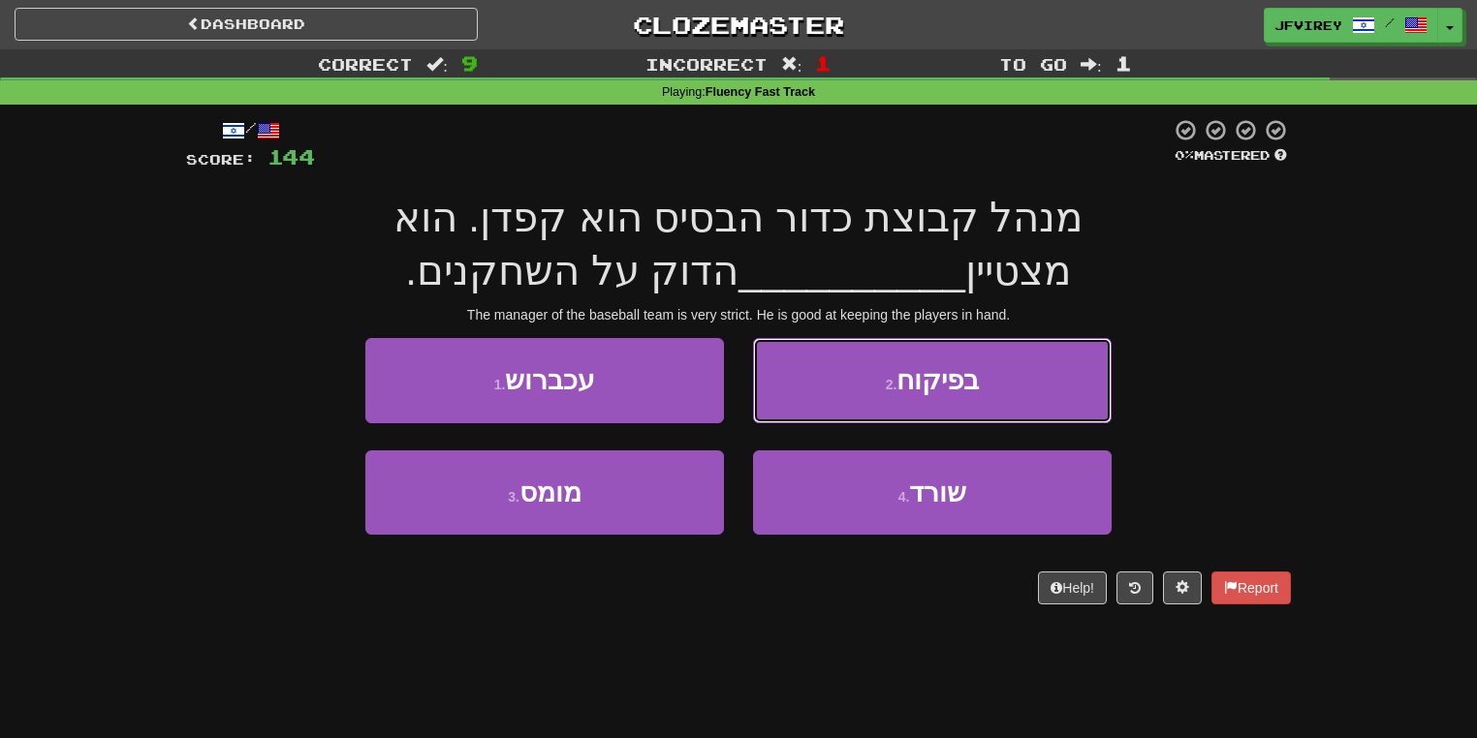
click at [1002, 385] on button "2 . בפיקוח" at bounding box center [932, 380] width 359 height 84
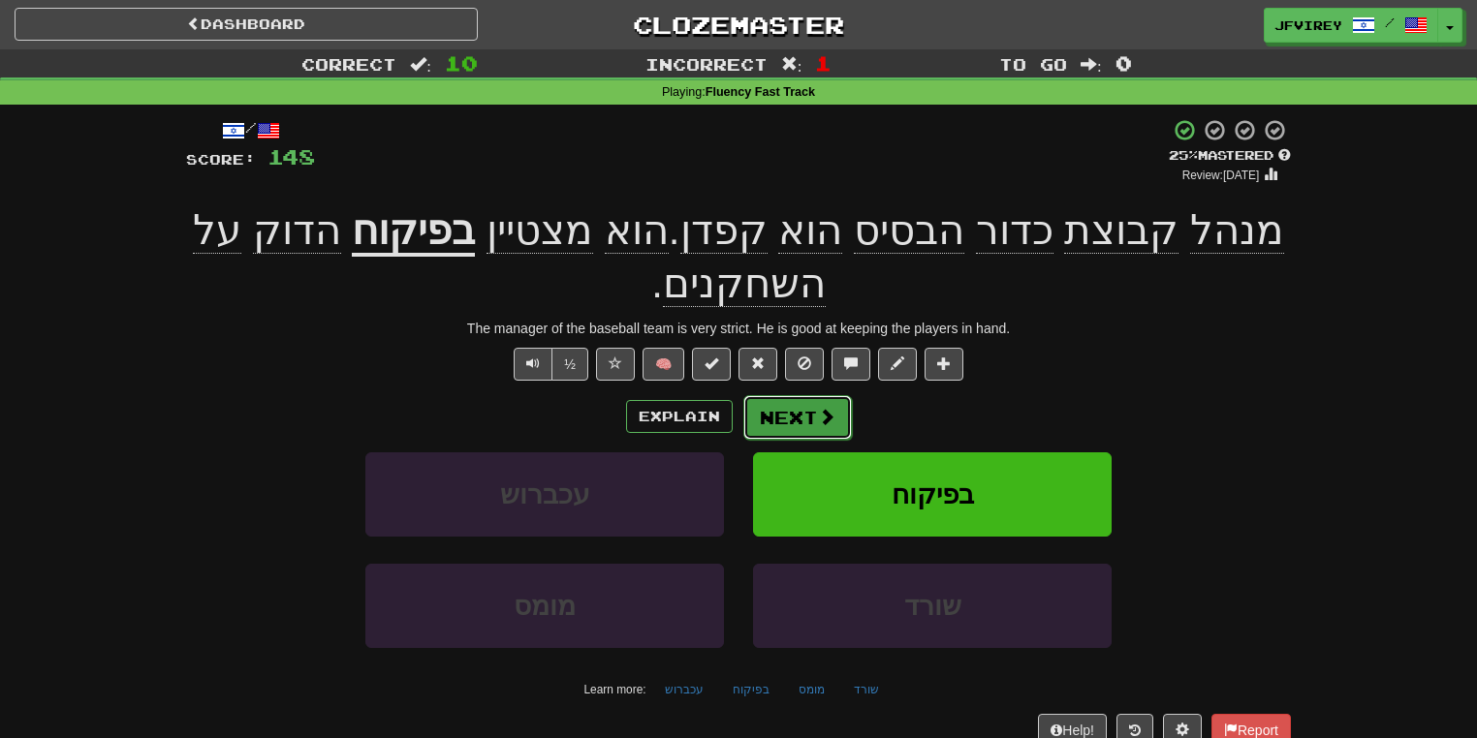
click at [800, 402] on button "Next" at bounding box center [797, 417] width 109 height 45
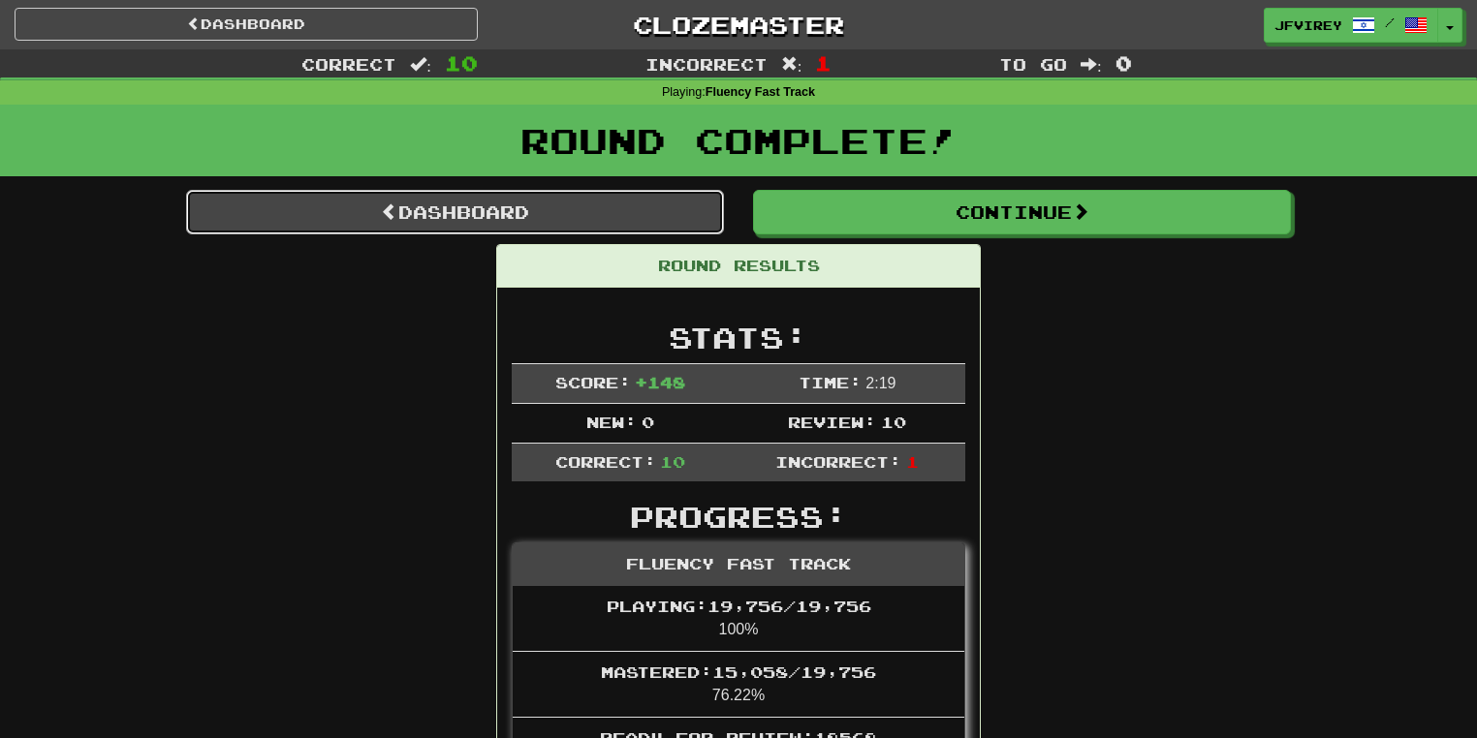
click at [562, 202] on link "Dashboard" at bounding box center [455, 212] width 538 height 45
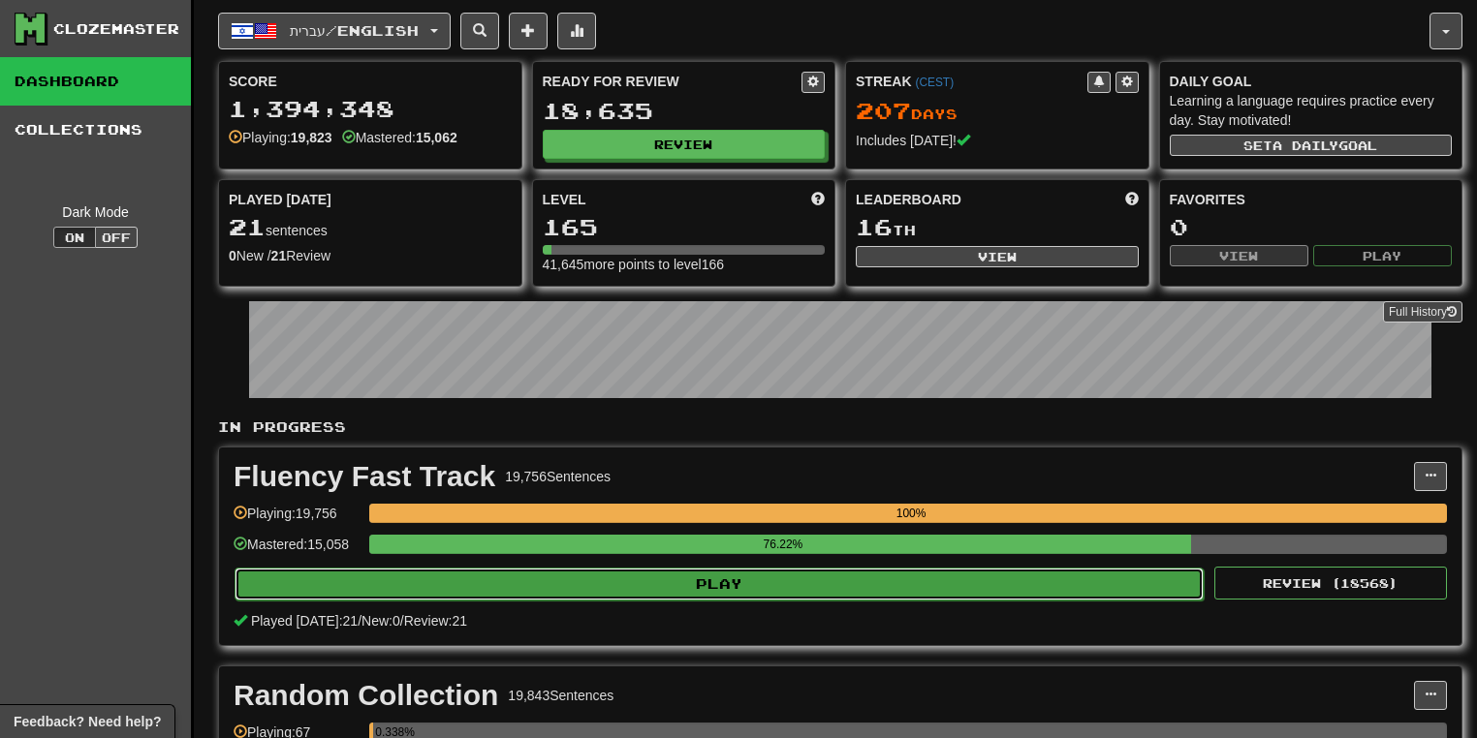
click at [695, 580] on button "Play" at bounding box center [719, 584] width 969 height 33
select select "**"
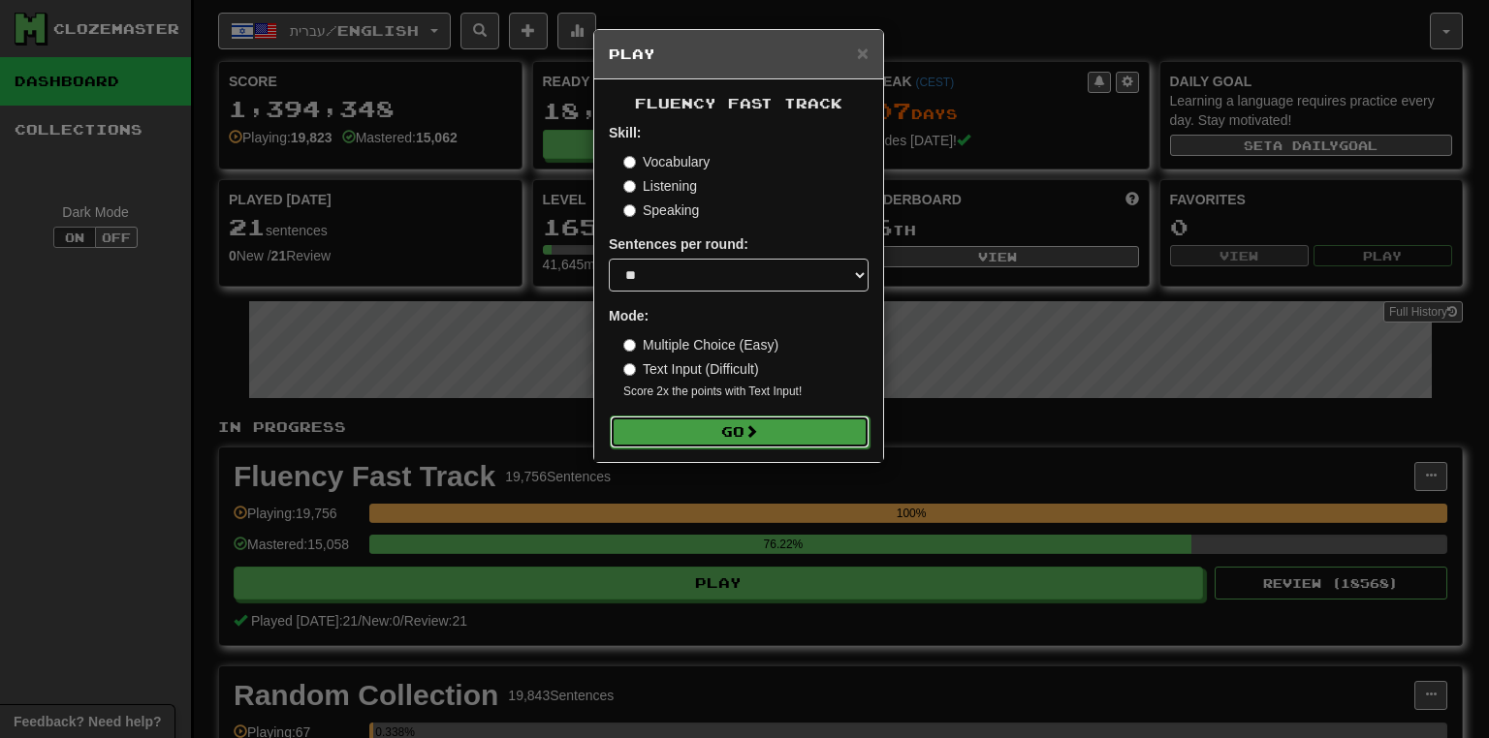
click at [752, 434] on span at bounding box center [751, 431] width 14 height 14
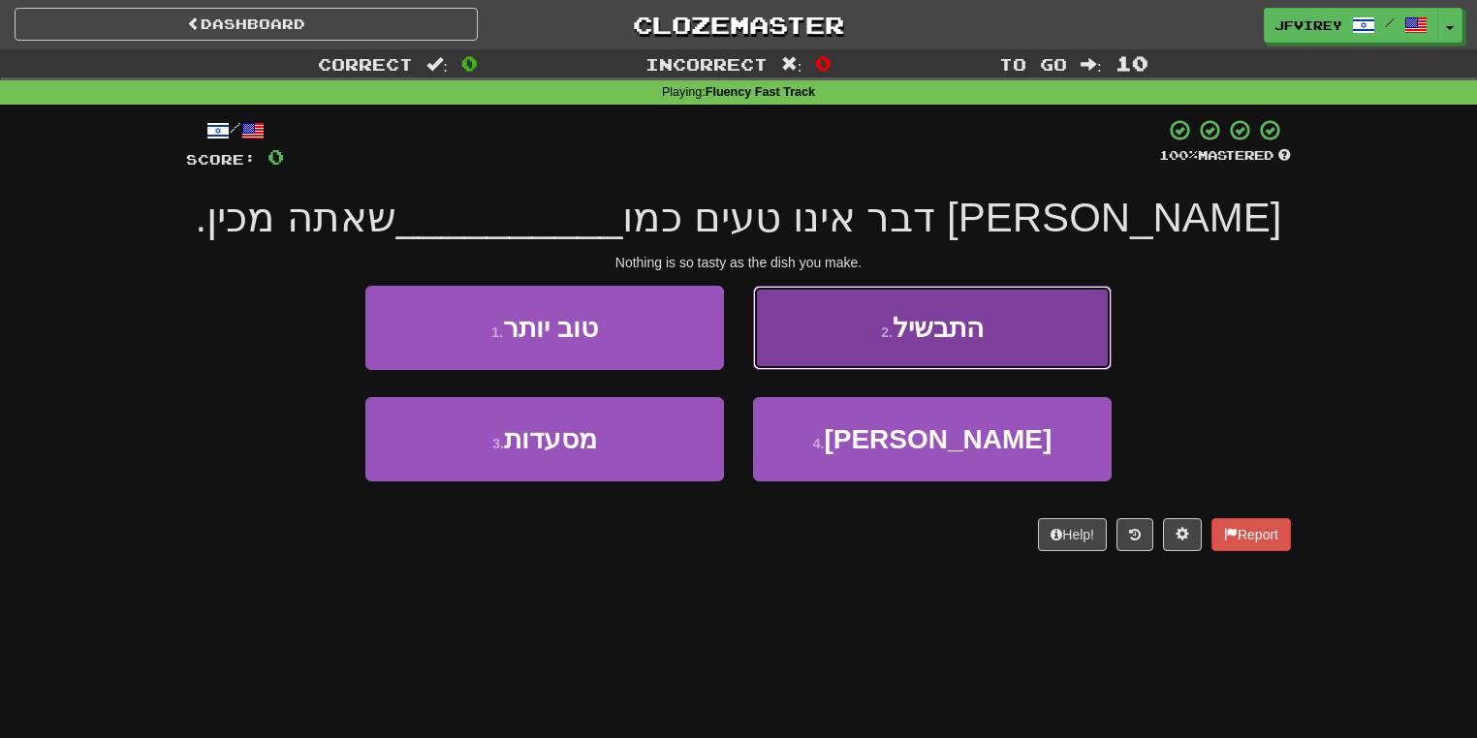
click at [853, 359] on button "2 . התבשיל" at bounding box center [932, 328] width 359 height 84
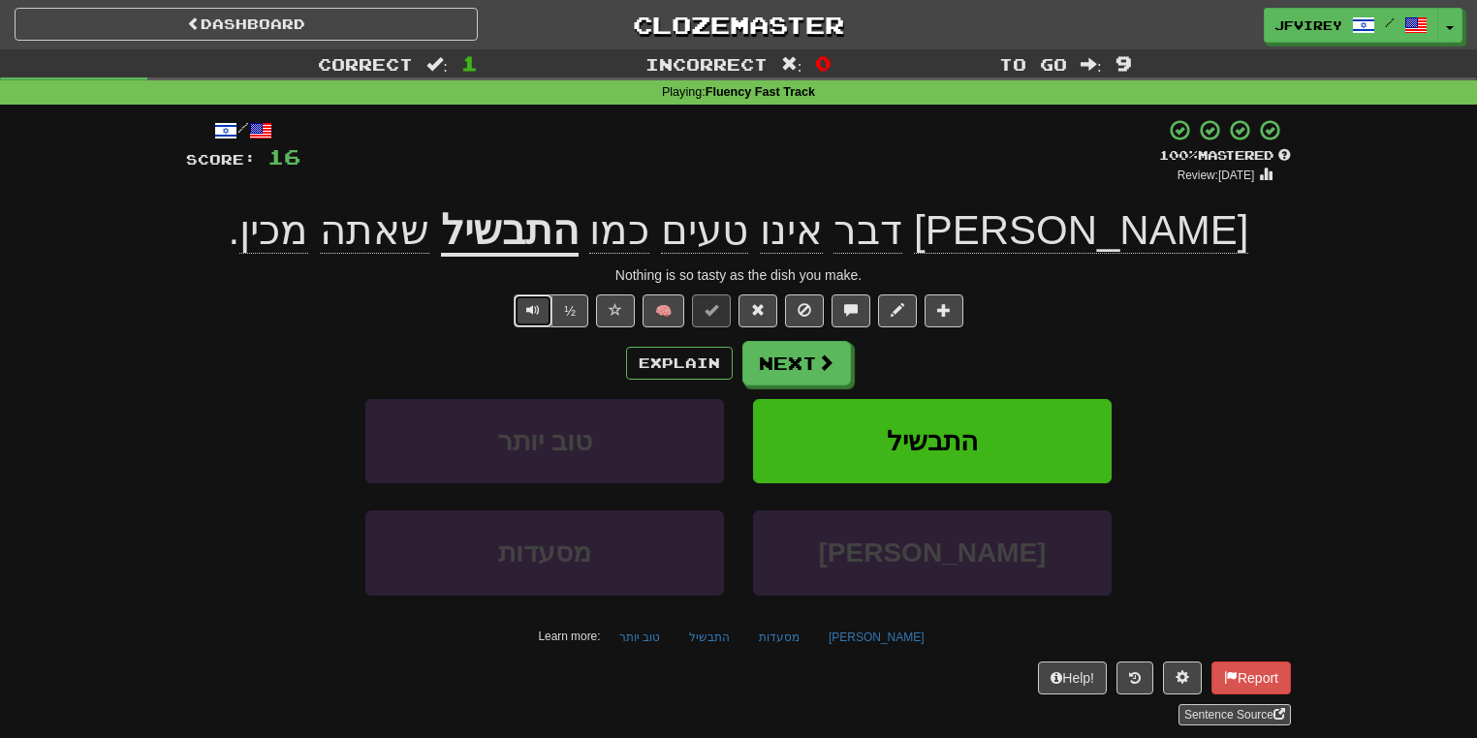
click at [527, 312] on span "Text-to-speech controls" at bounding box center [533, 310] width 14 height 14
click at [811, 358] on button "Next" at bounding box center [797, 364] width 109 height 45
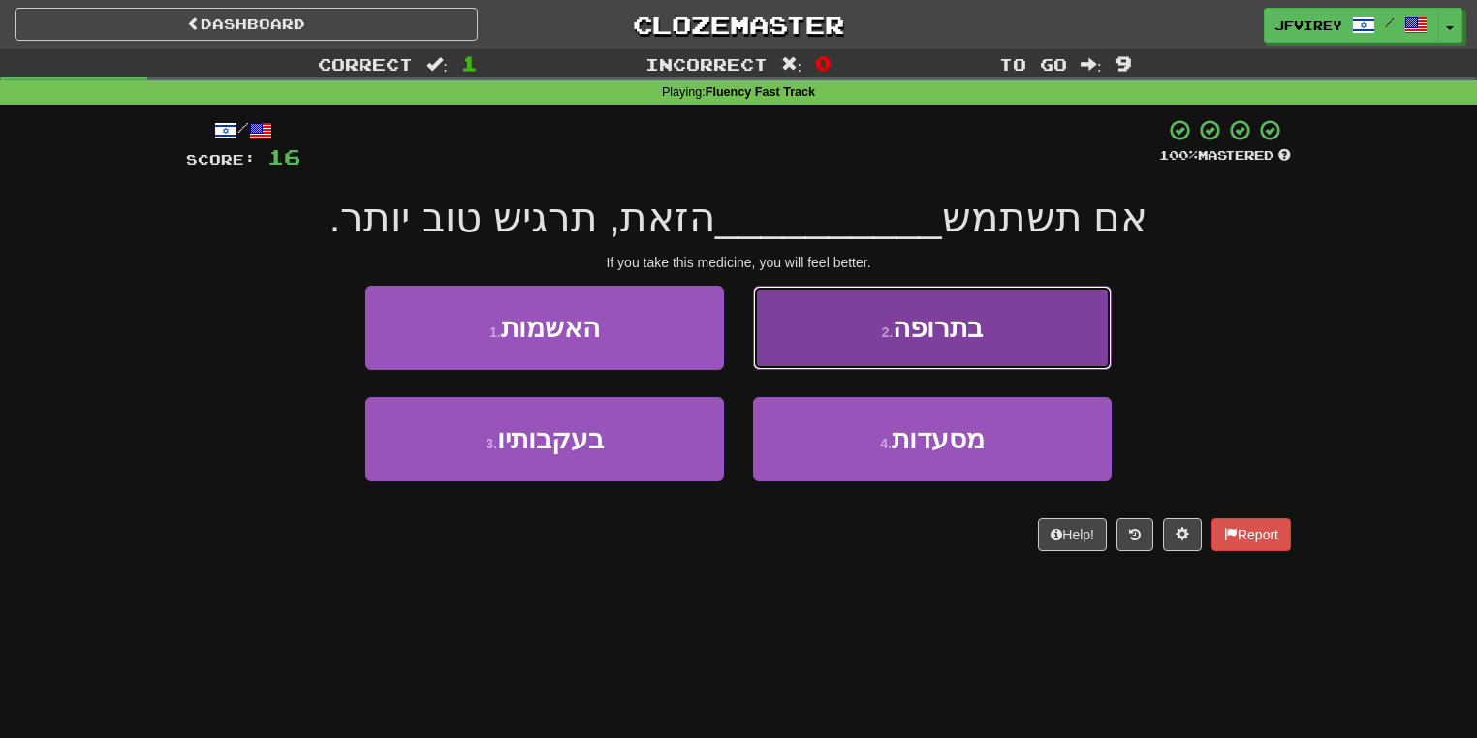
click at [893, 344] on button "2 . בתרופה" at bounding box center [932, 328] width 359 height 84
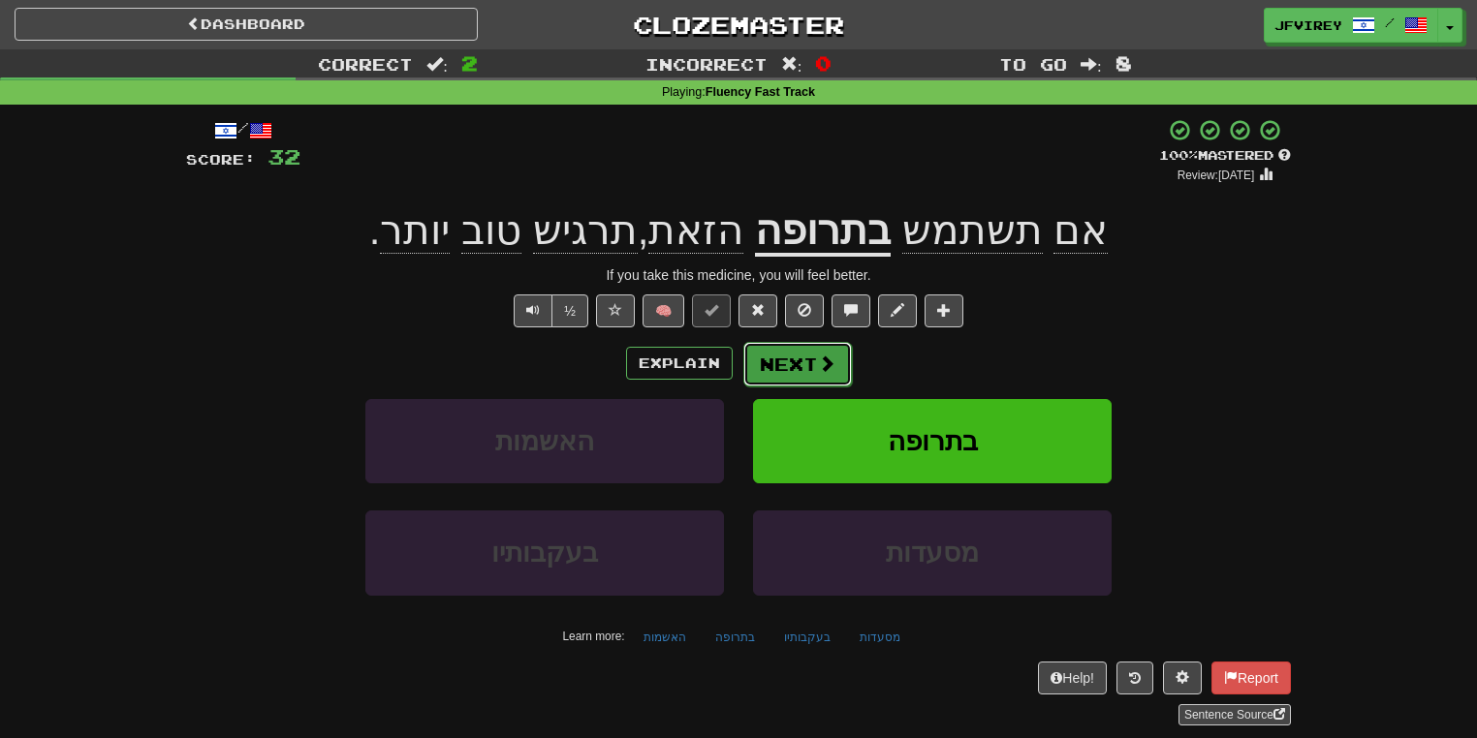
click at [771, 359] on button "Next" at bounding box center [797, 364] width 109 height 45
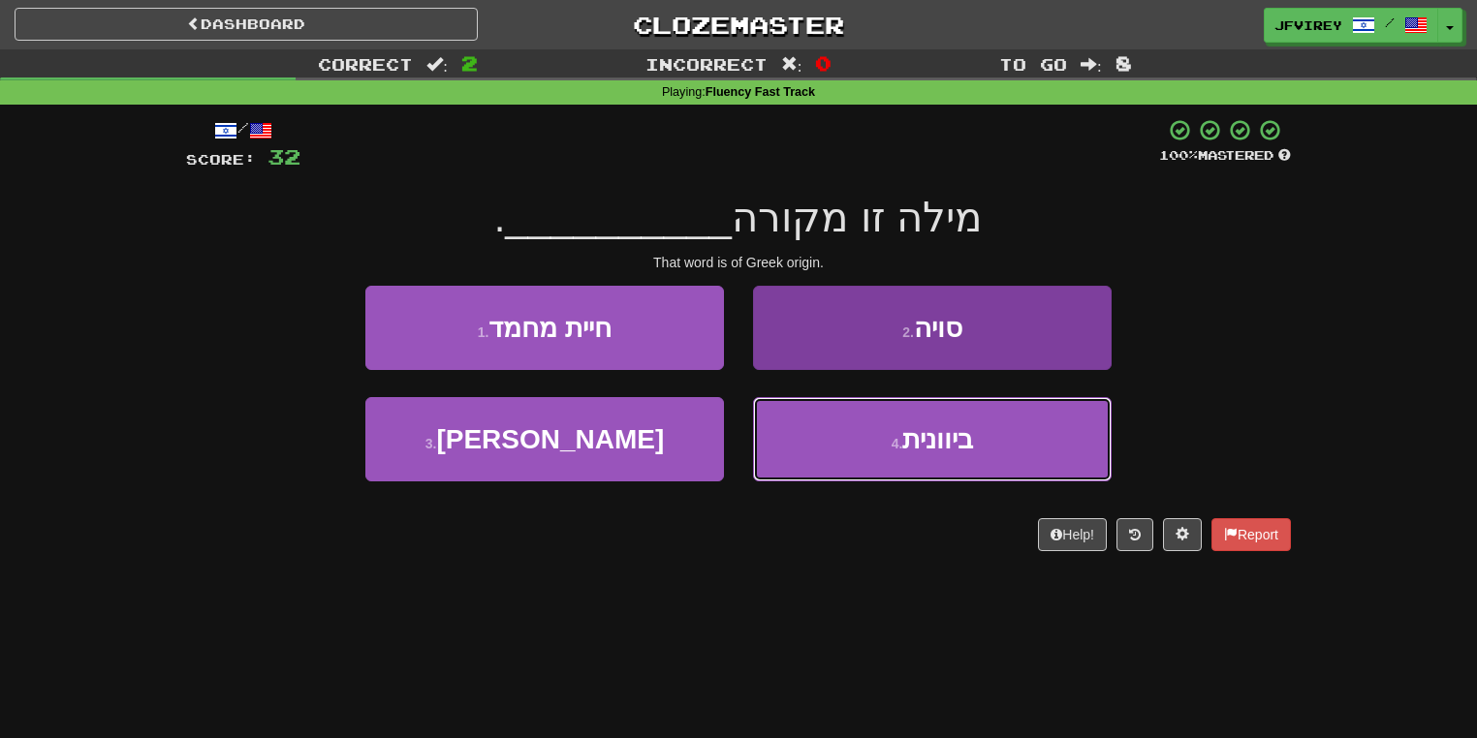
click at [888, 455] on button "4 . ביוונית" at bounding box center [932, 439] width 359 height 84
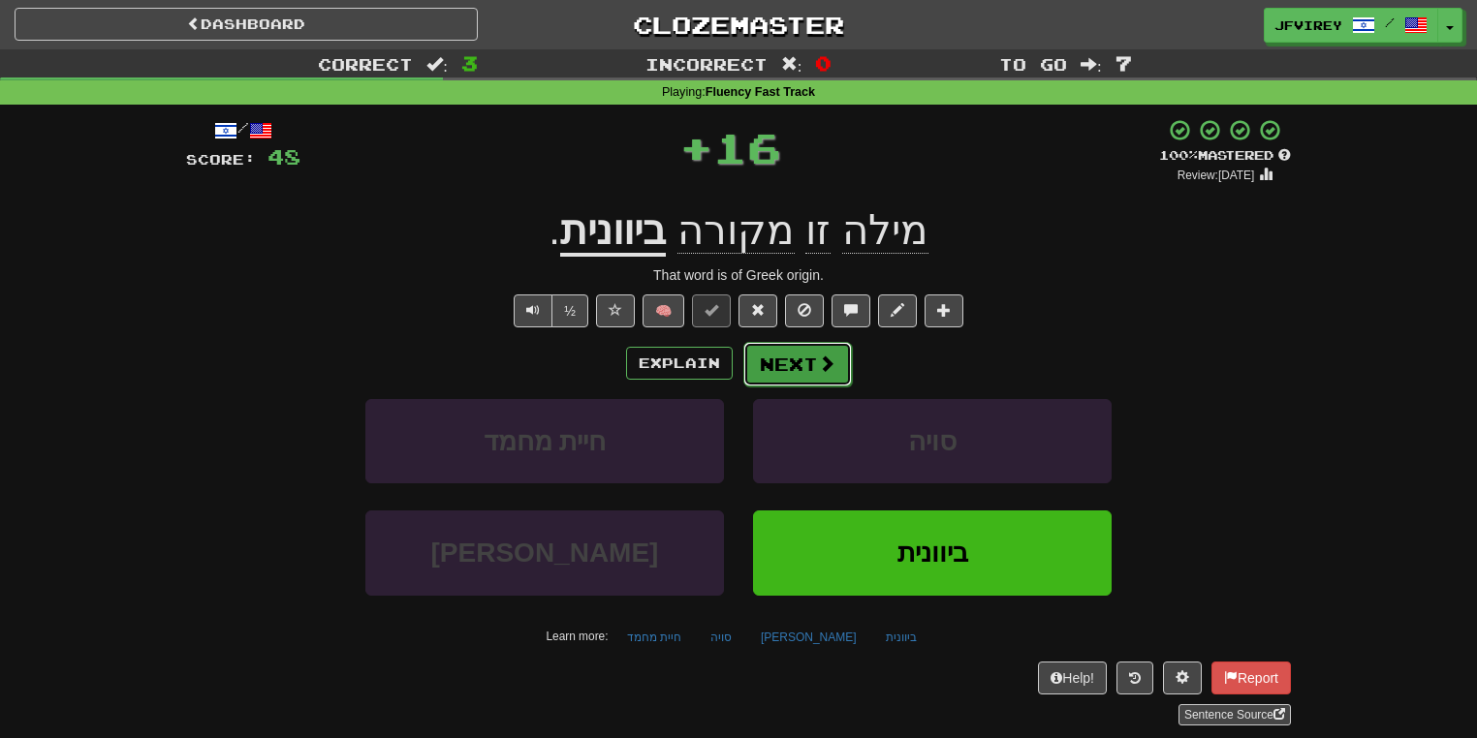
click at [808, 365] on button "Next" at bounding box center [797, 364] width 109 height 45
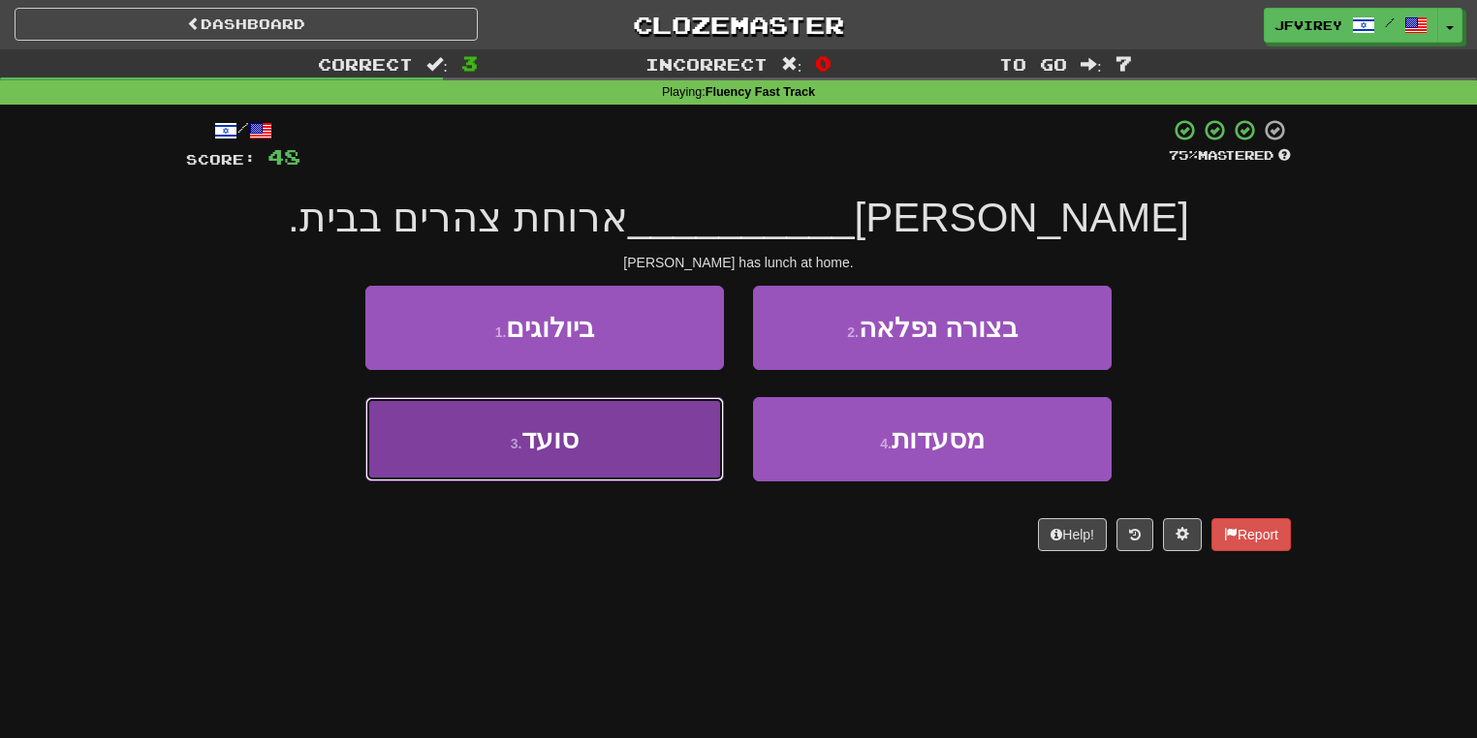
click at [604, 427] on button "3 . סועד" at bounding box center [544, 439] width 359 height 84
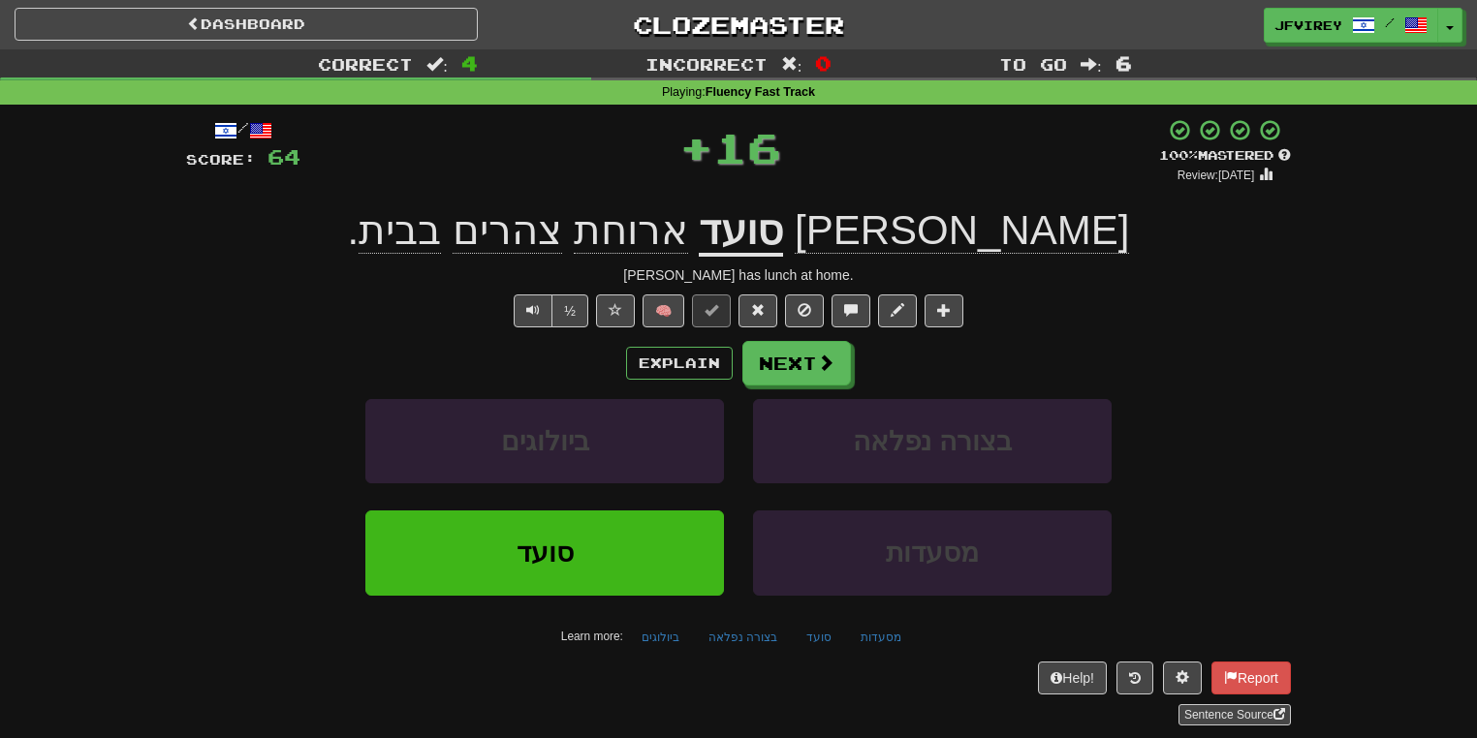
click at [783, 227] on u "סועד" at bounding box center [741, 231] width 84 height 49
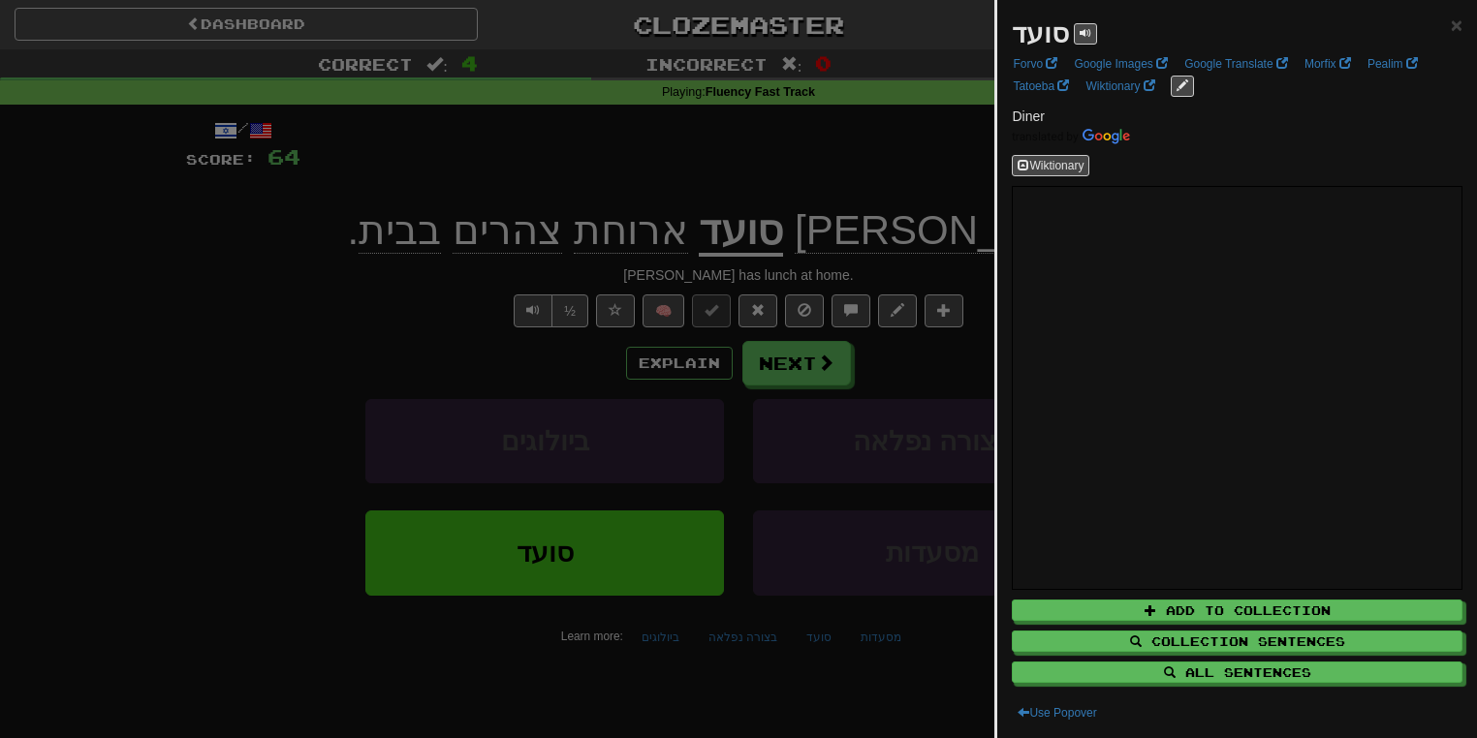
click at [394, 287] on div at bounding box center [738, 369] width 1477 height 738
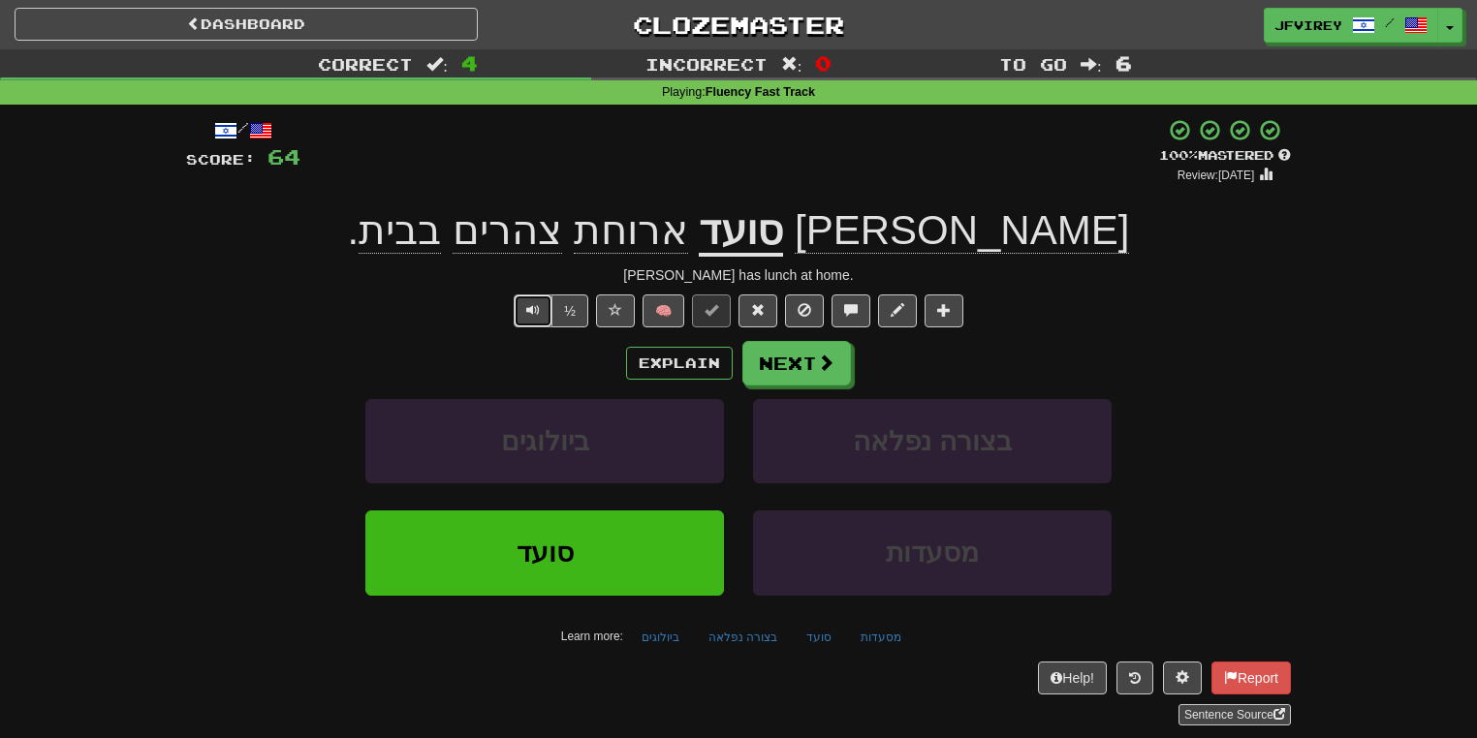
click at [527, 318] on button "Text-to-speech controls" at bounding box center [533, 311] width 39 height 33
click at [768, 303] on button at bounding box center [757, 311] width 39 height 33
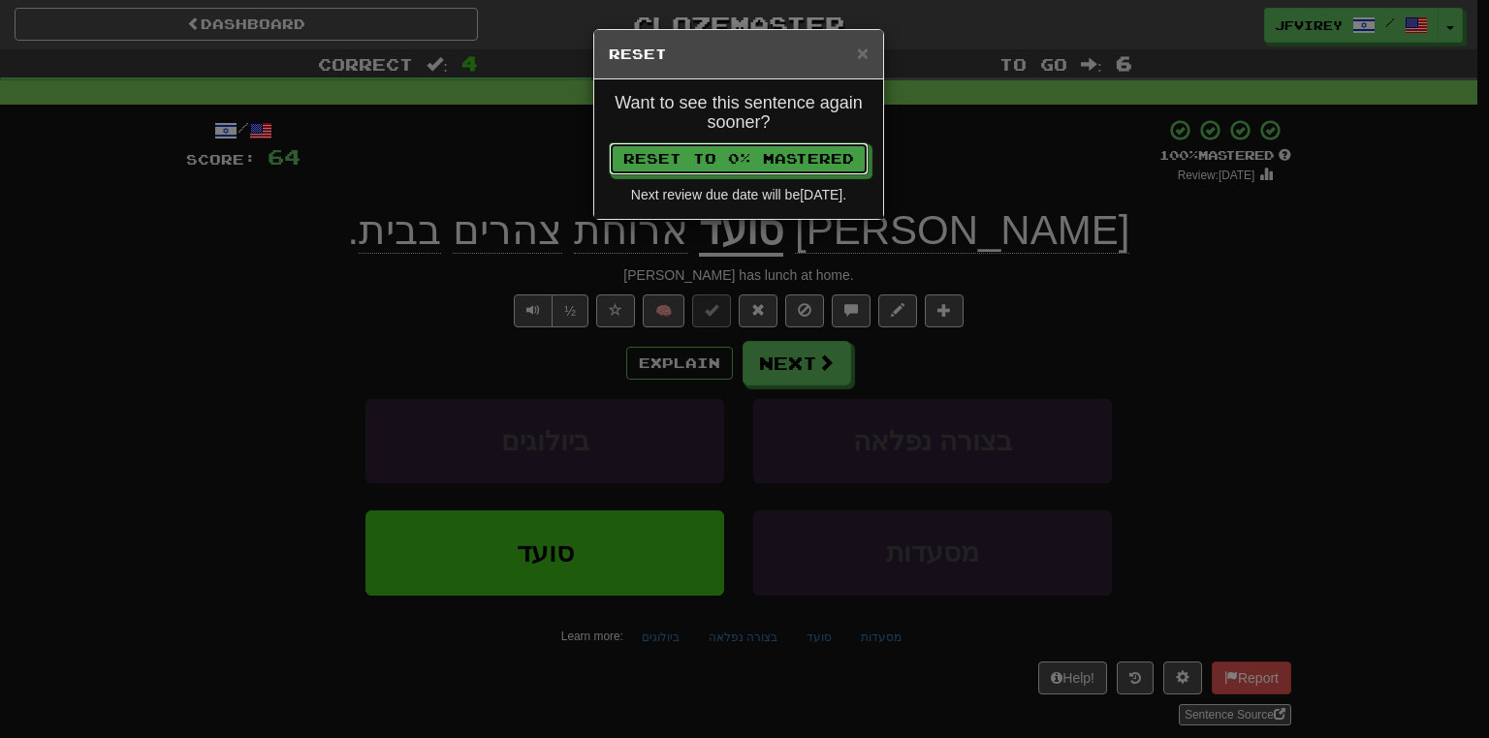
drag, startPoint x: 806, startPoint y: 155, endPoint x: 811, endPoint y: 164, distance: 10.0
click at [807, 155] on button "Reset to 0% Mastered" at bounding box center [739, 158] width 260 height 33
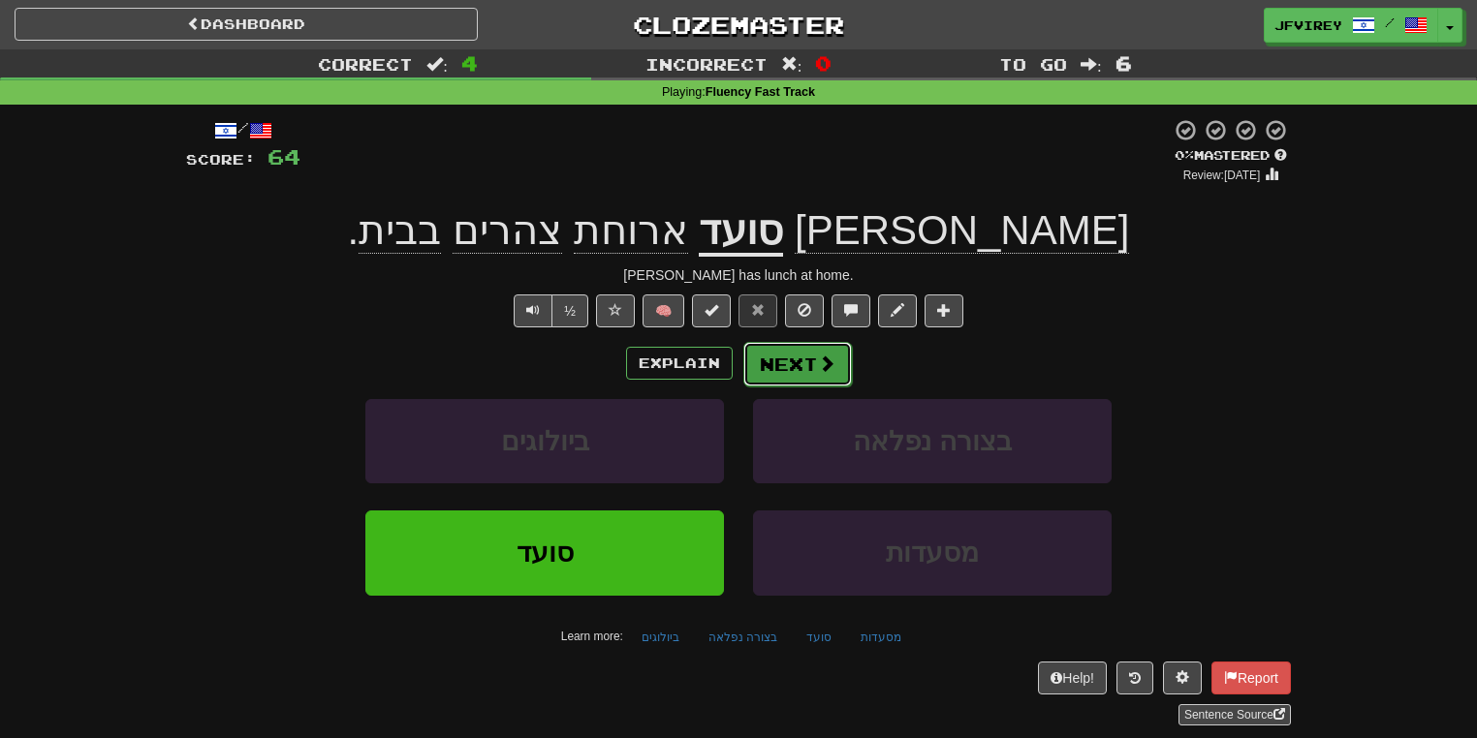
click at [800, 351] on button "Next" at bounding box center [797, 364] width 109 height 45
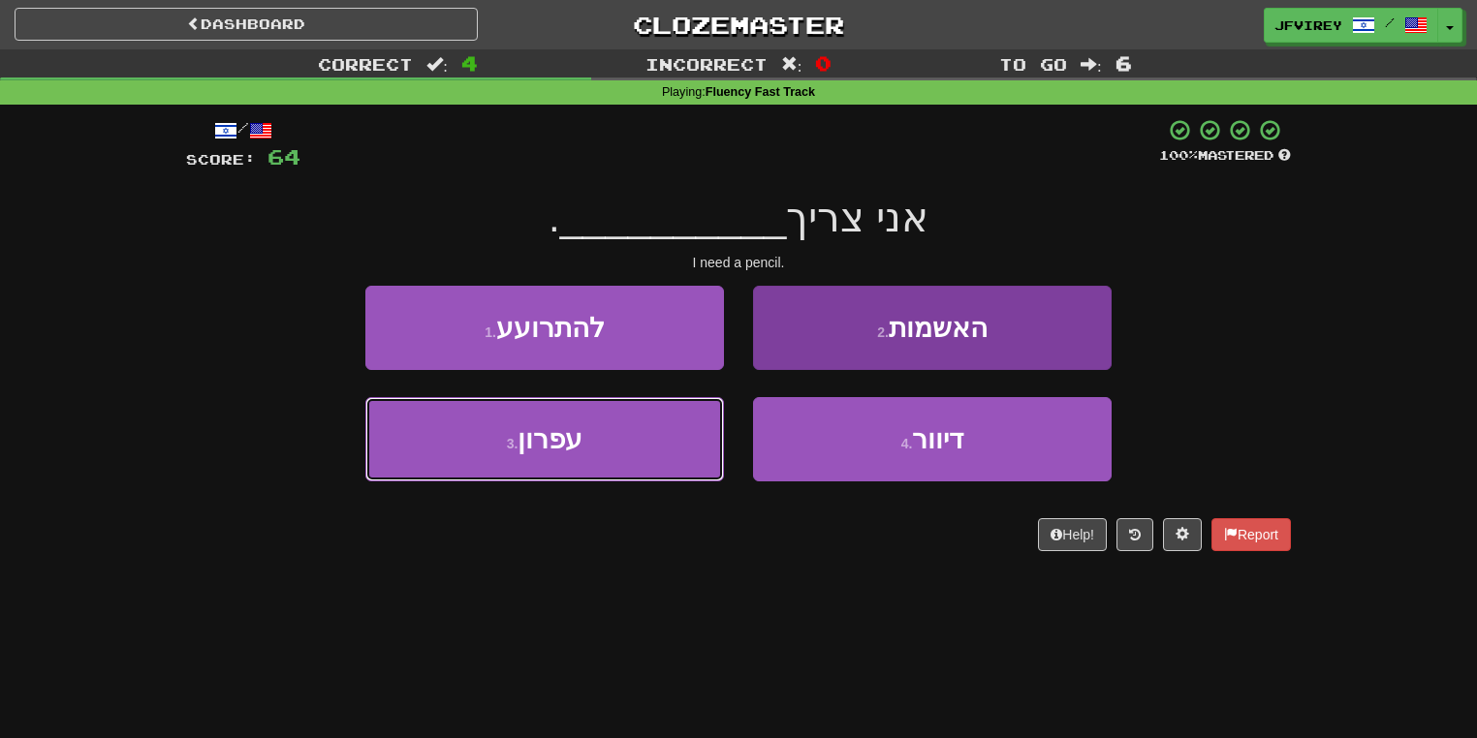
click at [621, 461] on button "3 . עפרון" at bounding box center [544, 439] width 359 height 84
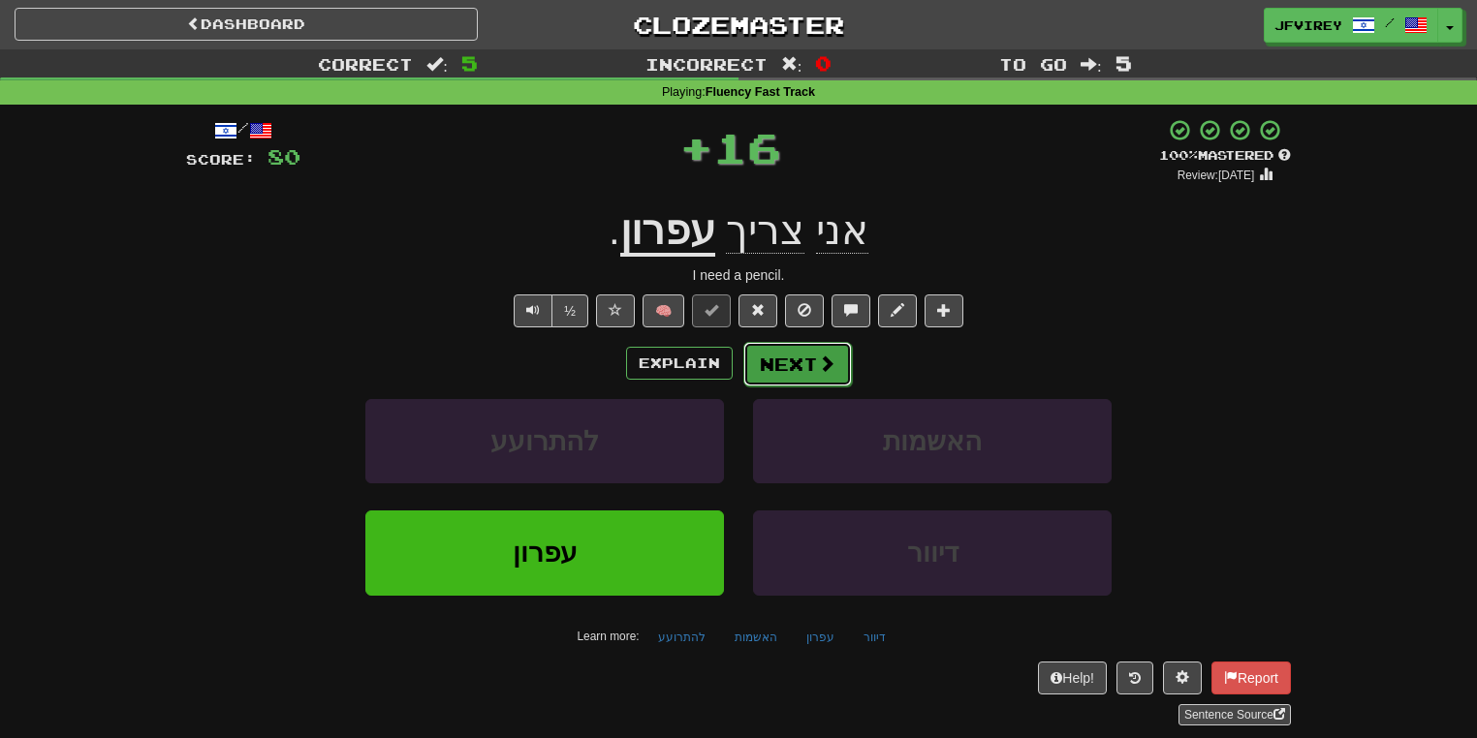
click at [795, 362] on button "Next" at bounding box center [797, 364] width 109 height 45
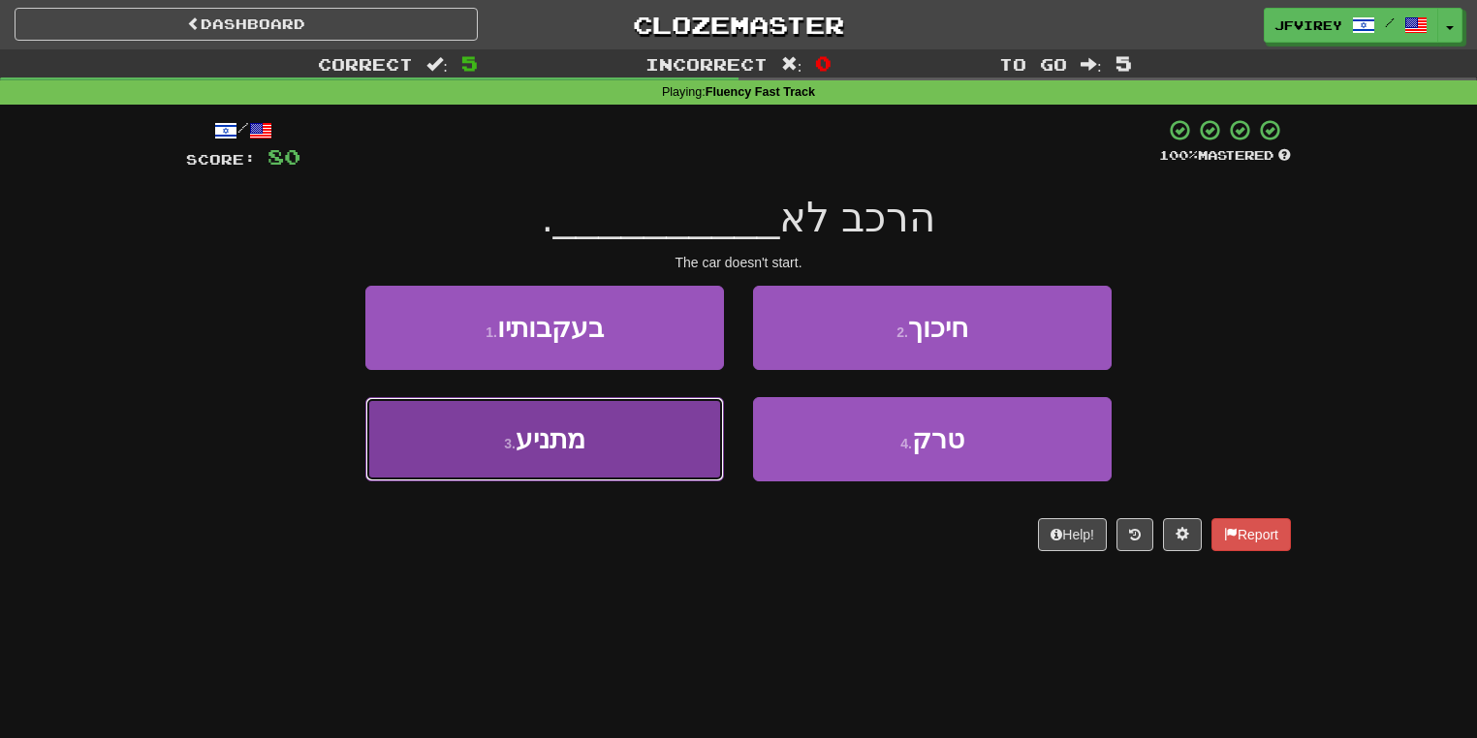
click at [675, 451] on button "3 . מתניע" at bounding box center [544, 439] width 359 height 84
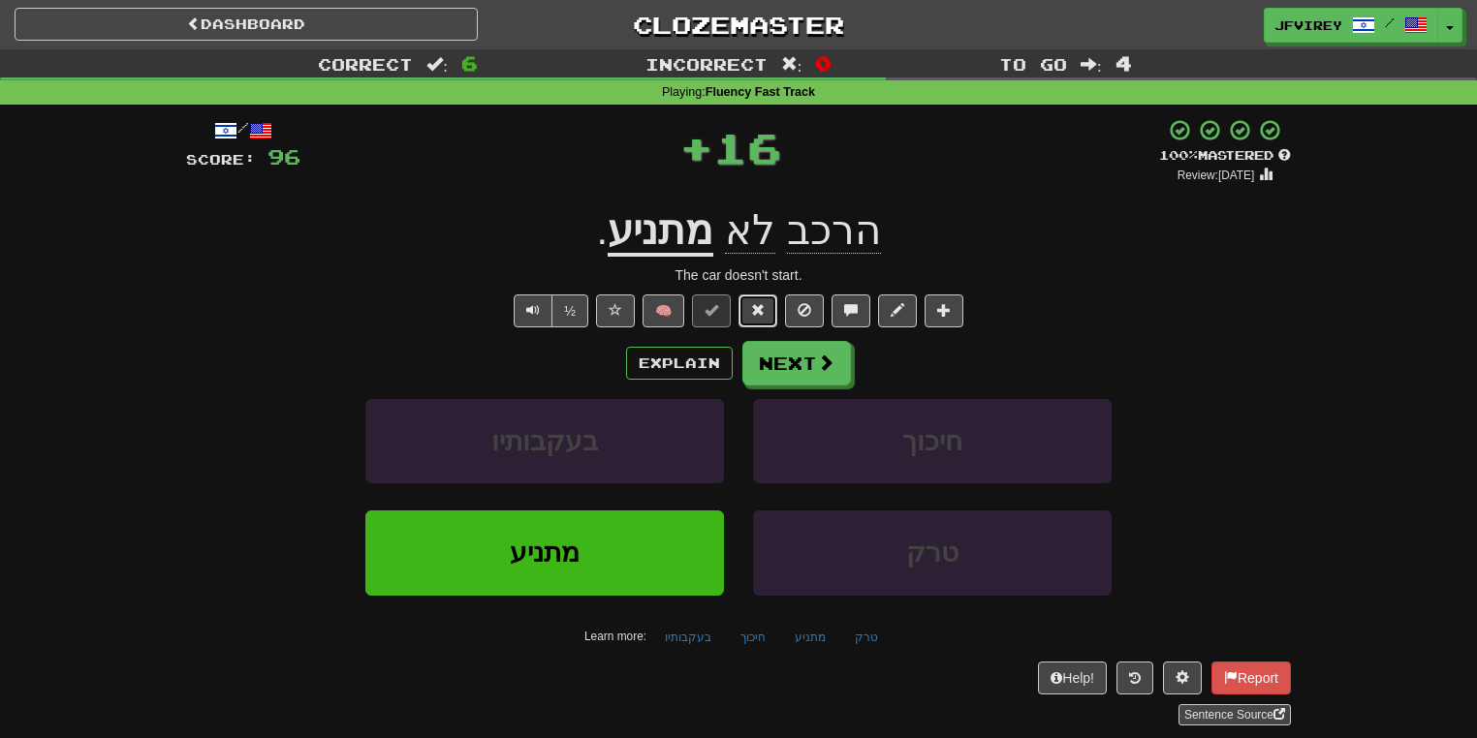
click at [757, 316] on span at bounding box center [758, 310] width 14 height 14
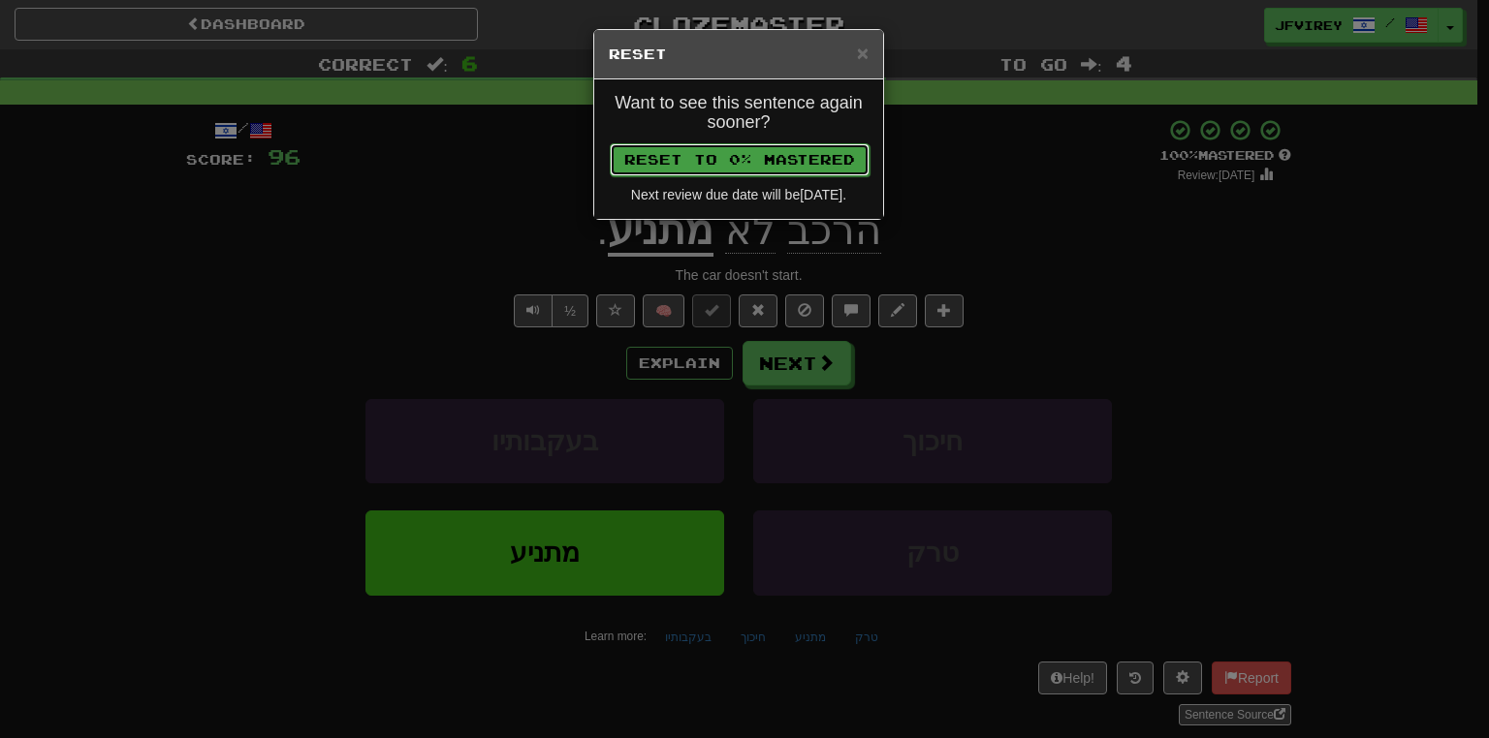
click at [768, 168] on button "Reset to 0% Mastered" at bounding box center [740, 159] width 260 height 33
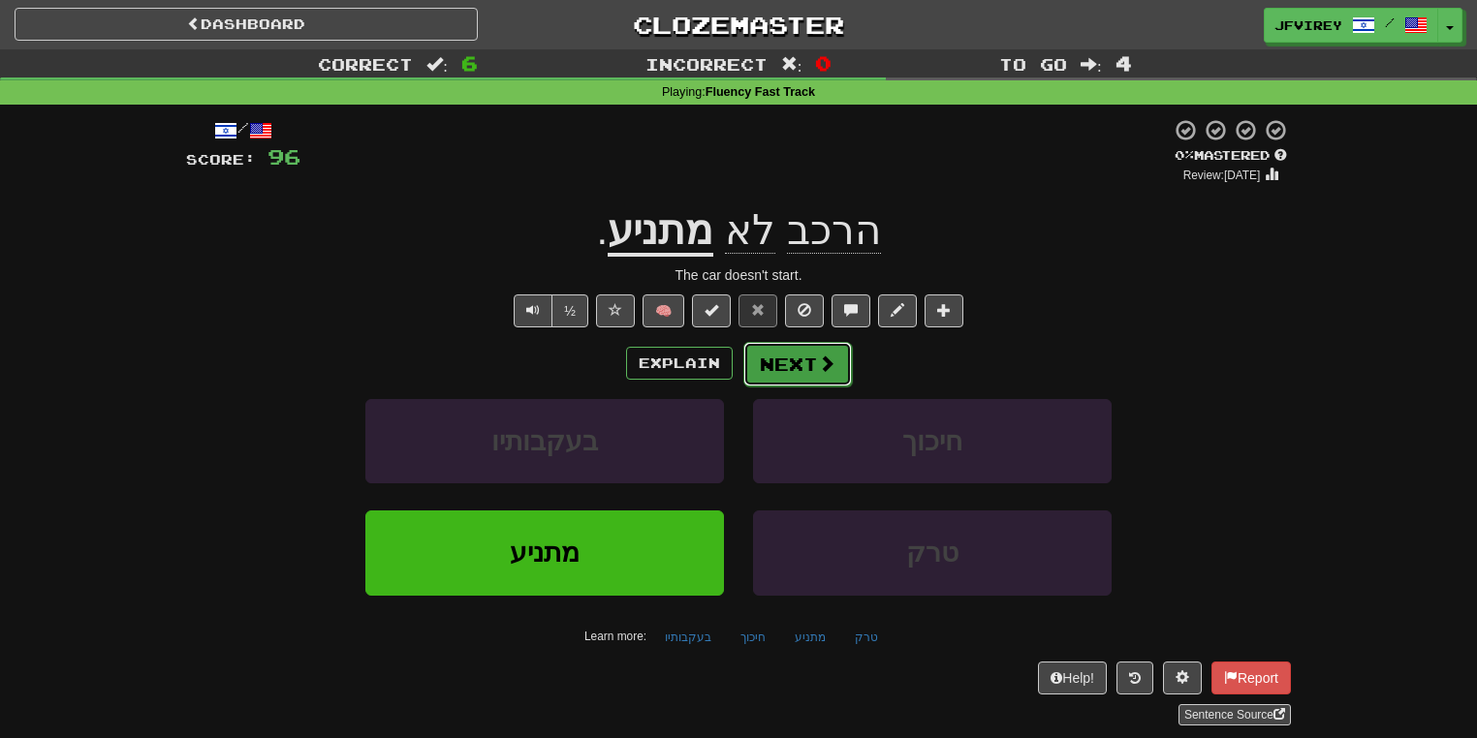
click at [805, 359] on button "Next" at bounding box center [797, 364] width 109 height 45
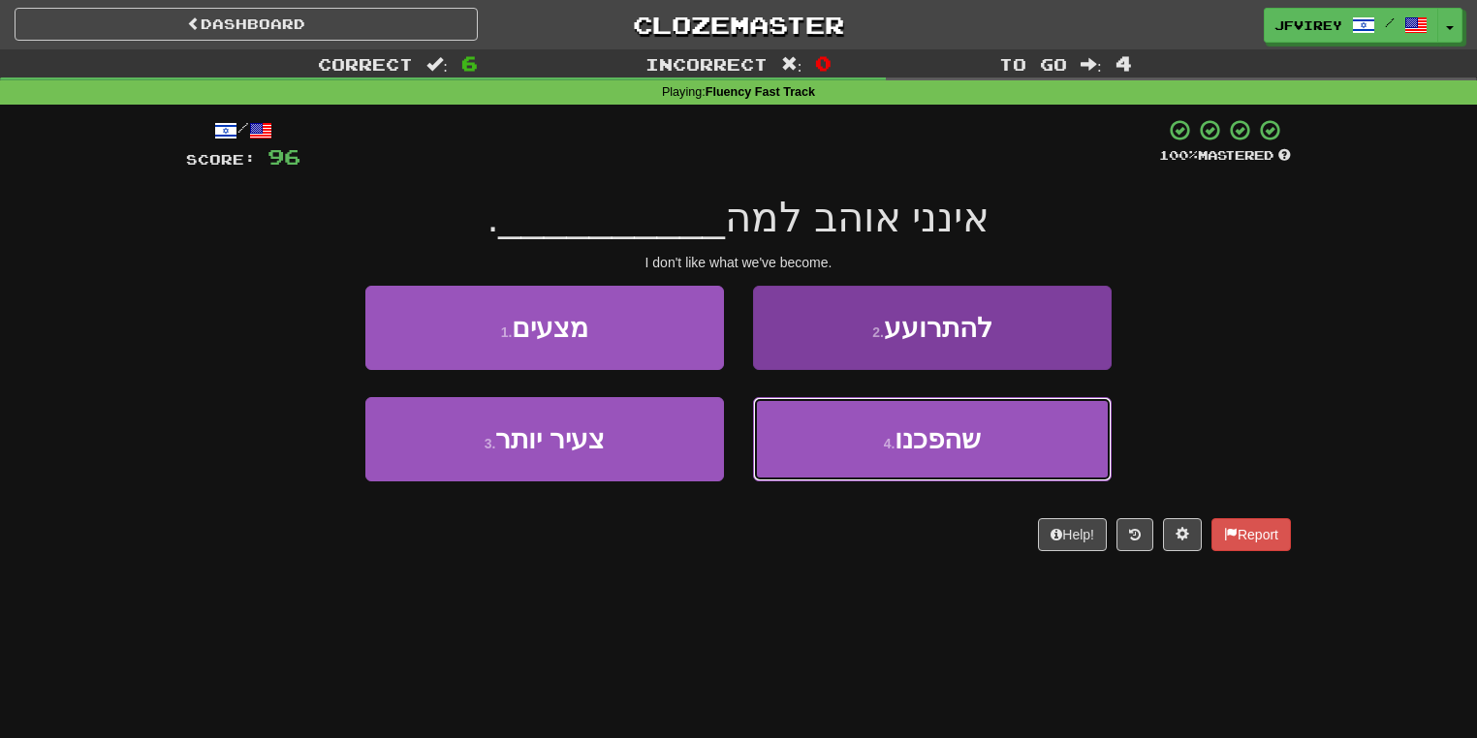
click at [868, 418] on button "4 . שהפכנו" at bounding box center [932, 439] width 359 height 84
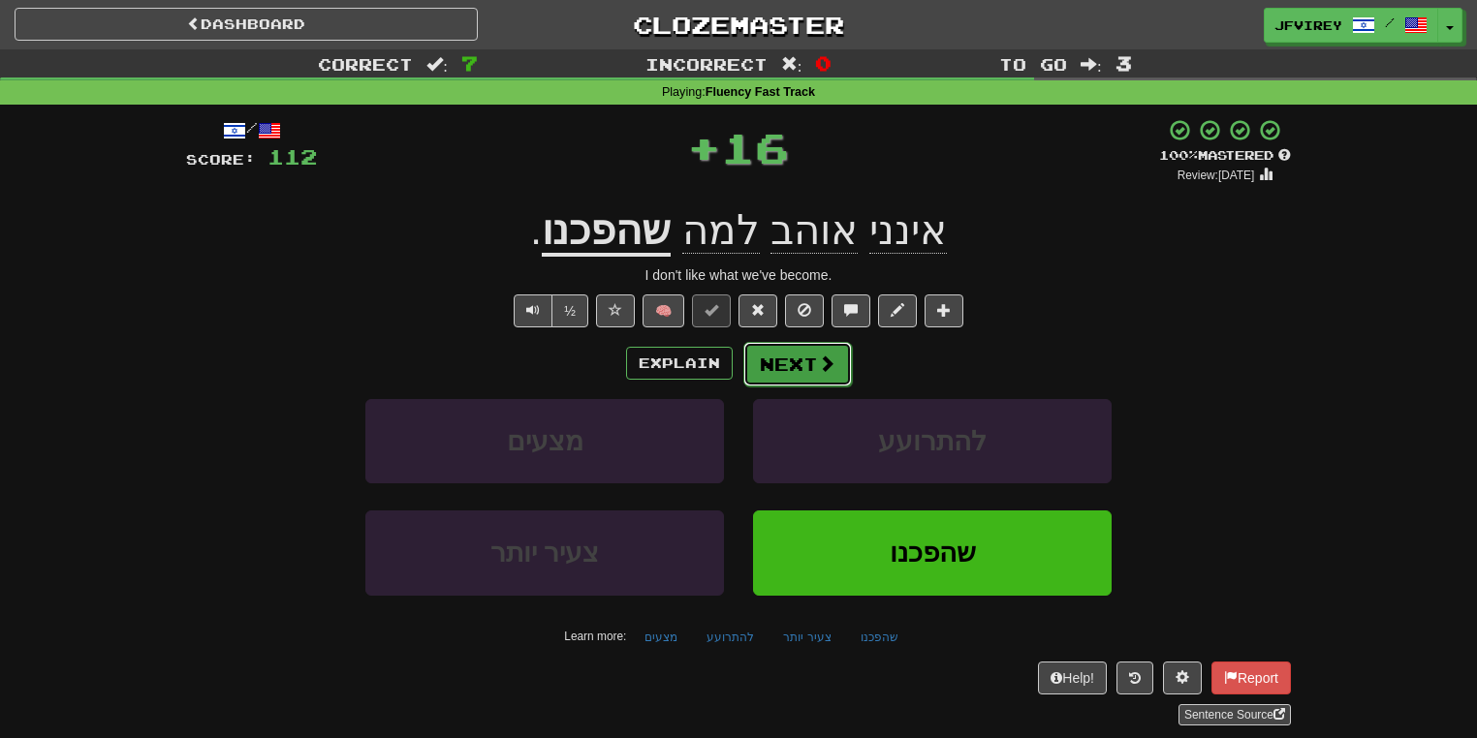
click at [801, 352] on button "Next" at bounding box center [797, 364] width 109 height 45
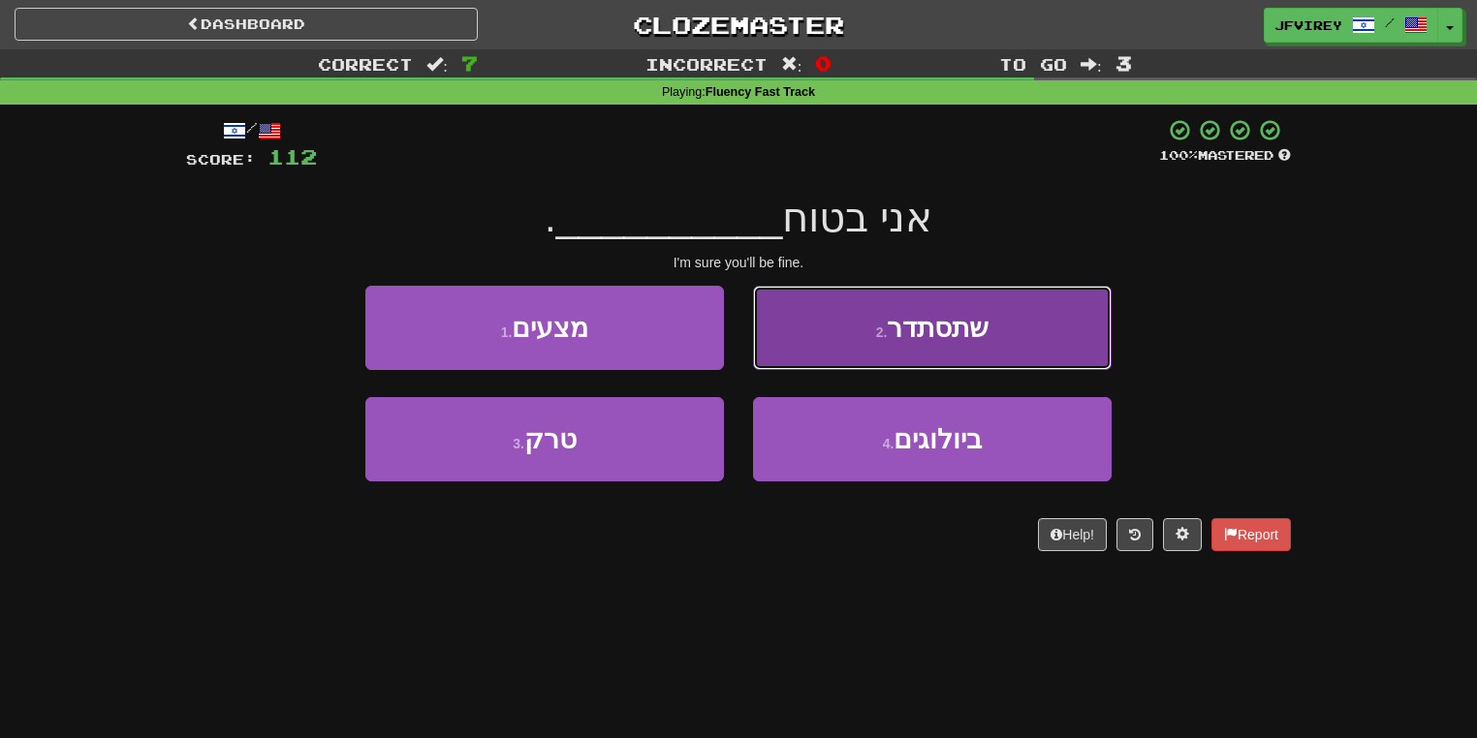
click at [934, 329] on span "שתסתדר" at bounding box center [938, 328] width 102 height 30
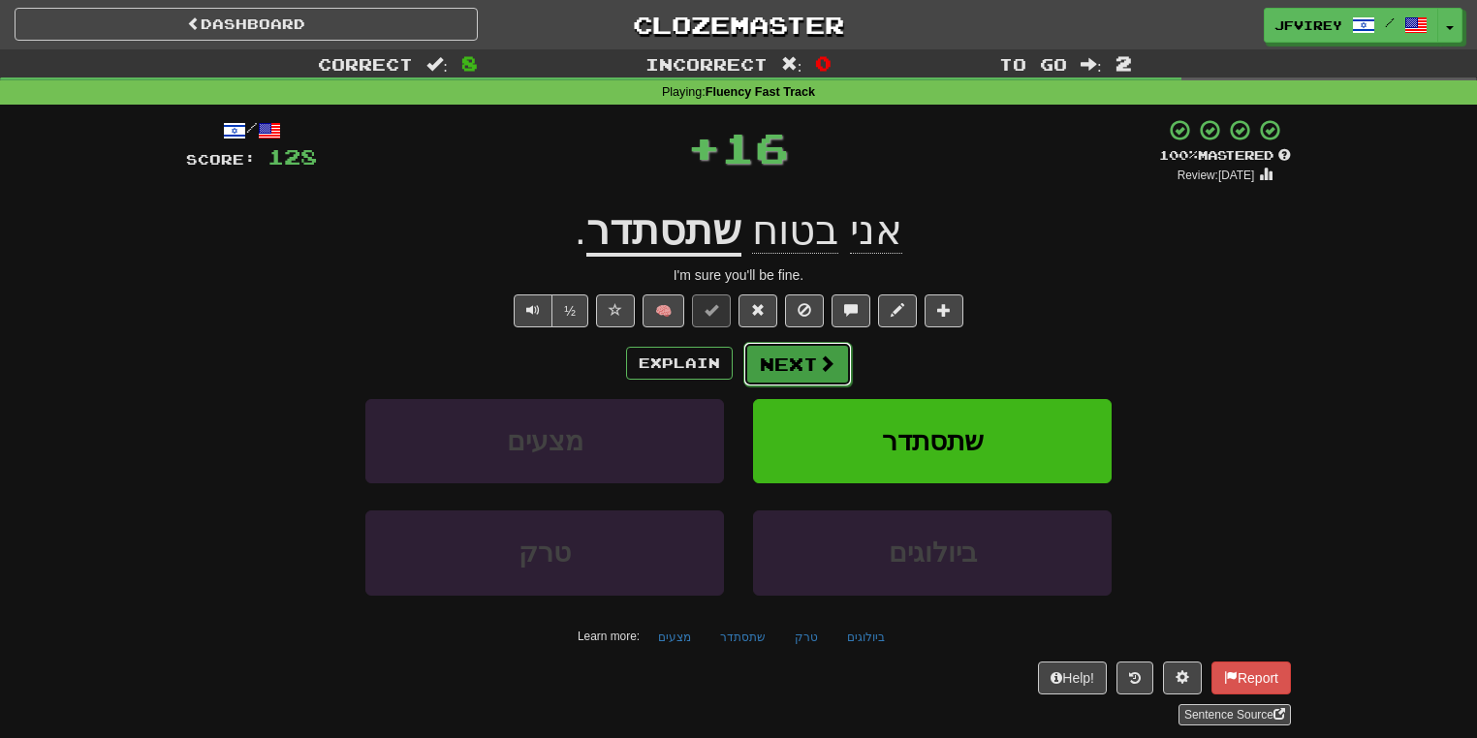
click at [809, 357] on button "Next" at bounding box center [797, 364] width 109 height 45
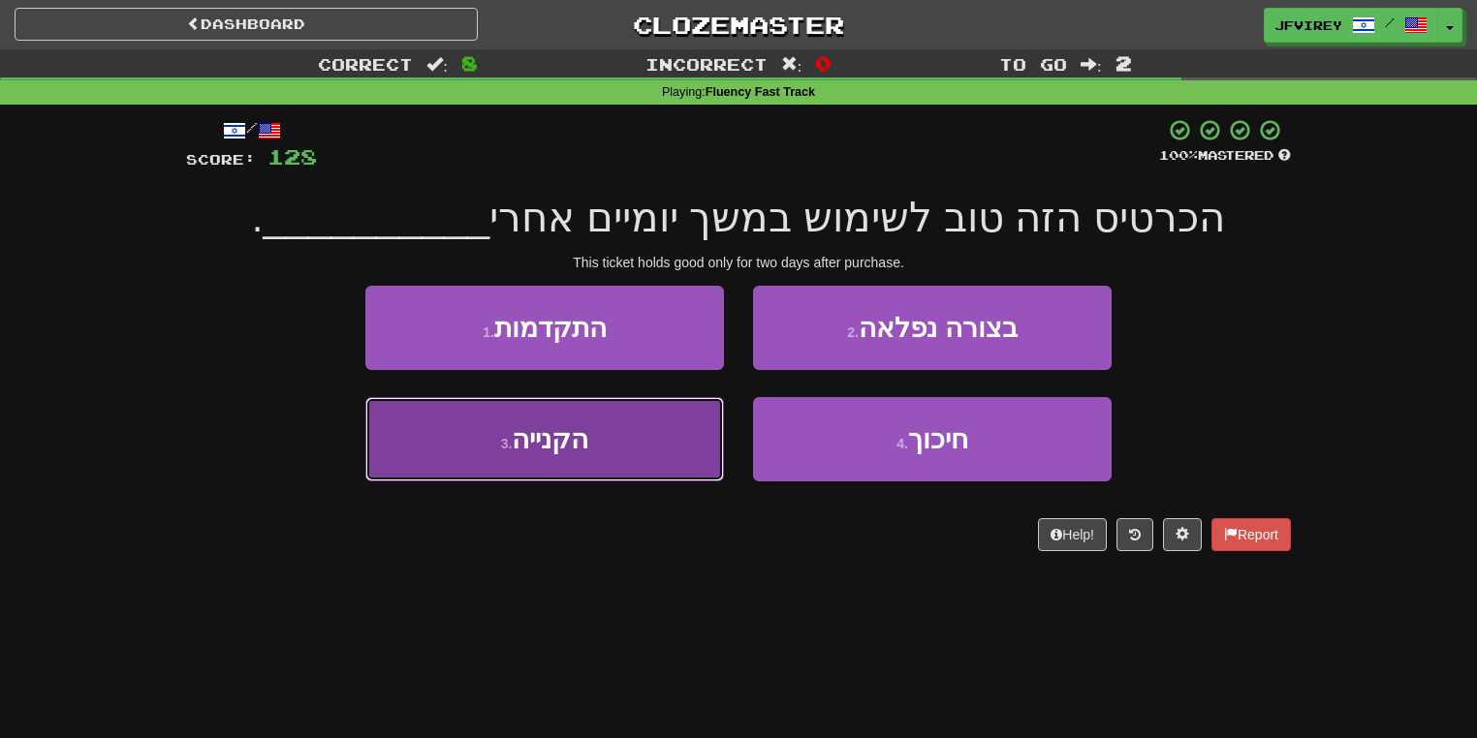
click at [637, 463] on button "3 . הקנייה" at bounding box center [544, 439] width 359 height 84
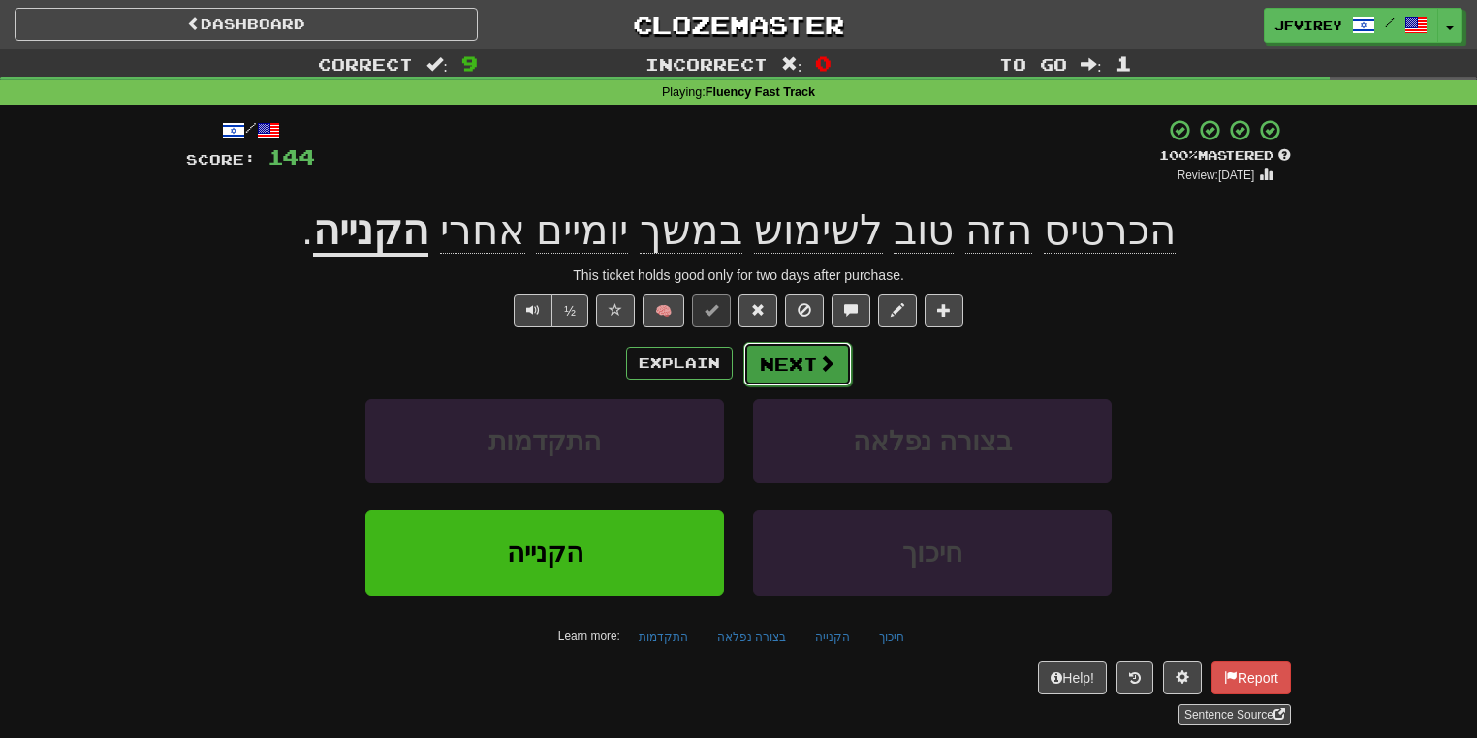
click at [775, 357] on button "Next" at bounding box center [797, 364] width 109 height 45
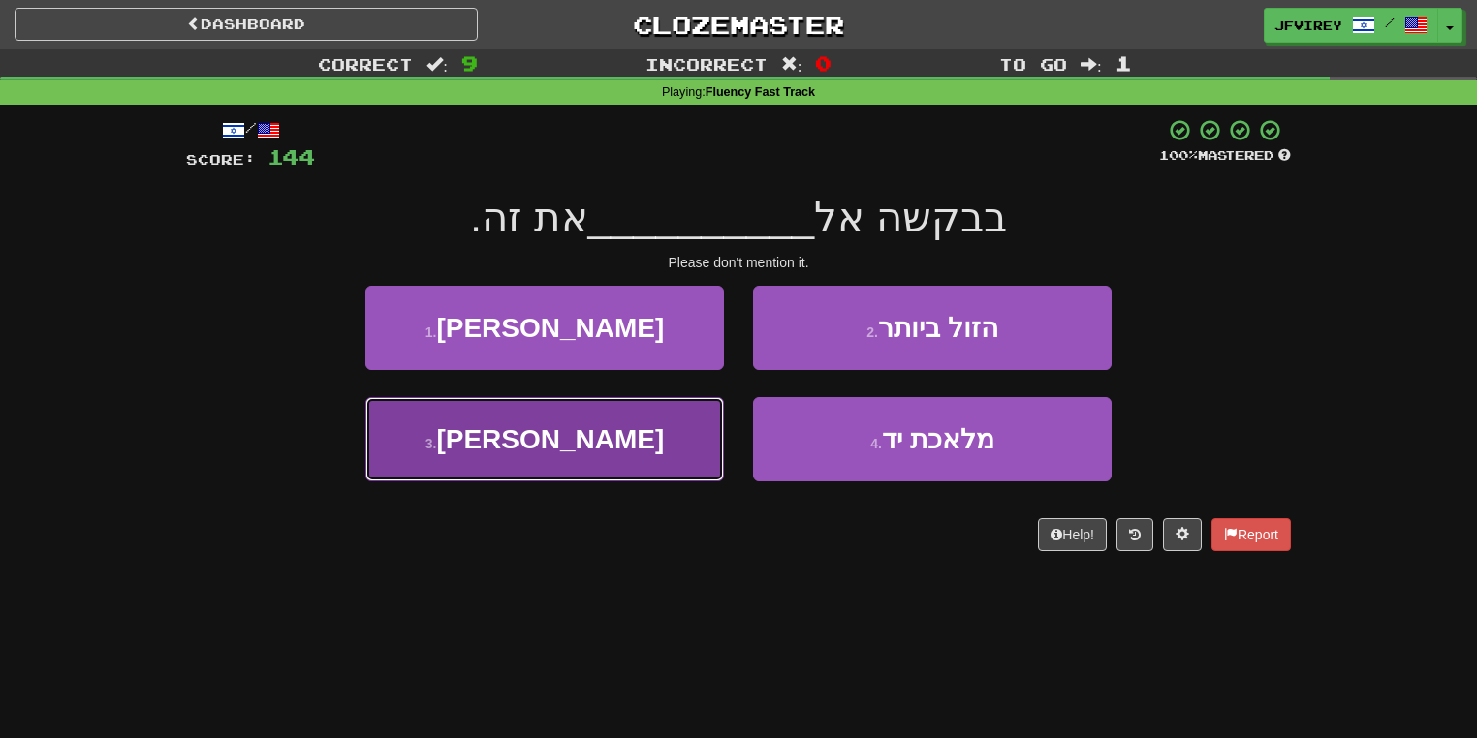
click at [639, 455] on button "3 . [PERSON_NAME]" at bounding box center [544, 439] width 359 height 84
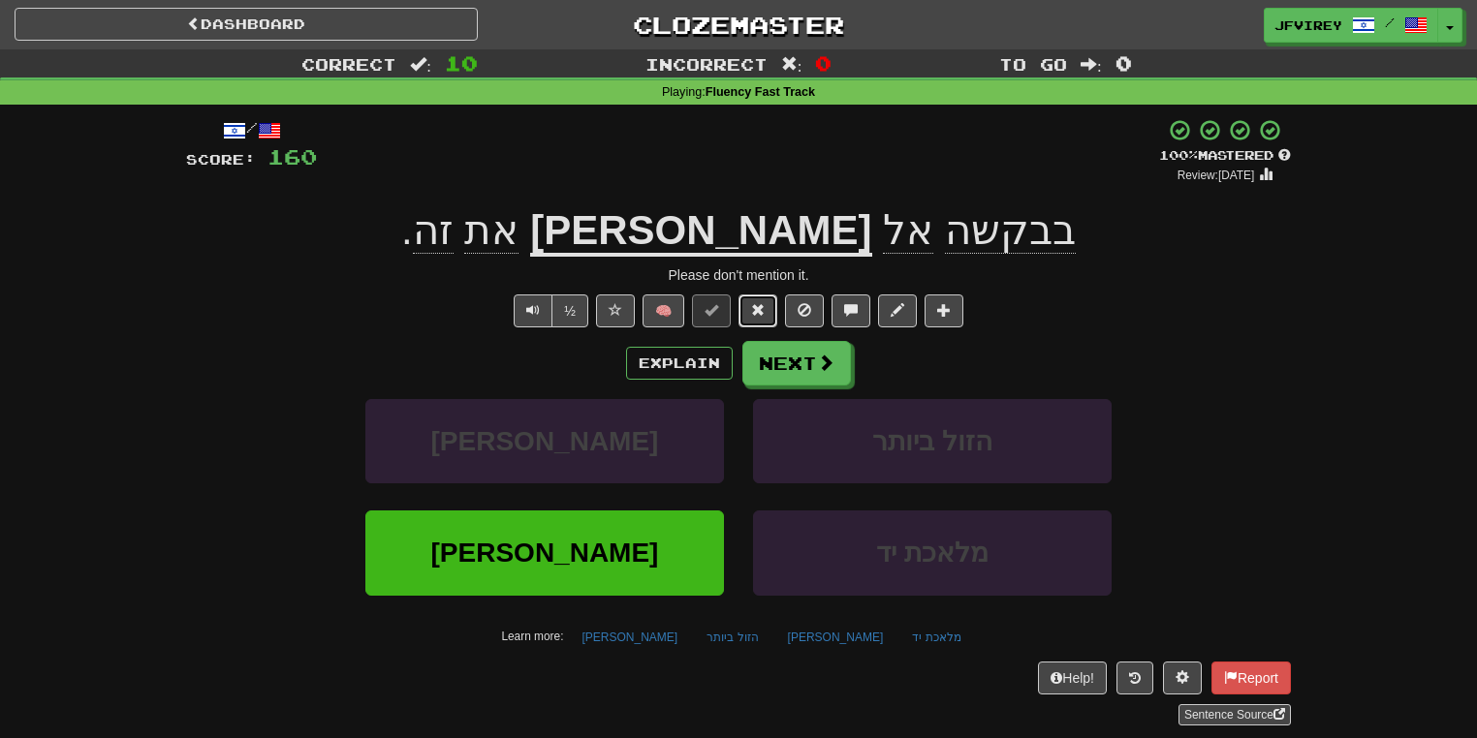
click at [764, 311] on span at bounding box center [758, 310] width 14 height 14
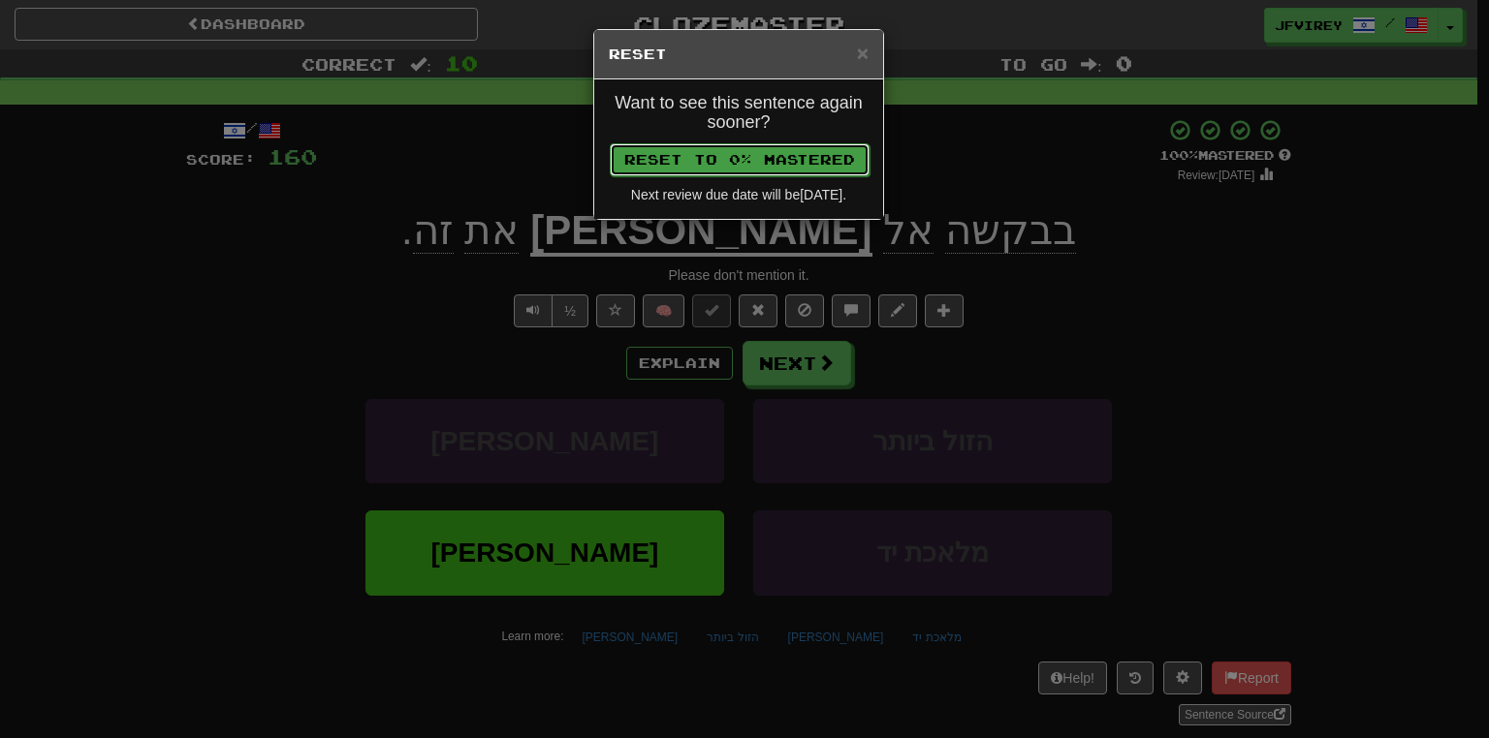
click at [760, 169] on button "Reset to 0% Mastered" at bounding box center [740, 159] width 260 height 33
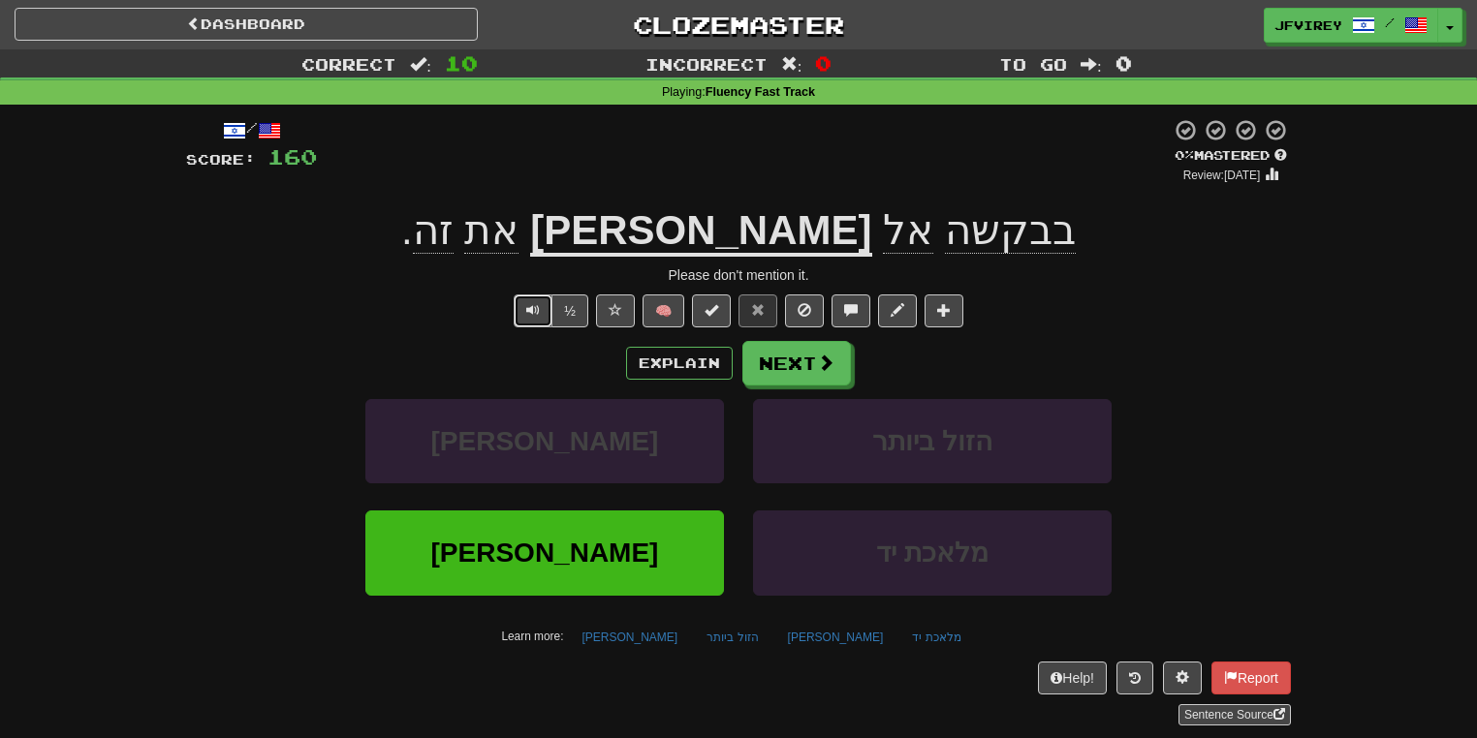
click at [544, 313] on button "Text-to-speech controls" at bounding box center [533, 311] width 39 height 33
click at [799, 373] on button "Next" at bounding box center [797, 364] width 109 height 45
